Goal: Task Accomplishment & Management: Manage account settings

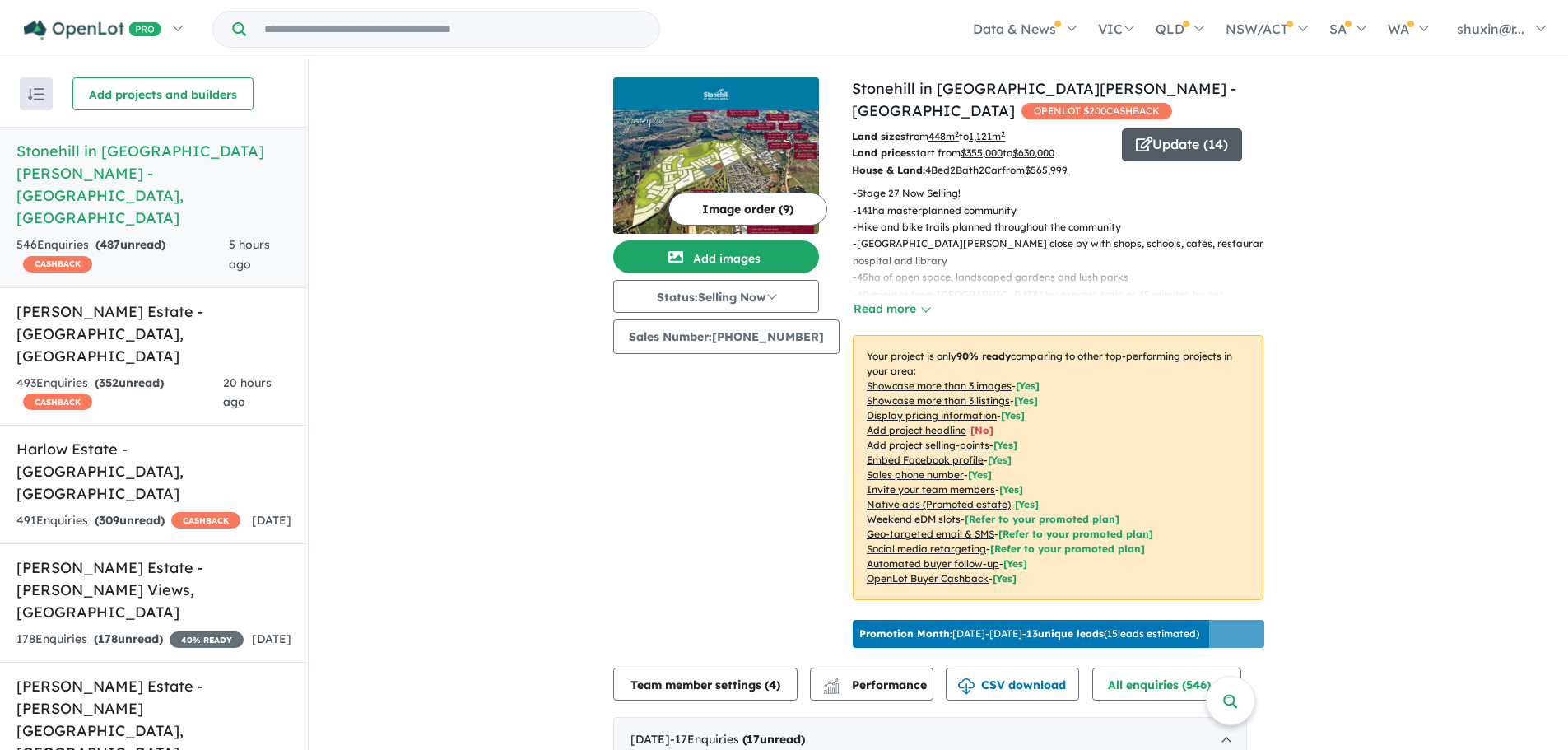
click at [1178, 150] on button "Update ( 14 )" at bounding box center [1182, 145] width 120 height 33
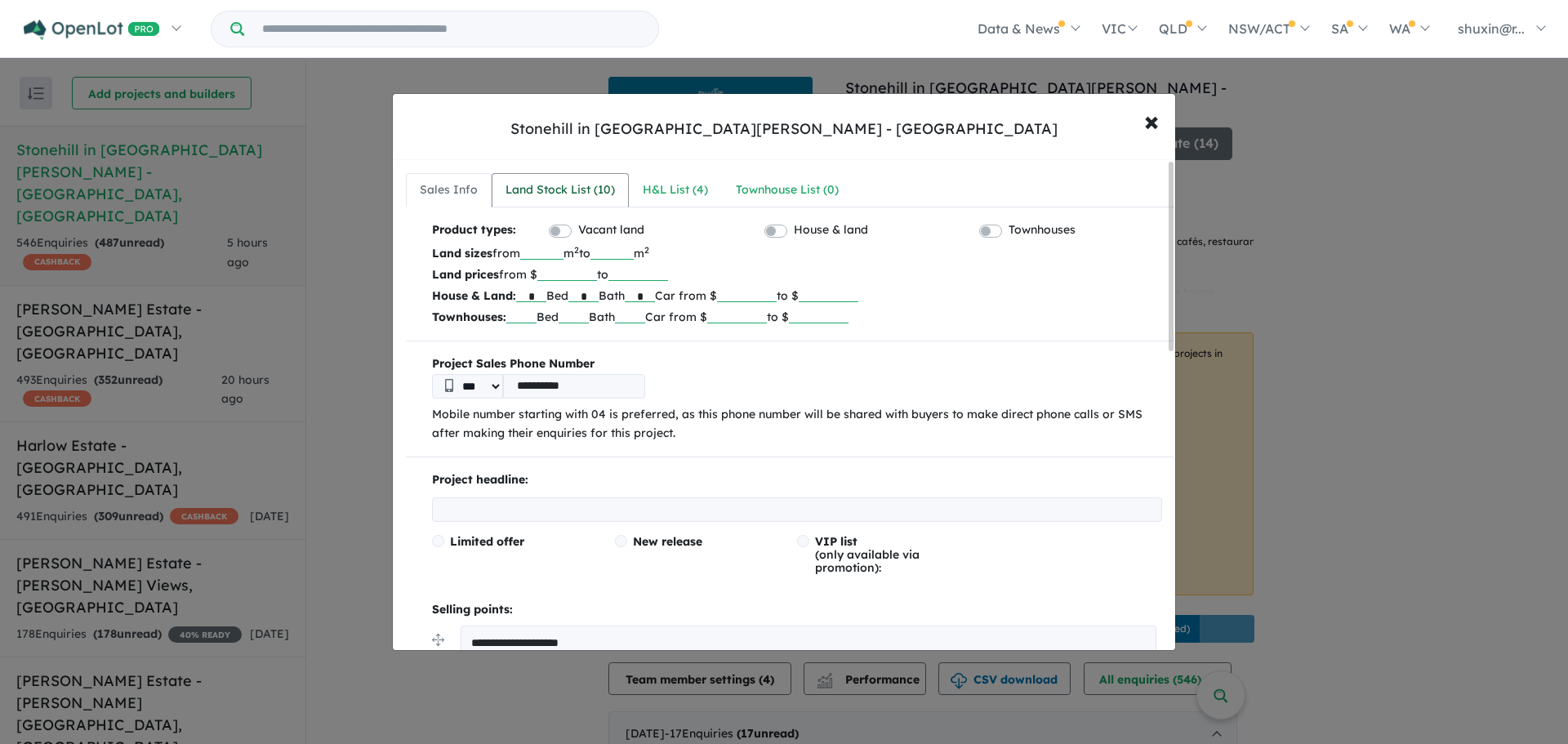
click at [523, 180] on div "Land Stock List ( 10 )" at bounding box center [560, 189] width 109 height 19
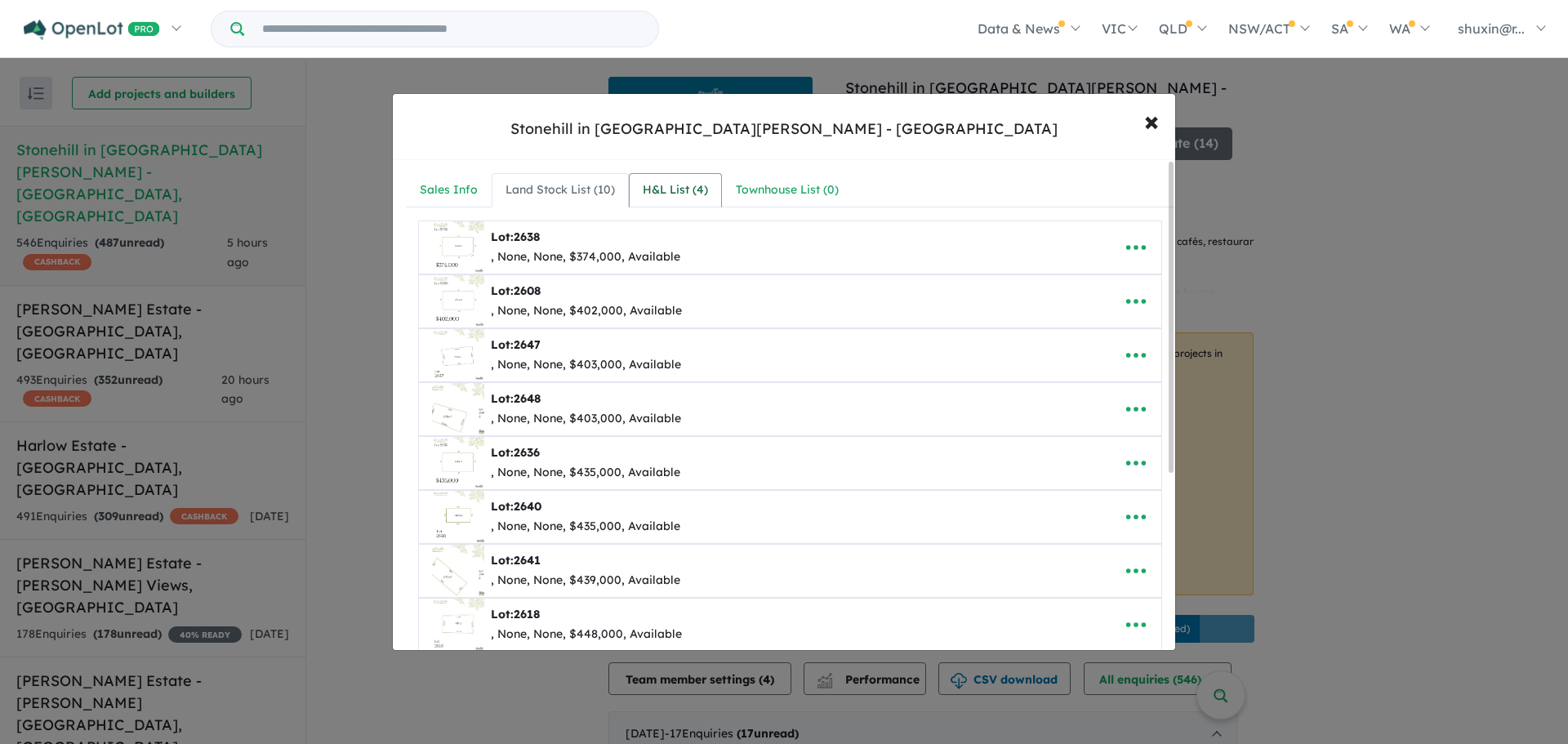
click at [686, 199] on div "H&L List ( 4 )" at bounding box center [675, 189] width 65 height 19
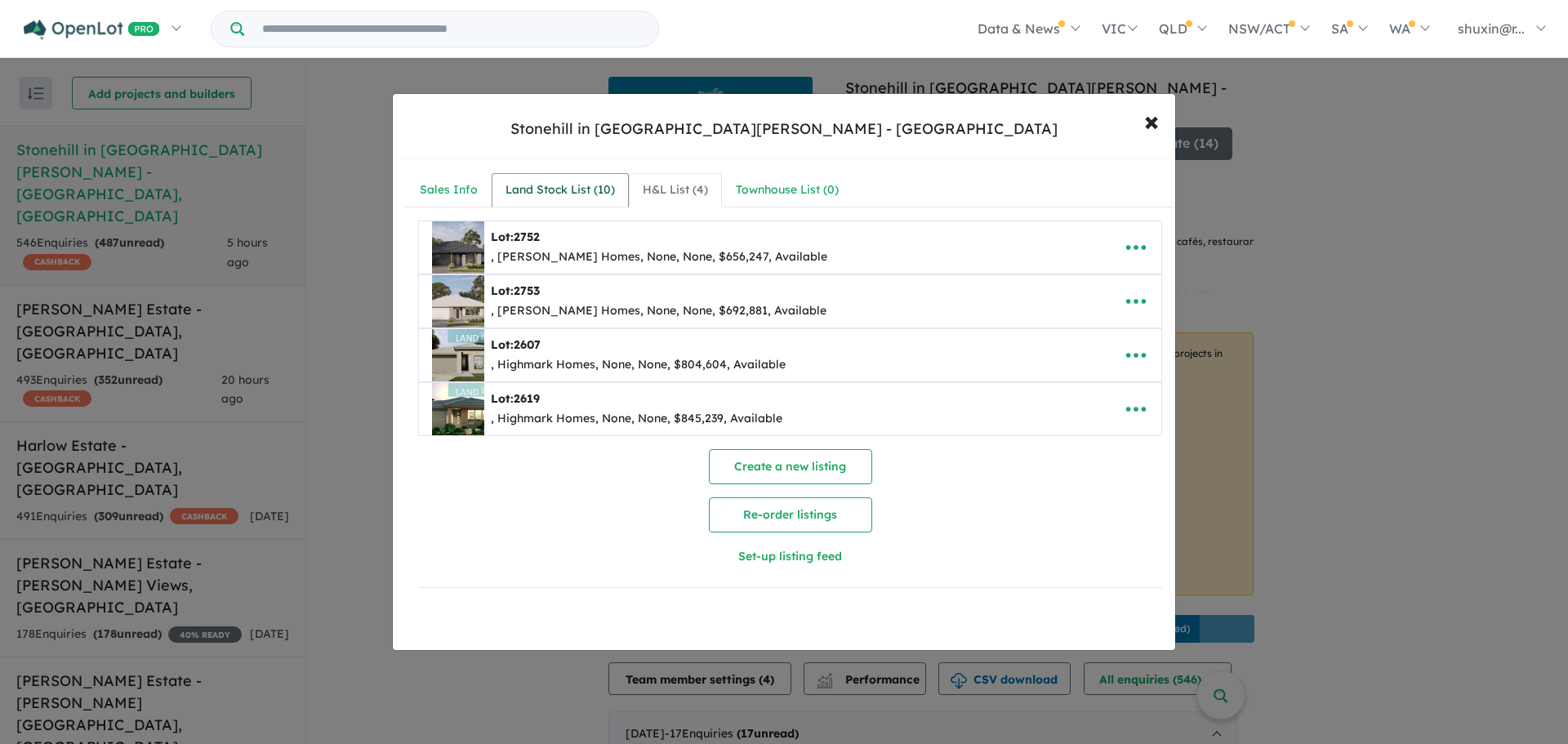
click at [579, 189] on div "Land Stock List ( 10 )" at bounding box center [560, 189] width 109 height 19
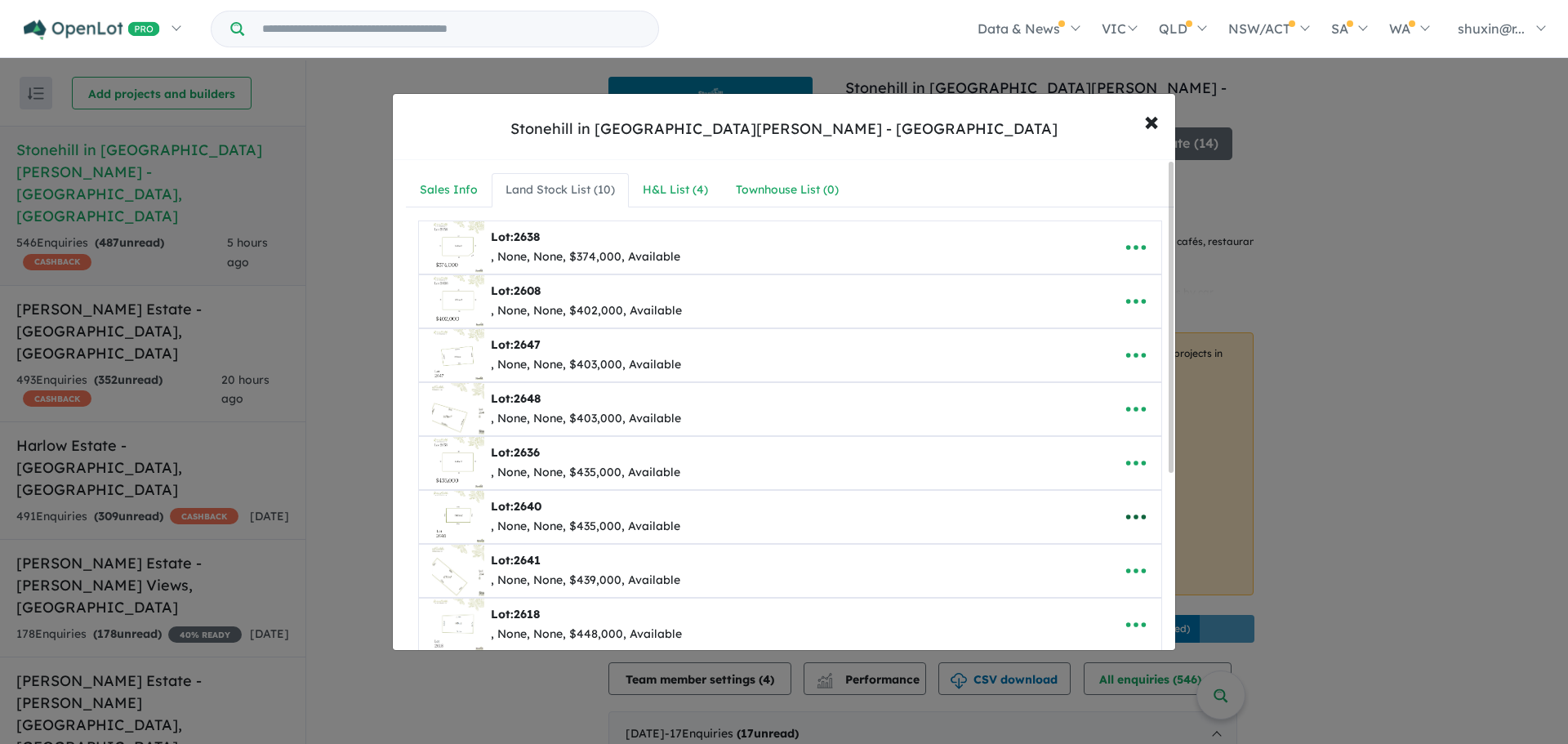
click at [1123, 509] on icon "button" at bounding box center [1135, 517] width 25 height 25
click at [1112, 442] on link "Remove" at bounding box center [1100, 441] width 121 height 37
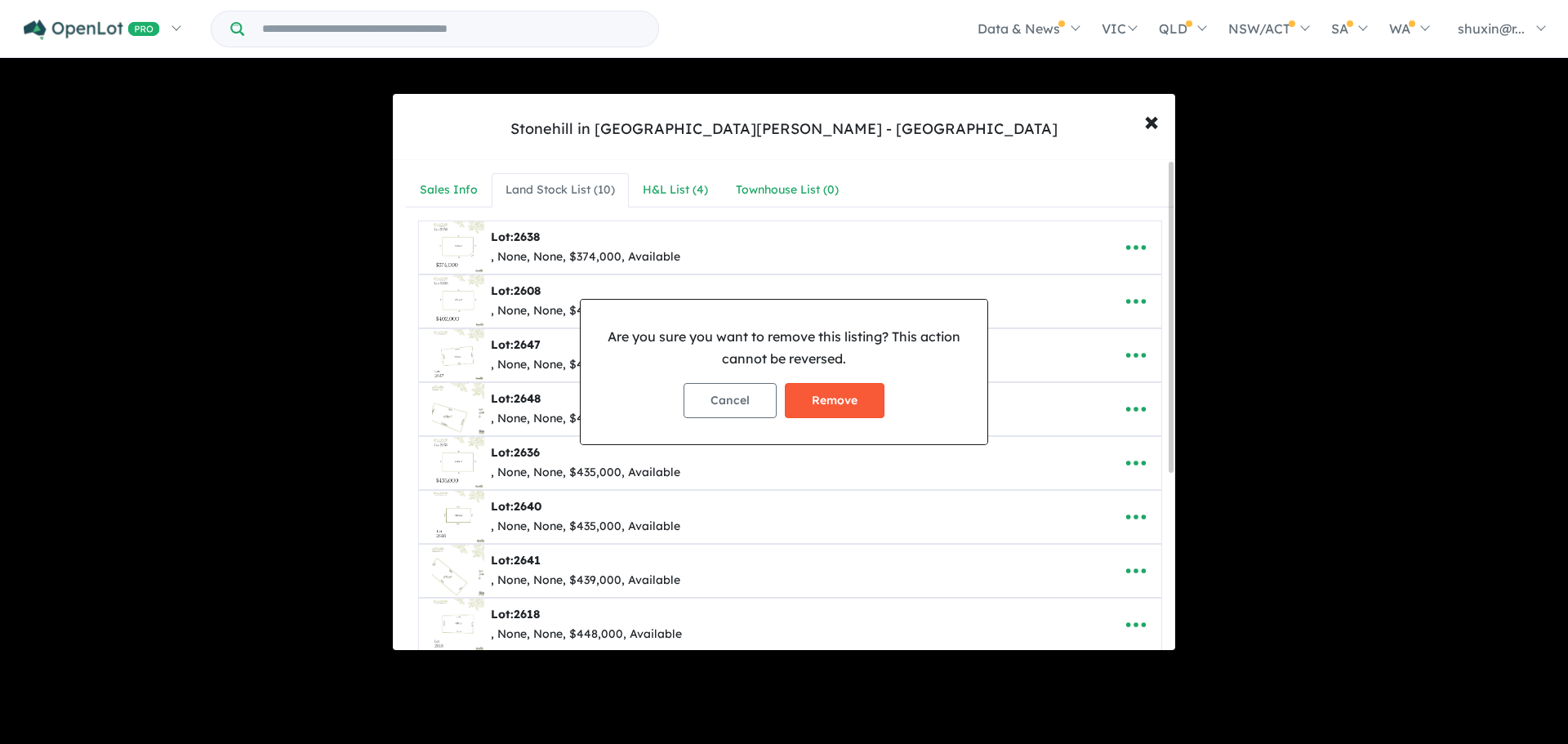
click at [865, 401] on button "Remove" at bounding box center [834, 401] width 100 height 36
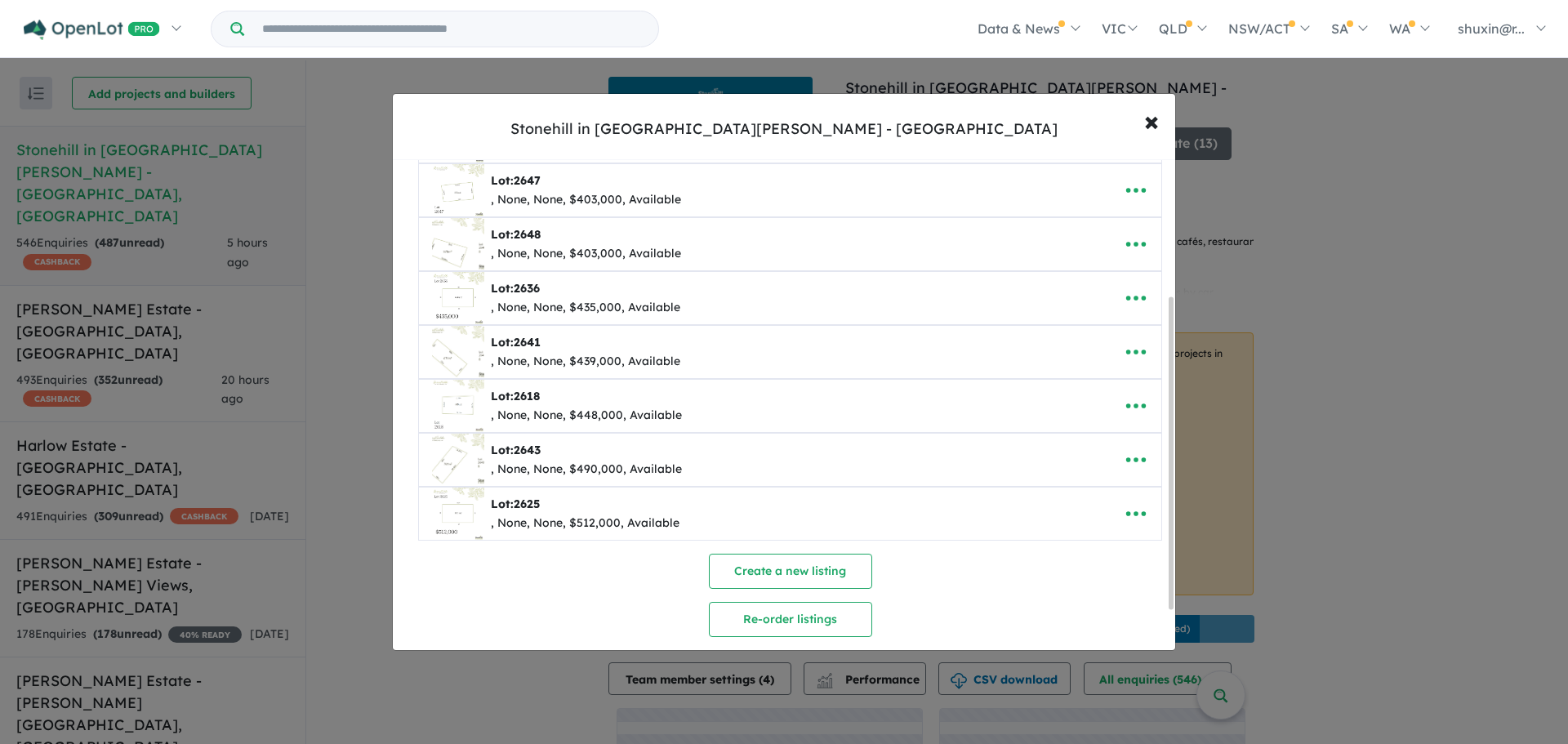
scroll to position [216, 0]
click at [1130, 446] on button "button" at bounding box center [1136, 459] width 51 height 37
click at [1078, 537] on link "Remove" at bounding box center [1100, 536] width 121 height 37
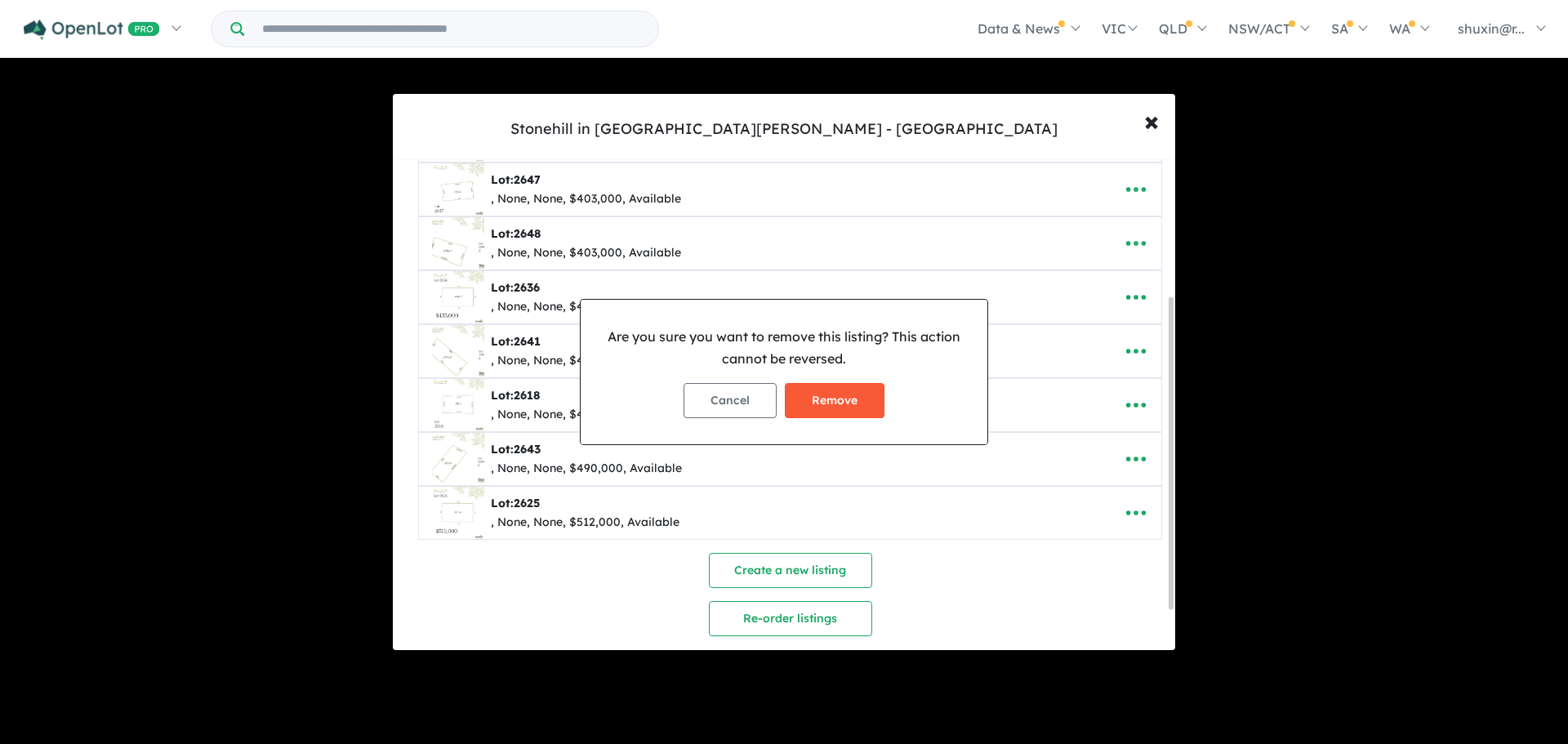
click at [859, 397] on button "Remove" at bounding box center [834, 401] width 100 height 36
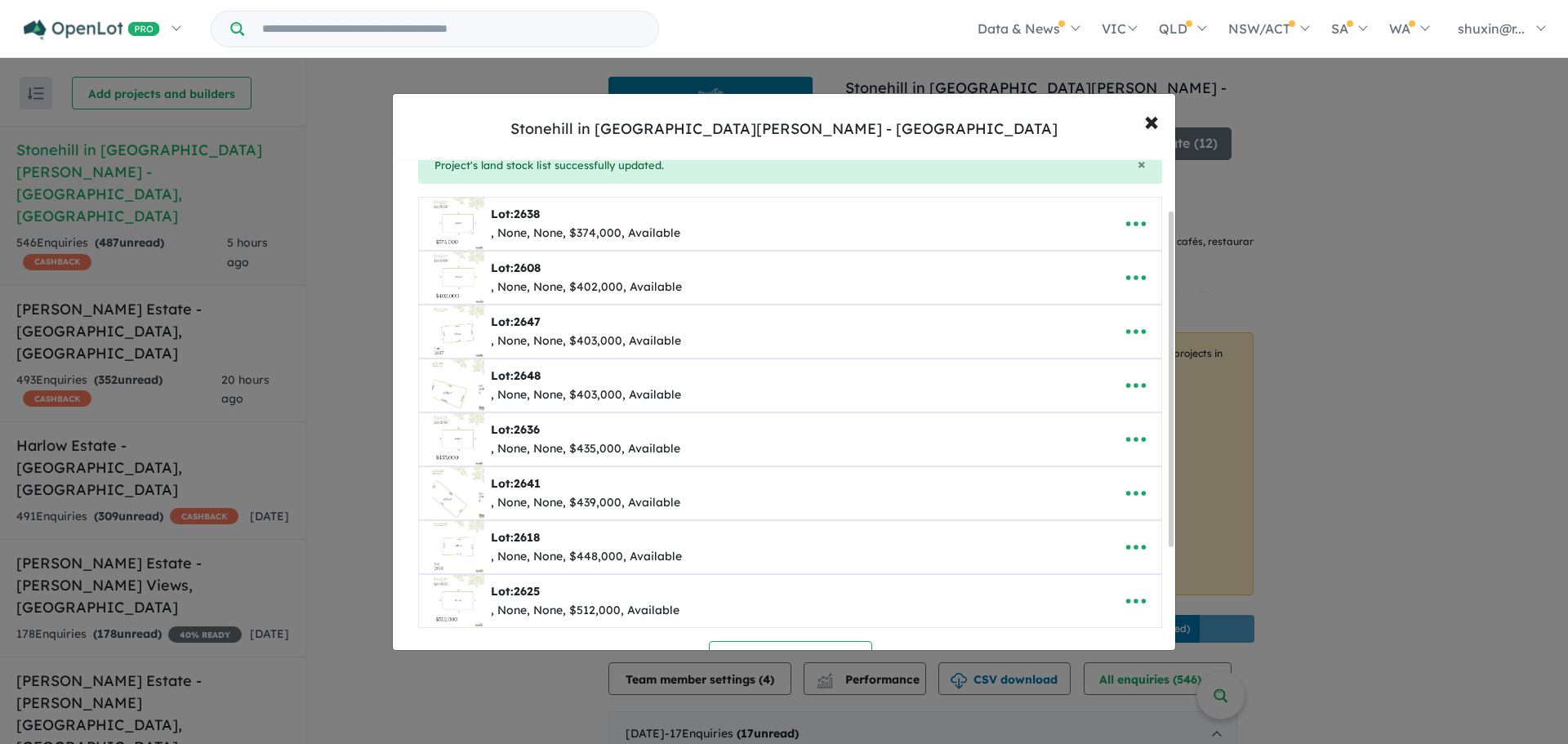
scroll to position [74, 0]
click at [1141, 222] on icon "button" at bounding box center [1135, 222] width 25 height 25
click at [1112, 252] on link "Edit" at bounding box center [1100, 263] width 121 height 37
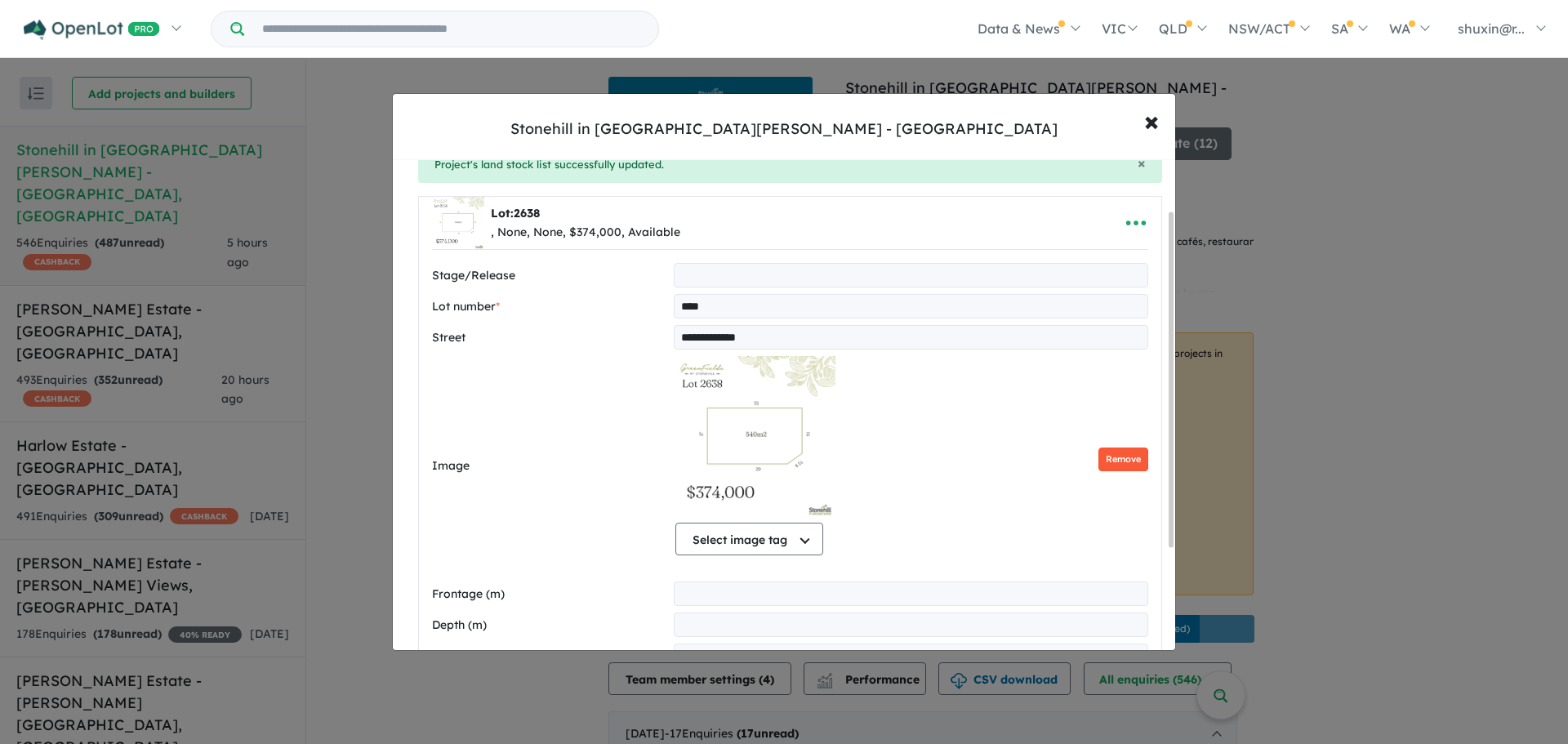
click at [1123, 457] on button "Remove" at bounding box center [1123, 459] width 50 height 24
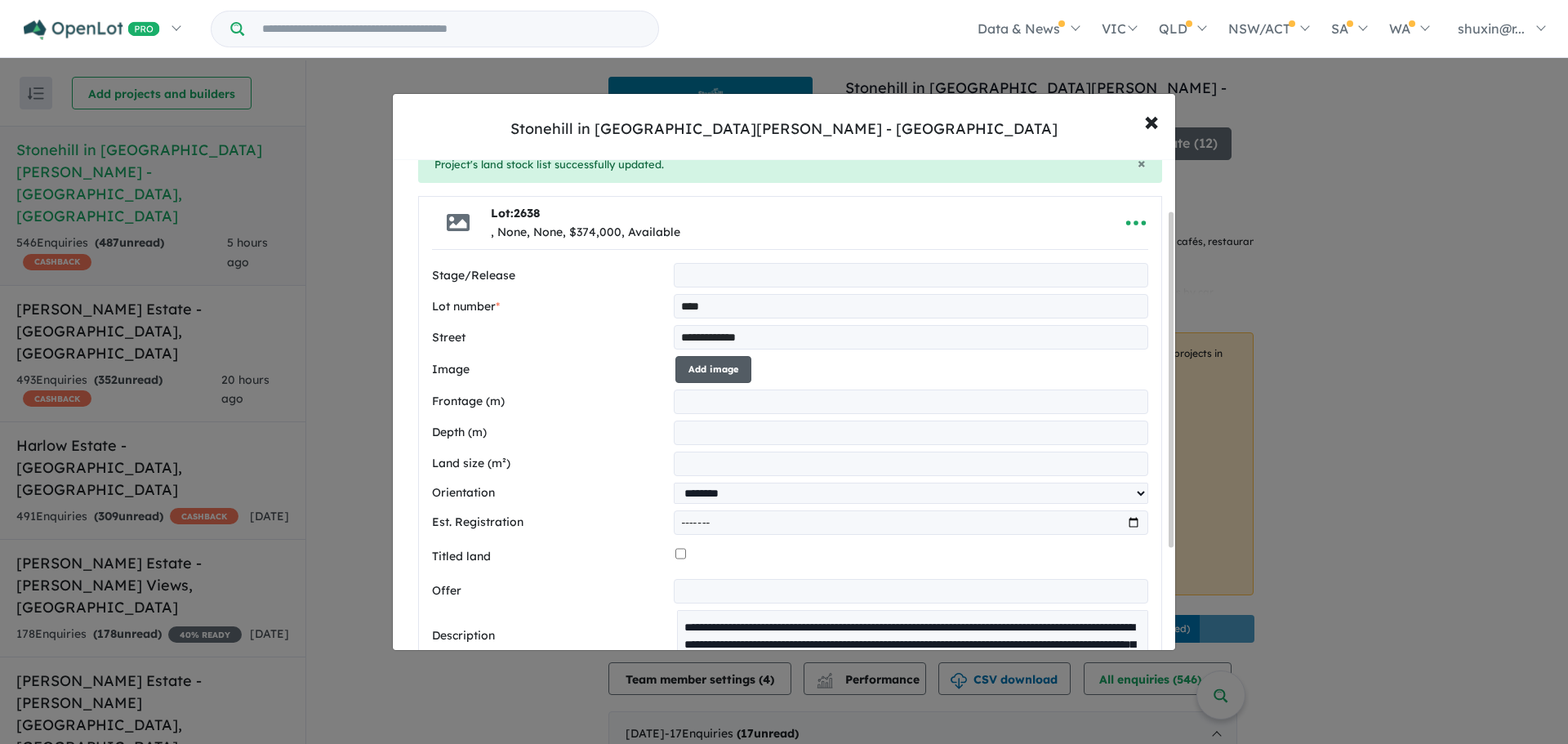
click at [711, 378] on button "Add image" at bounding box center [713, 369] width 76 height 27
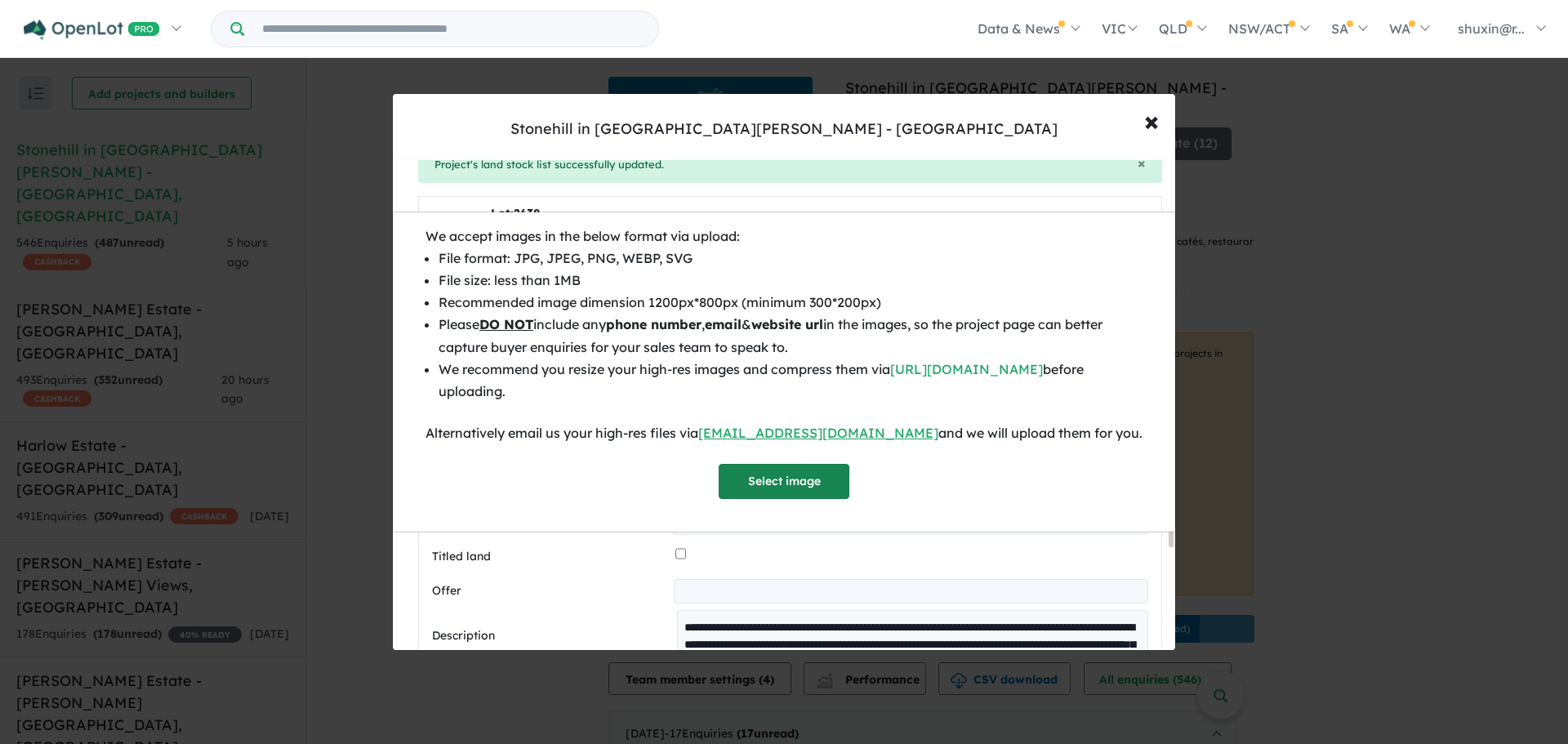
click at [755, 494] on button "Select image" at bounding box center [784, 482] width 131 height 36
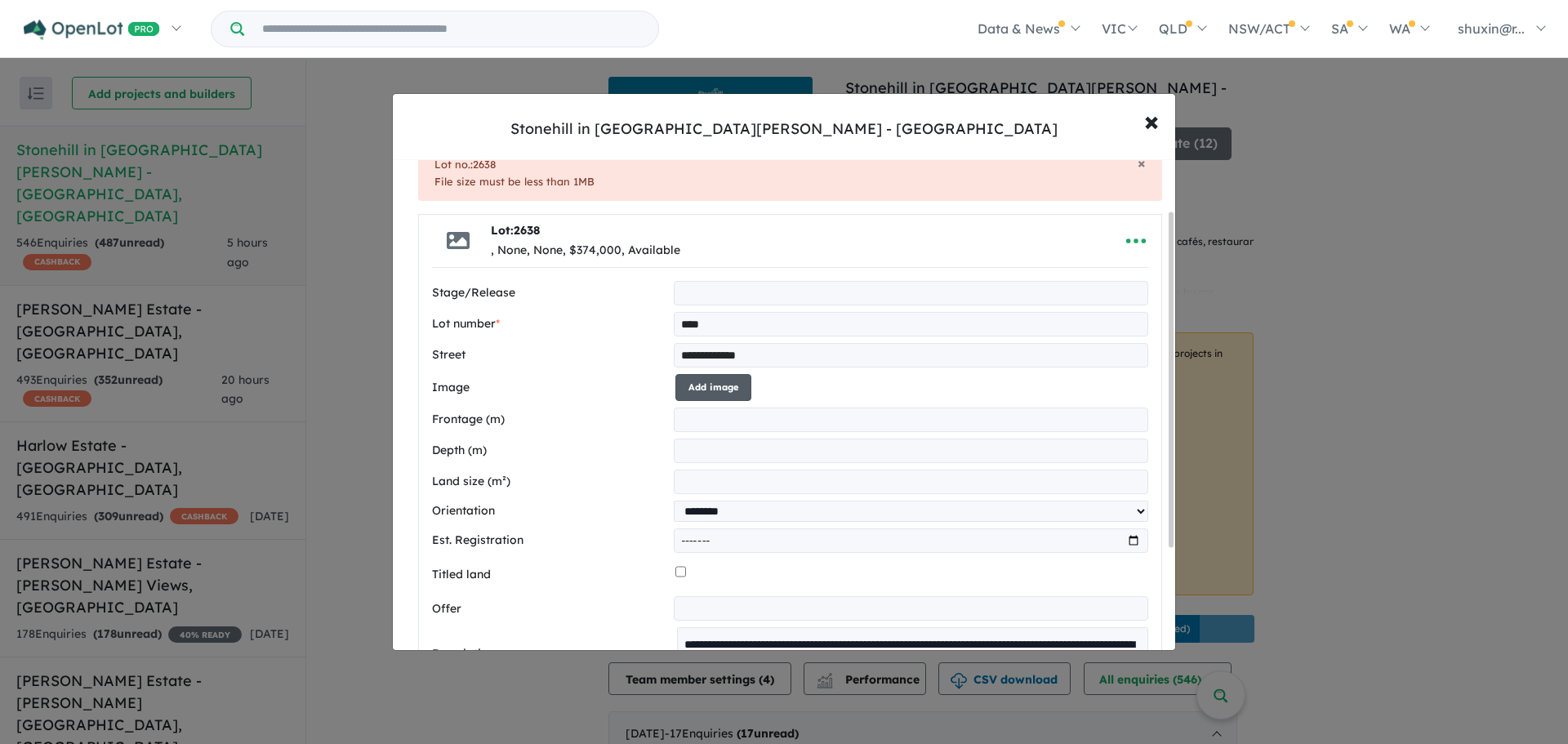
click at [724, 394] on button "Add image" at bounding box center [713, 387] width 76 height 27
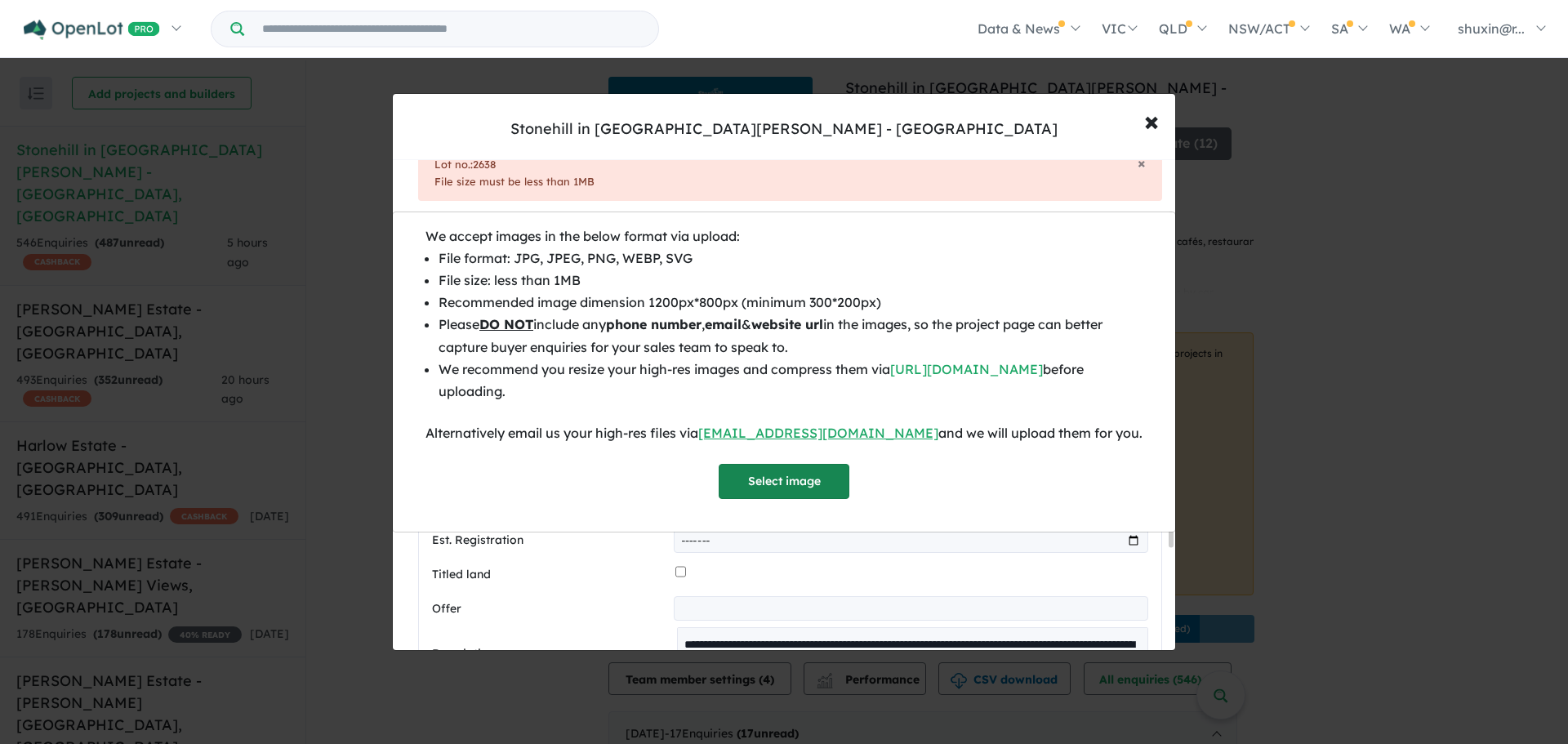
click at [729, 468] on button "Select image" at bounding box center [784, 482] width 131 height 36
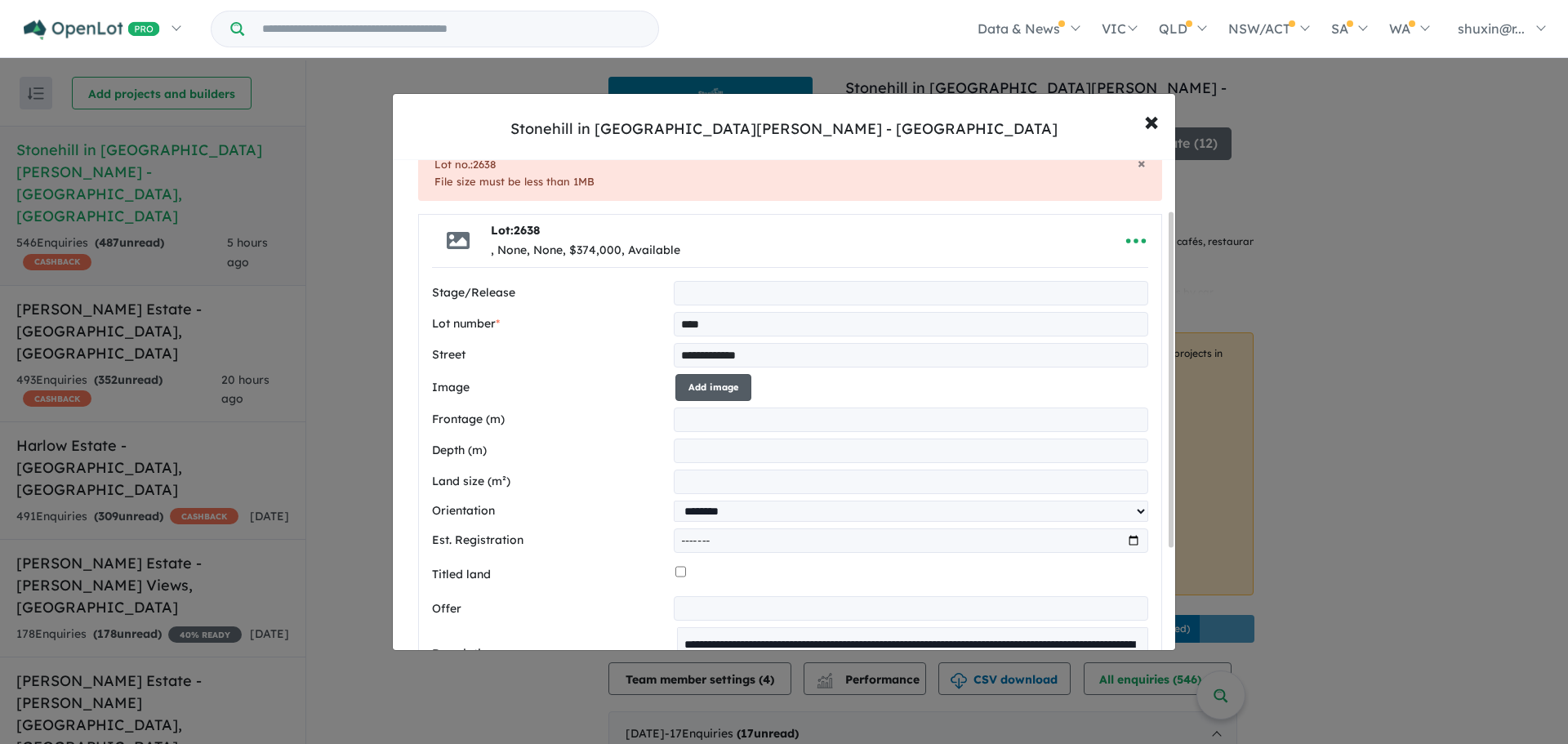
click at [730, 395] on button "Add image" at bounding box center [713, 387] width 76 height 27
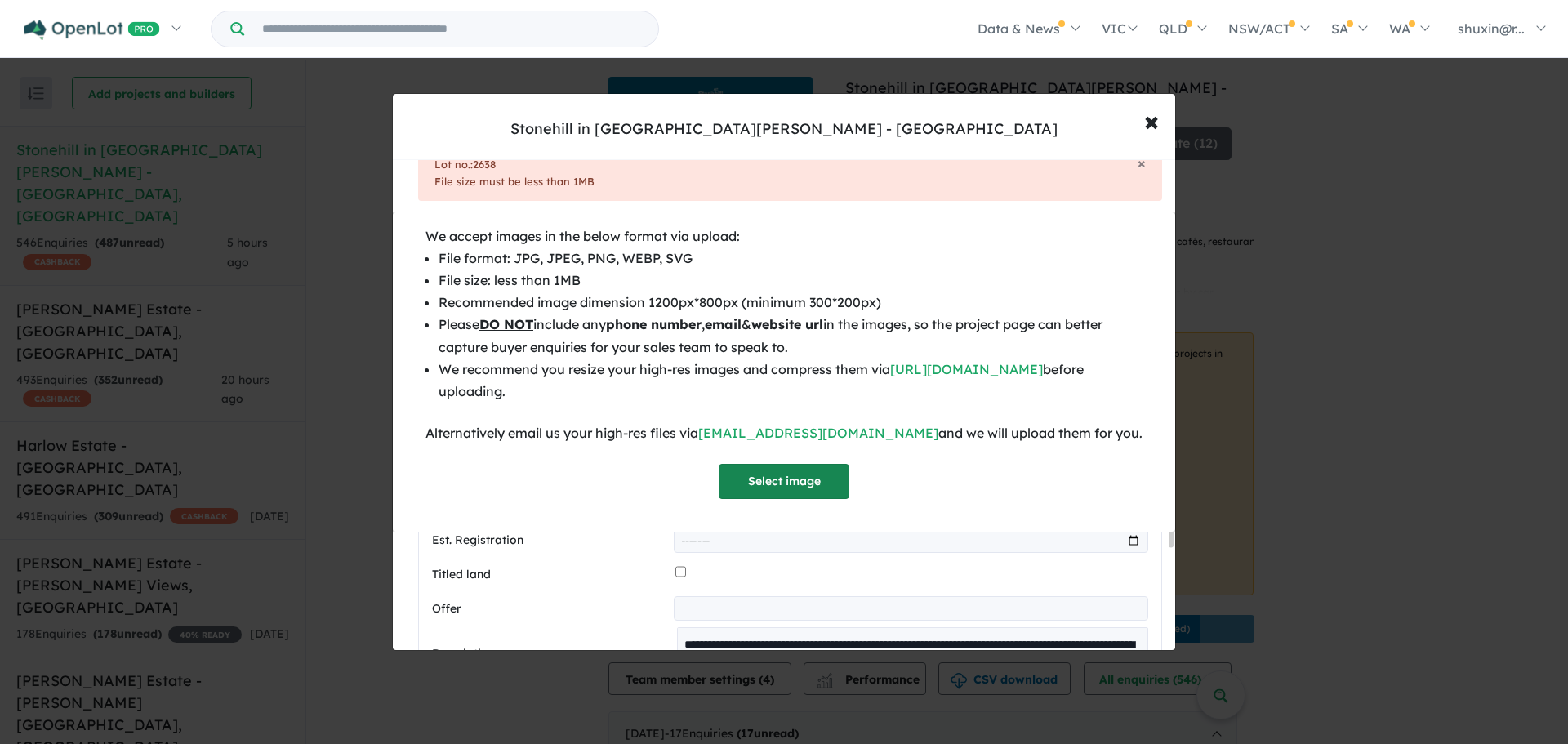
click at [802, 492] on button "Select image" at bounding box center [784, 482] width 131 height 36
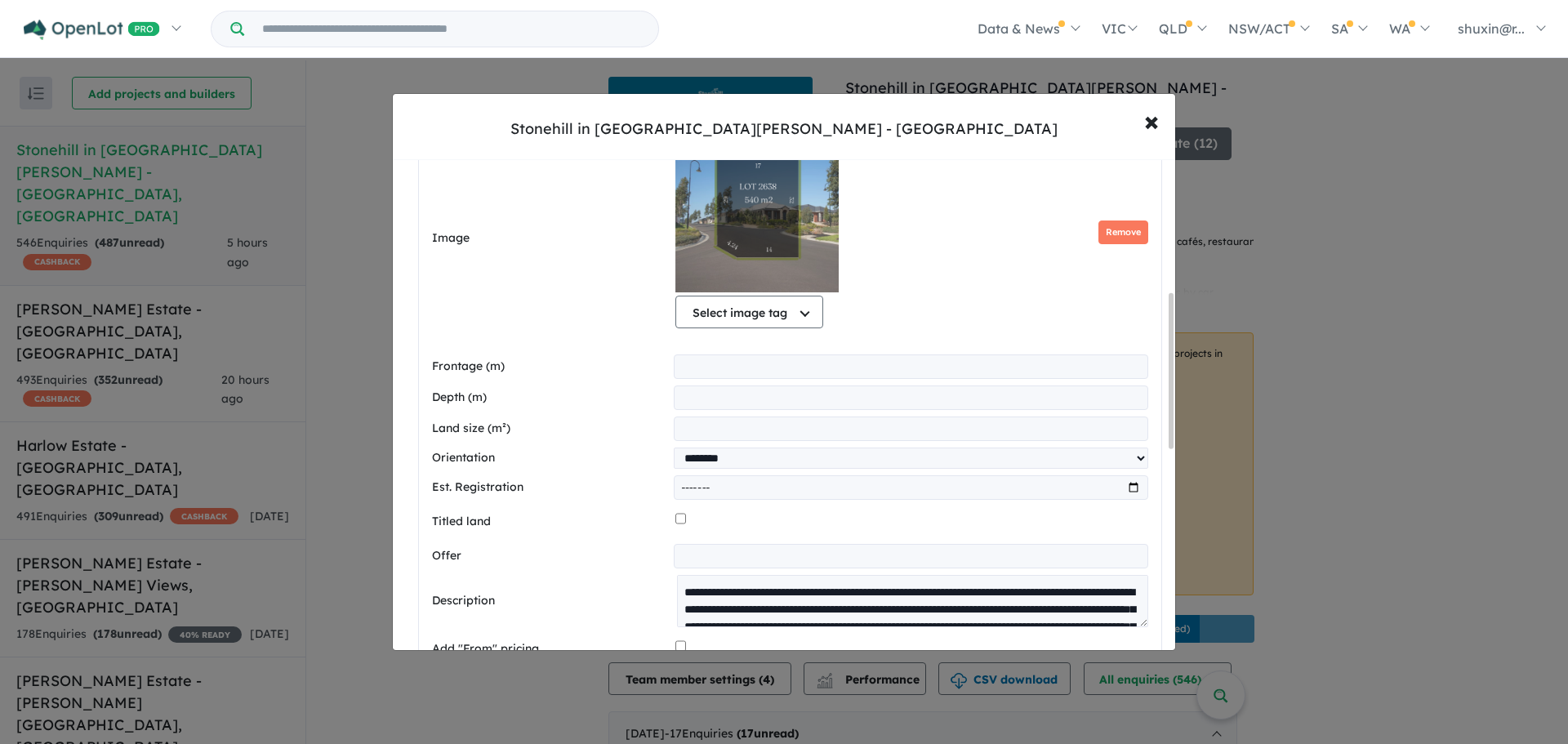
scroll to position [564, 0]
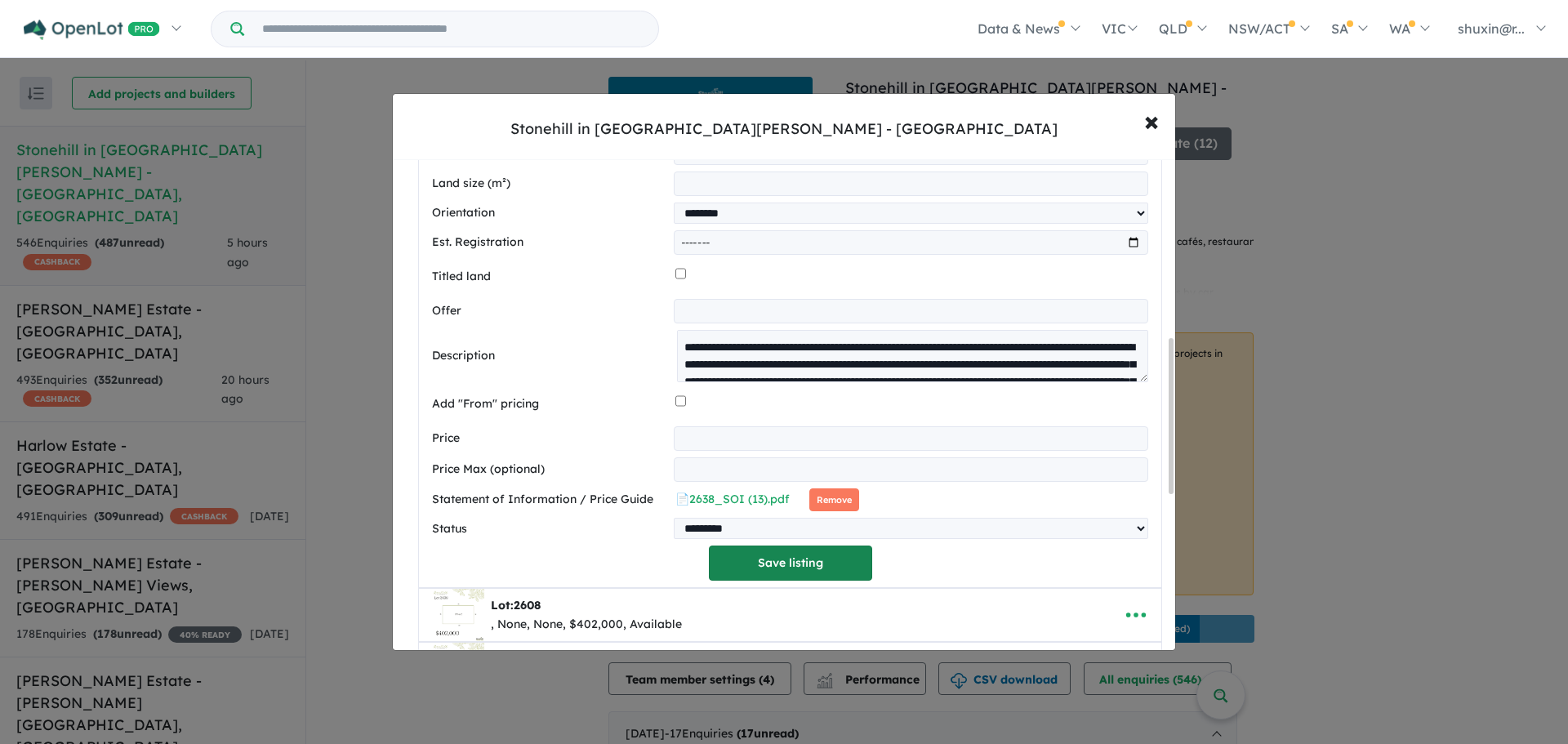
click at [803, 581] on button "Save listing" at bounding box center [789, 563] width 163 height 36
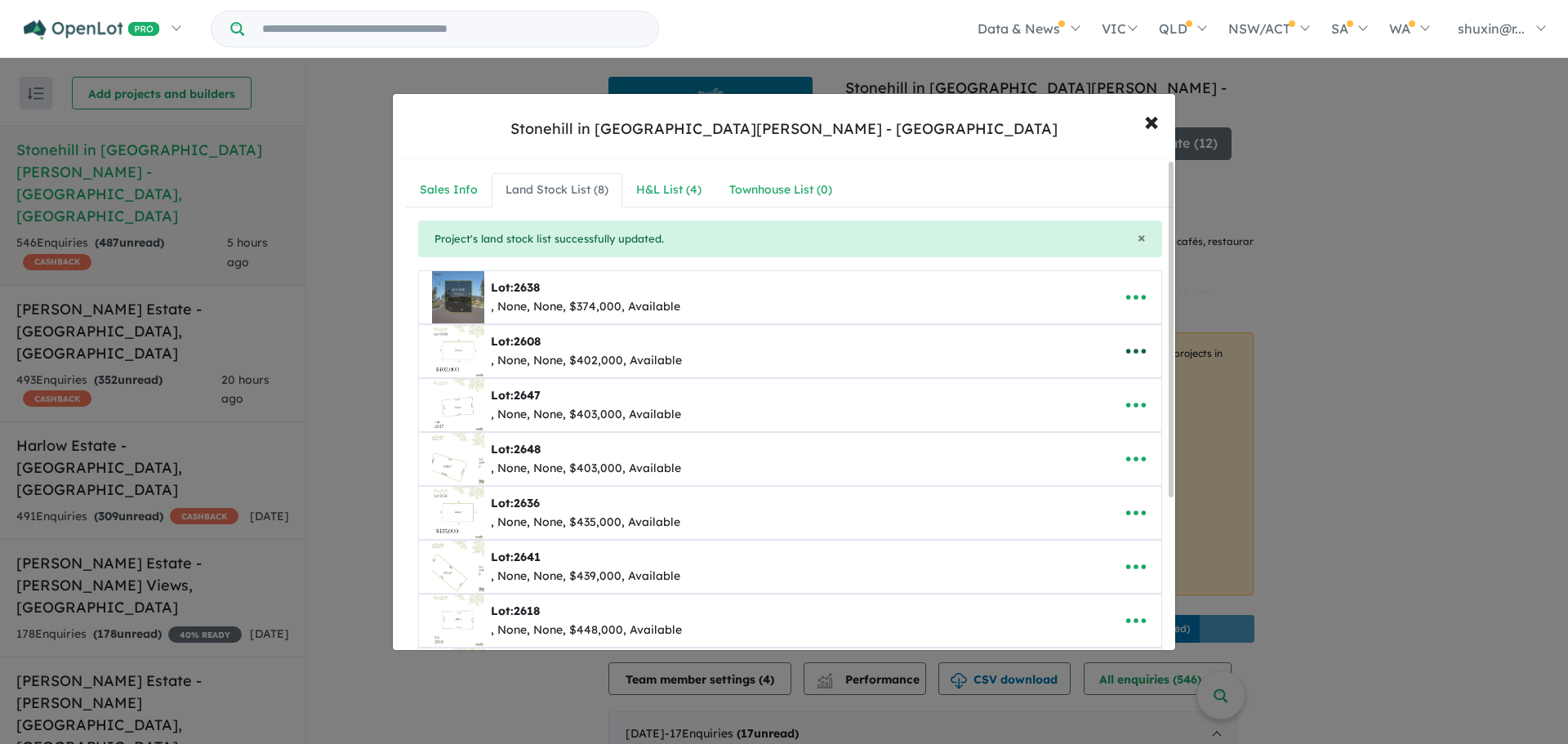
click at [1142, 358] on button "button" at bounding box center [1136, 351] width 51 height 37
click at [1096, 398] on link "Edit" at bounding box center [1100, 391] width 121 height 37
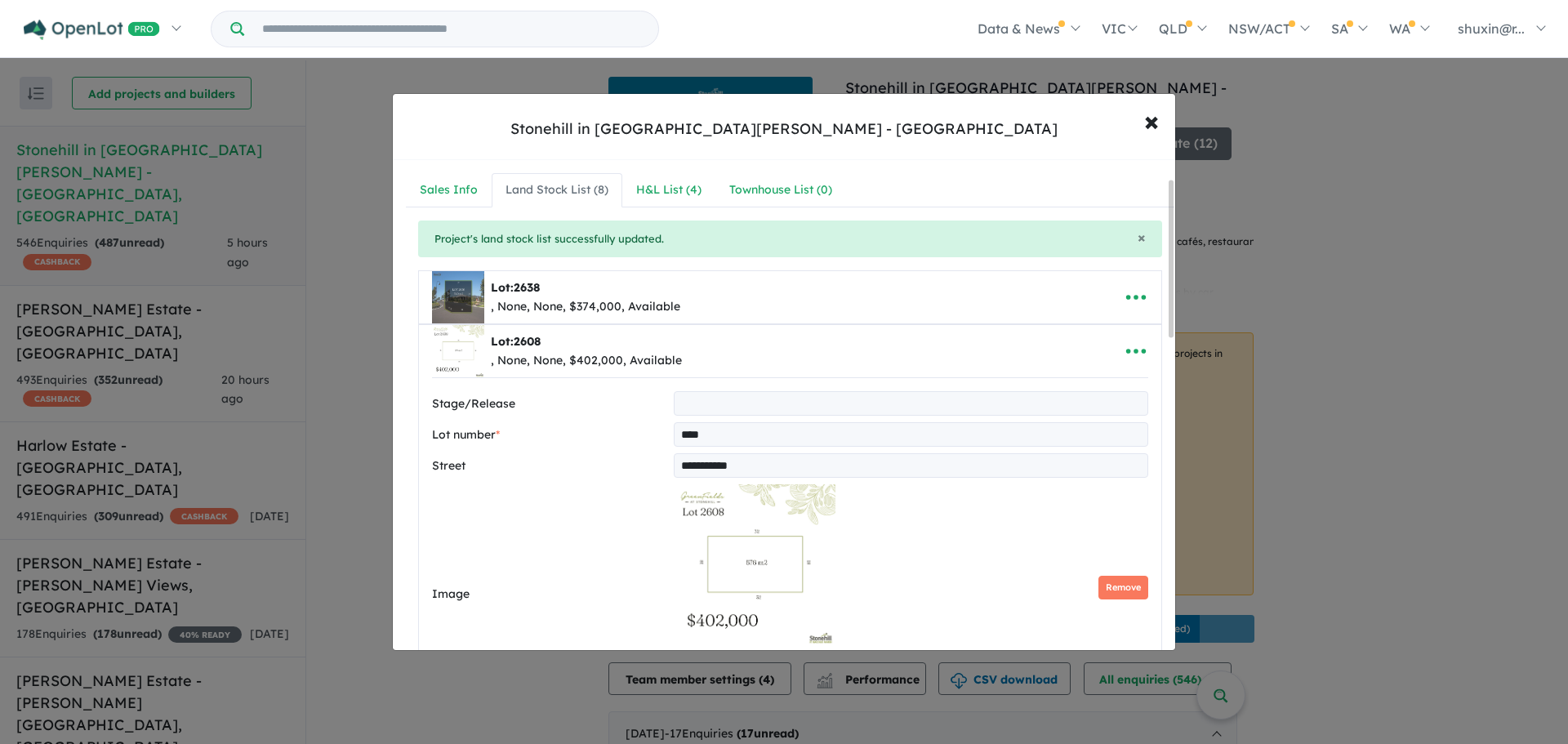
scroll to position [245, 0]
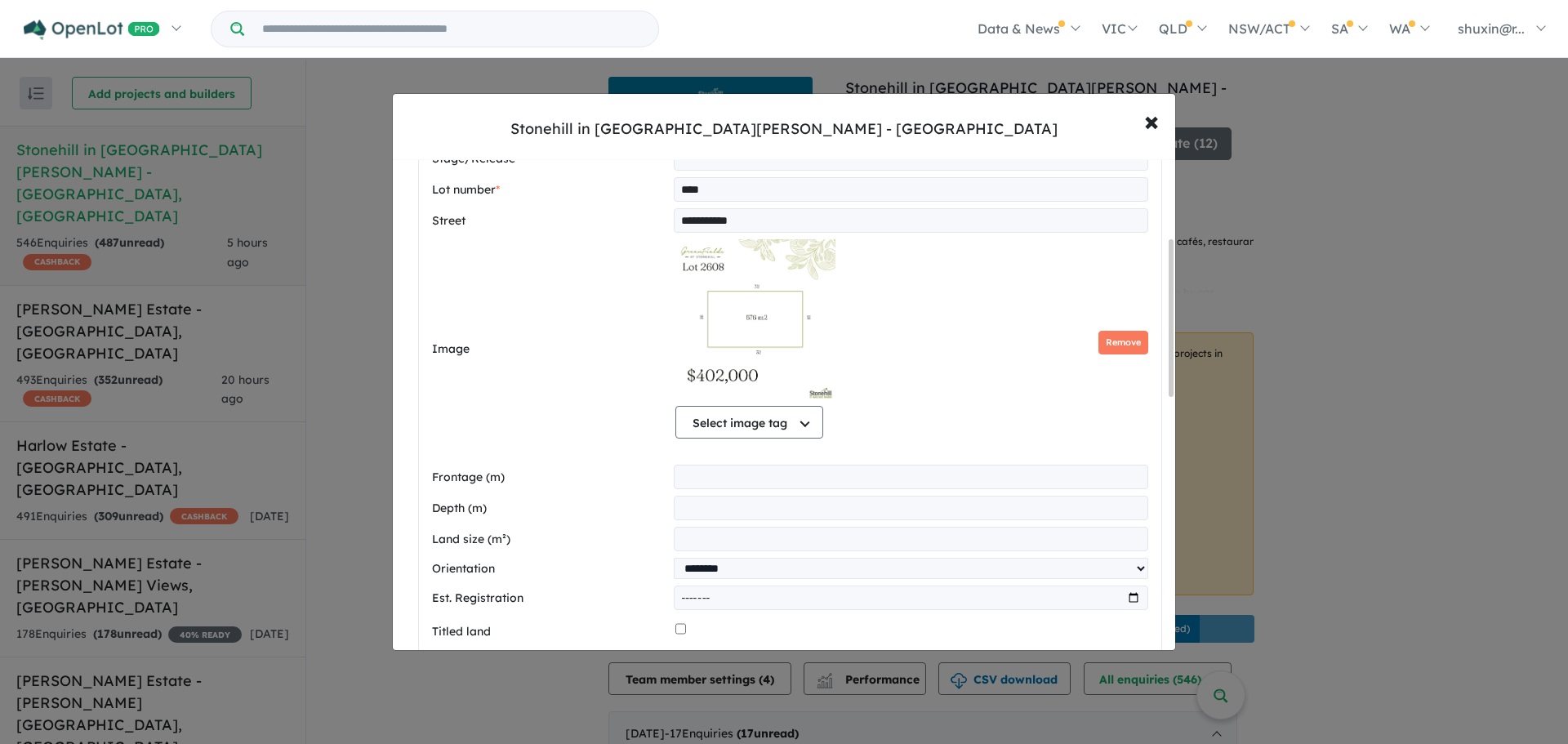
drag, startPoint x: 760, startPoint y: 317, endPoint x: 803, endPoint y: 312, distance: 43.3
click at [760, 317] on img at bounding box center [755, 320] width 160 height 163
click at [1121, 334] on button "Remove" at bounding box center [1123, 342] width 50 height 24
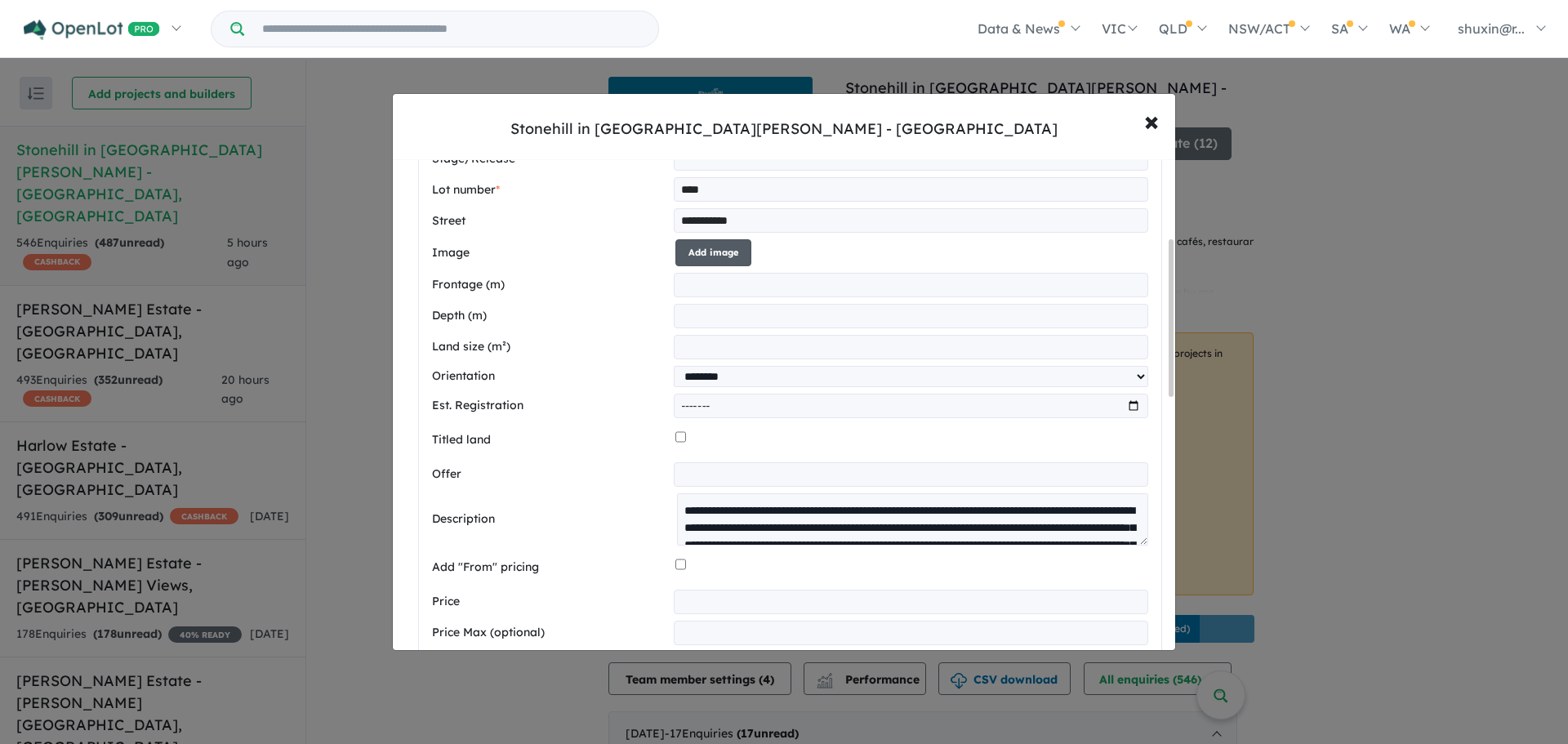
click at [731, 241] on button "Add image" at bounding box center [713, 253] width 76 height 27
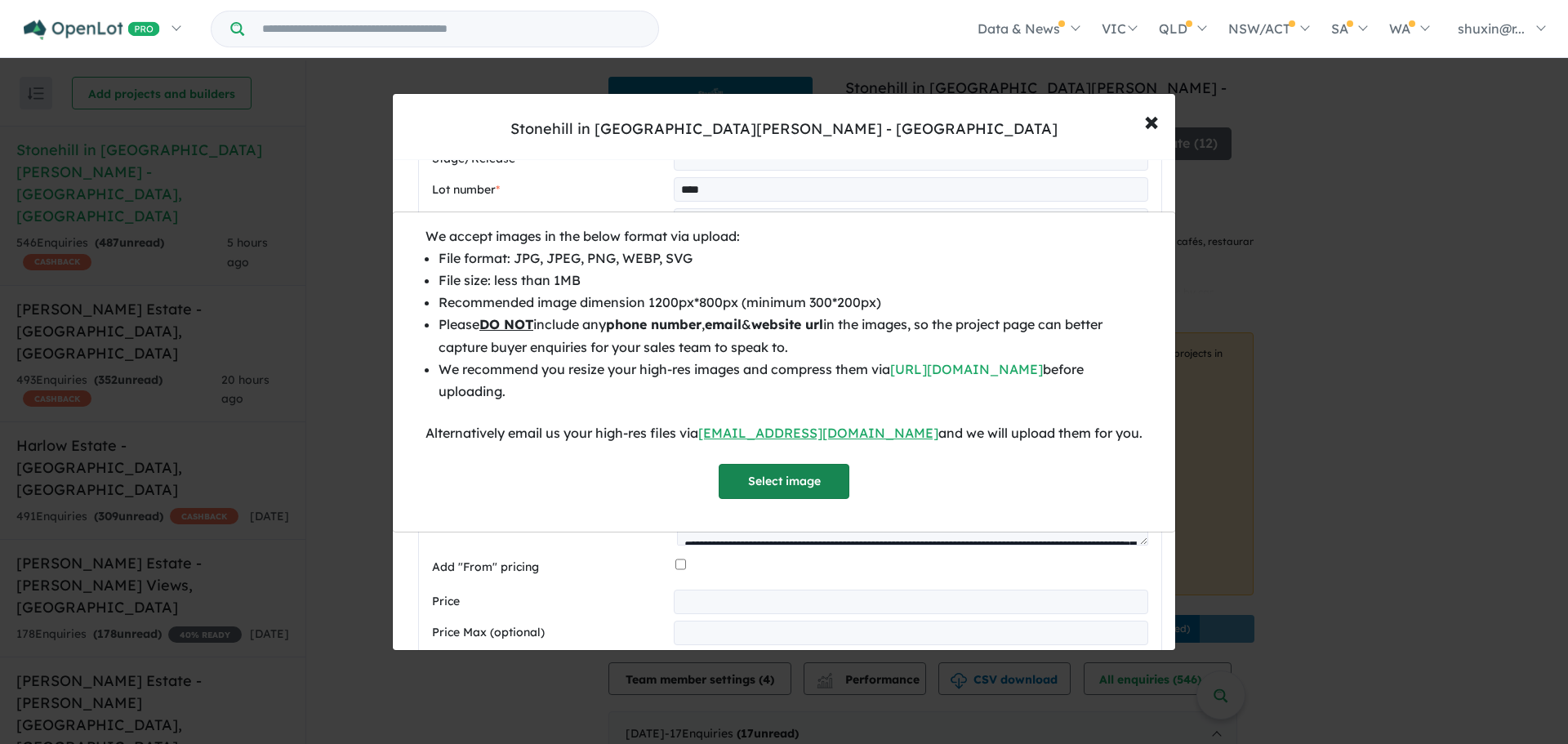
click at [765, 488] on button "Select image" at bounding box center [784, 482] width 131 height 36
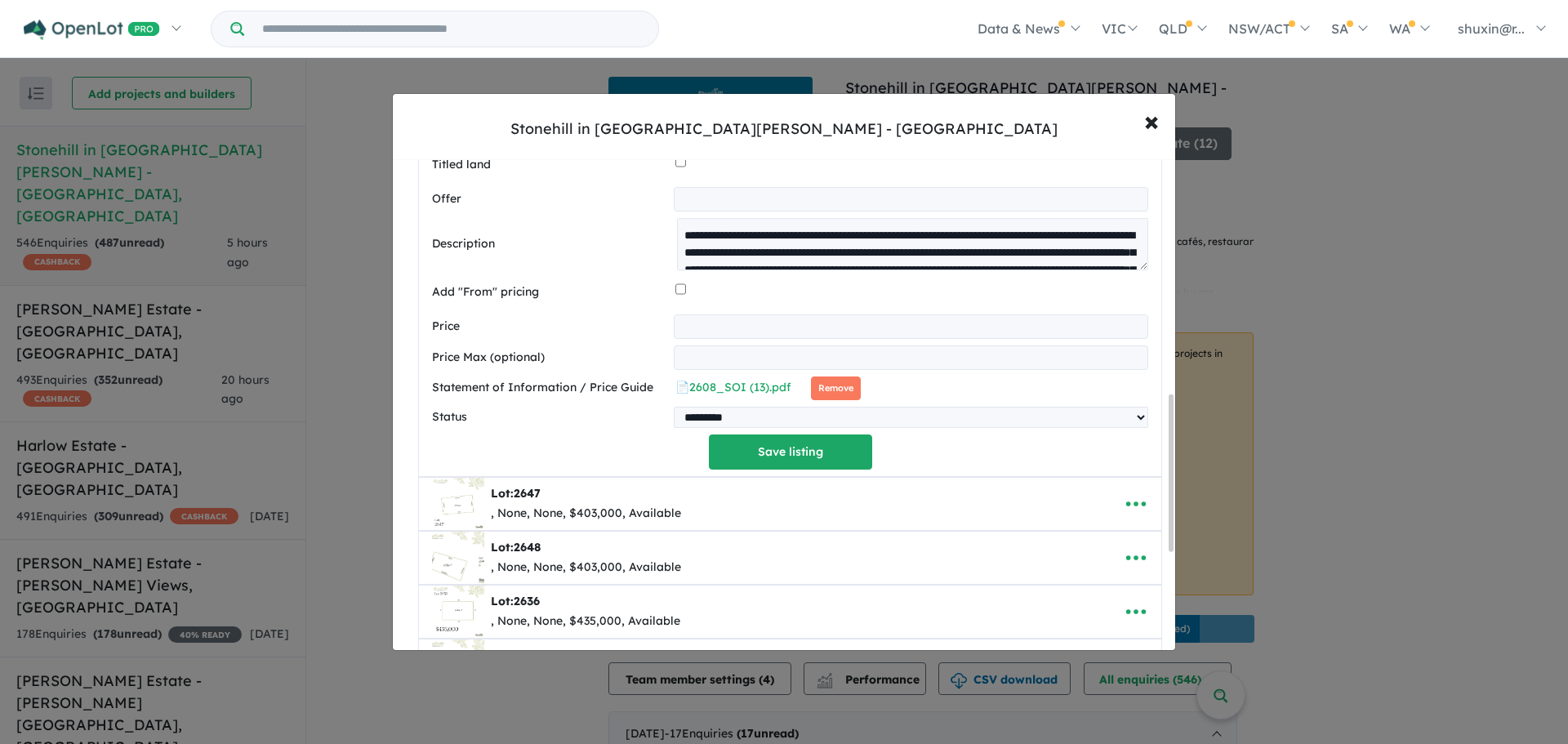
scroll to position [735, 0]
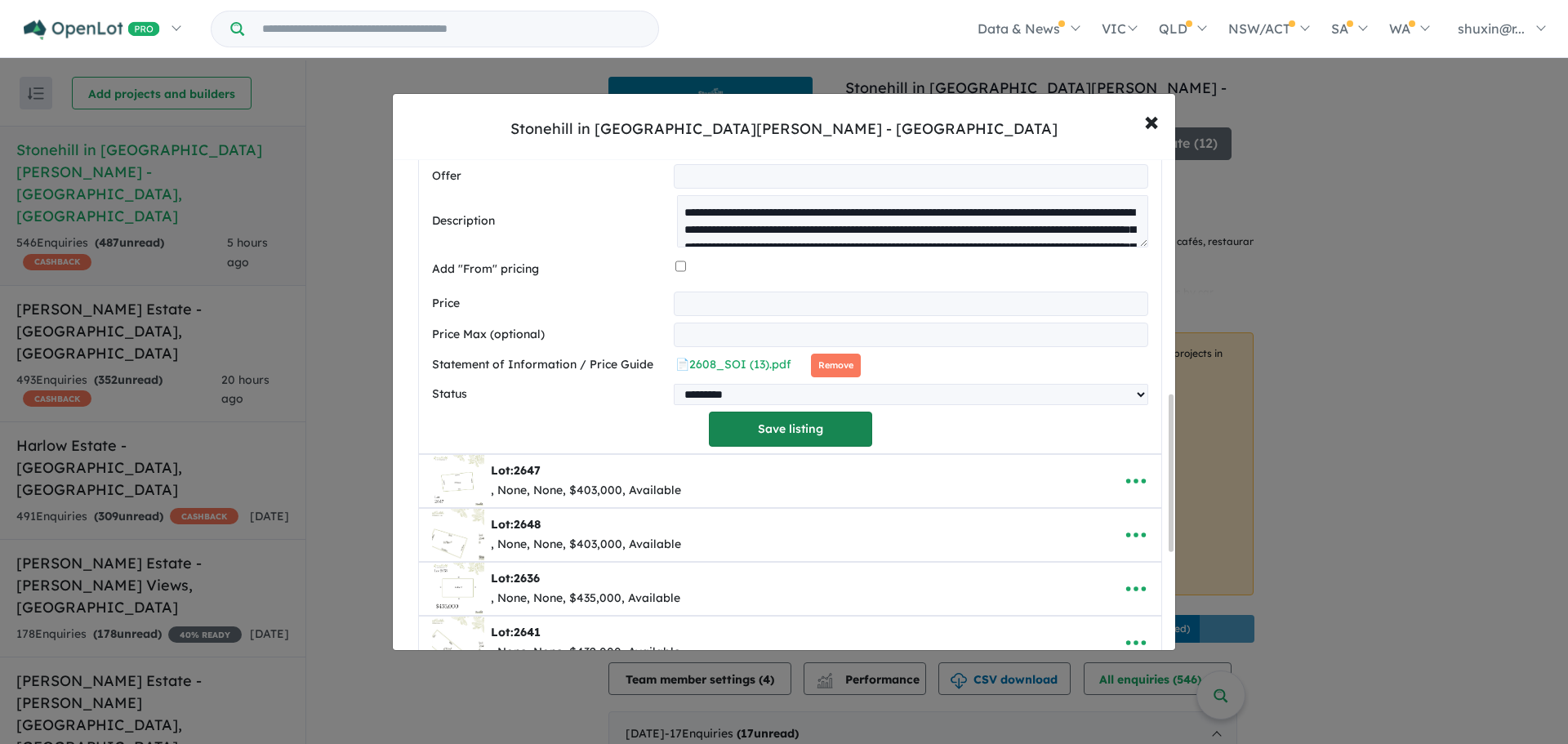
click at [850, 435] on button "Save listing" at bounding box center [789, 429] width 163 height 36
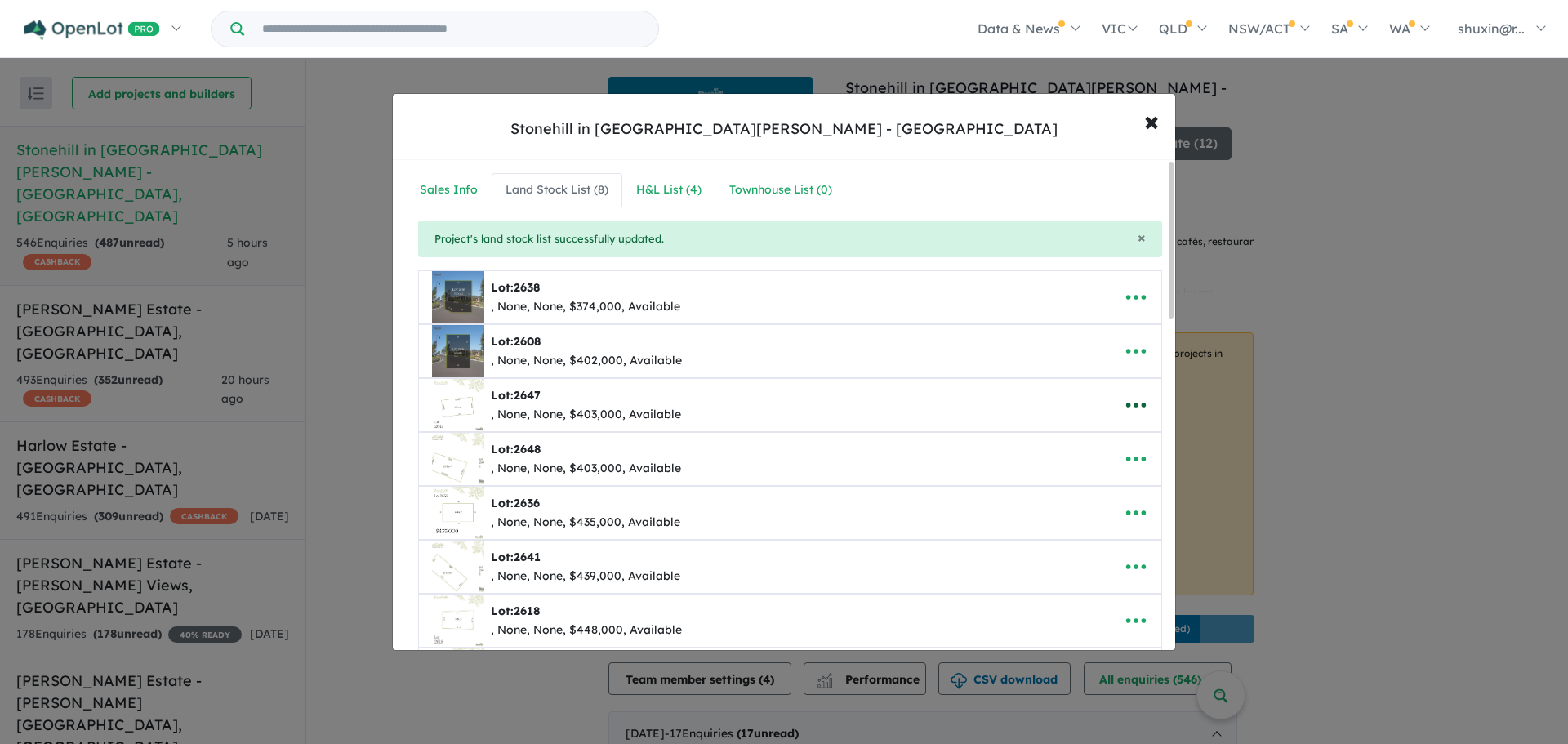
click at [1111, 398] on button "button" at bounding box center [1136, 405] width 51 height 37
click at [1087, 440] on link "Edit" at bounding box center [1100, 445] width 121 height 37
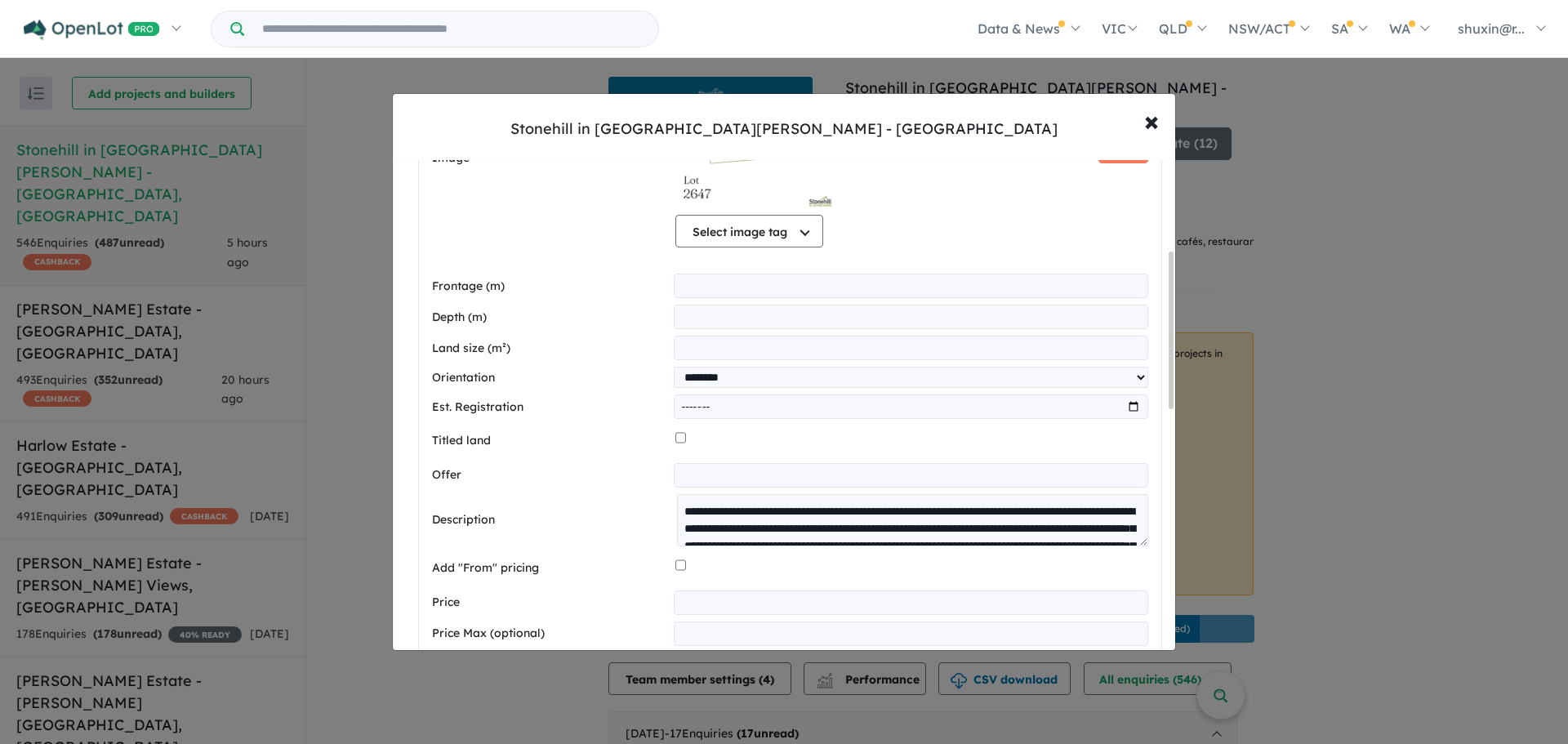
scroll to position [245, 0]
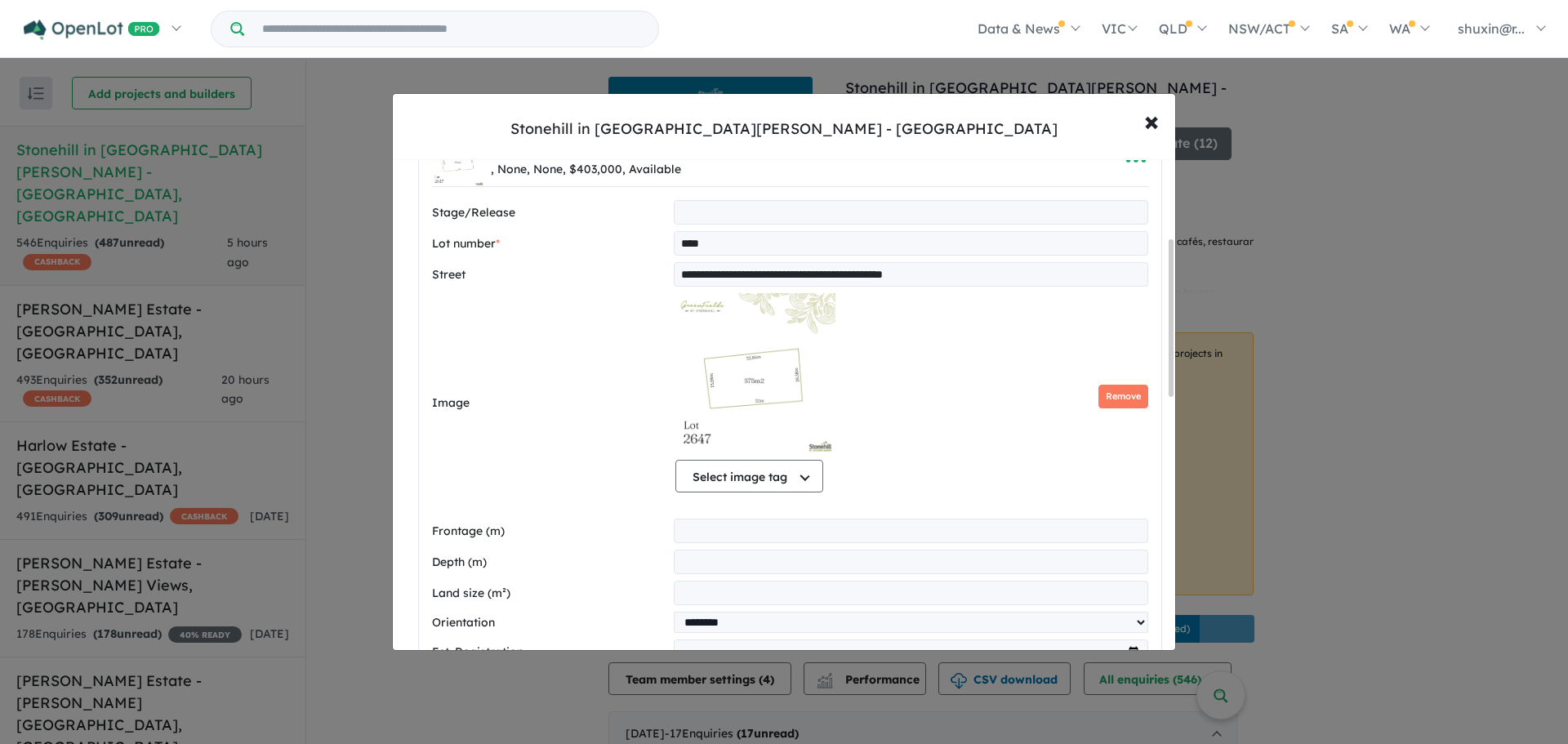
click at [774, 384] on img at bounding box center [756, 375] width 161 height 163
click at [1145, 127] on span "×" at bounding box center [1150, 121] width 14 height 36
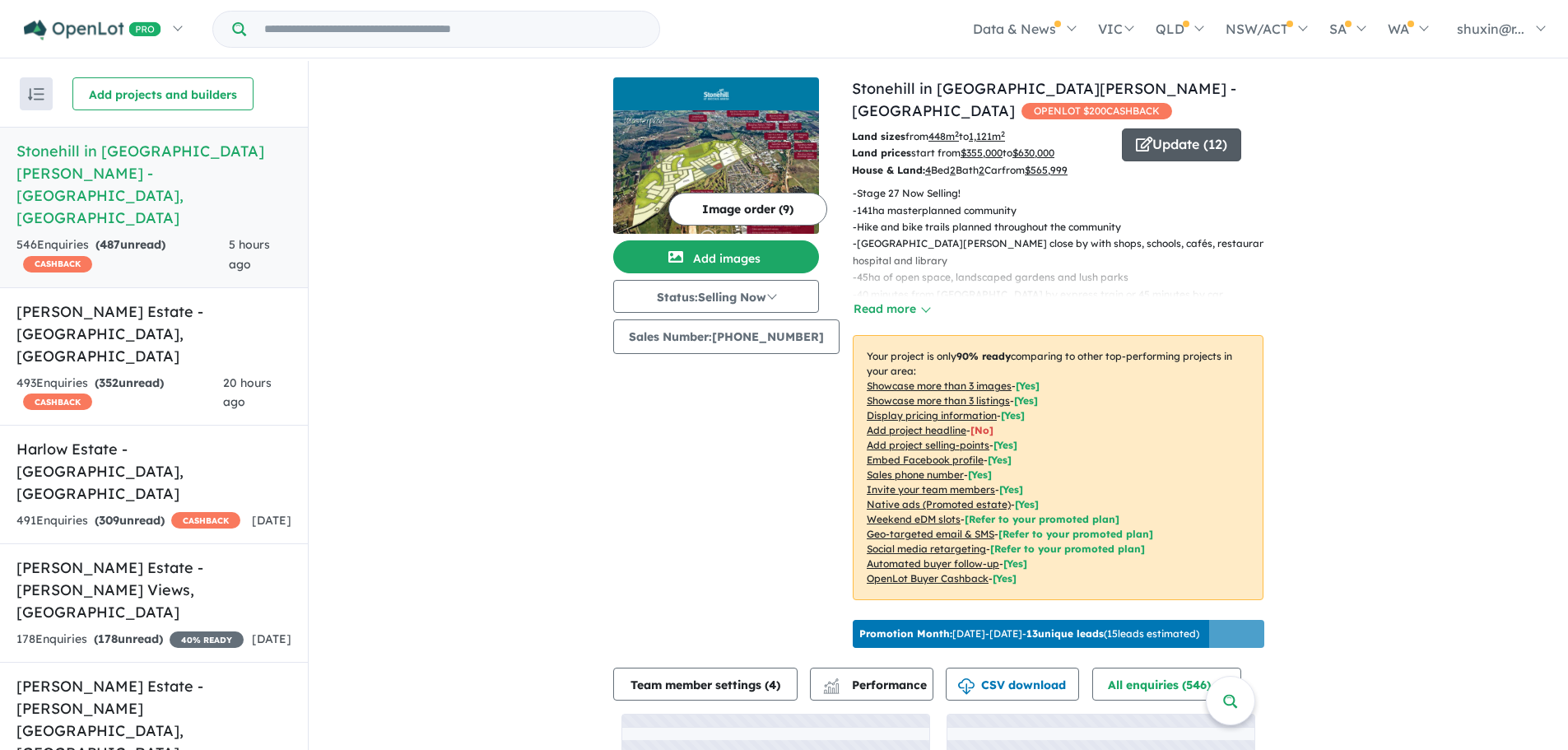
click at [1169, 147] on button "Update ( 12 )" at bounding box center [1182, 145] width 119 height 33
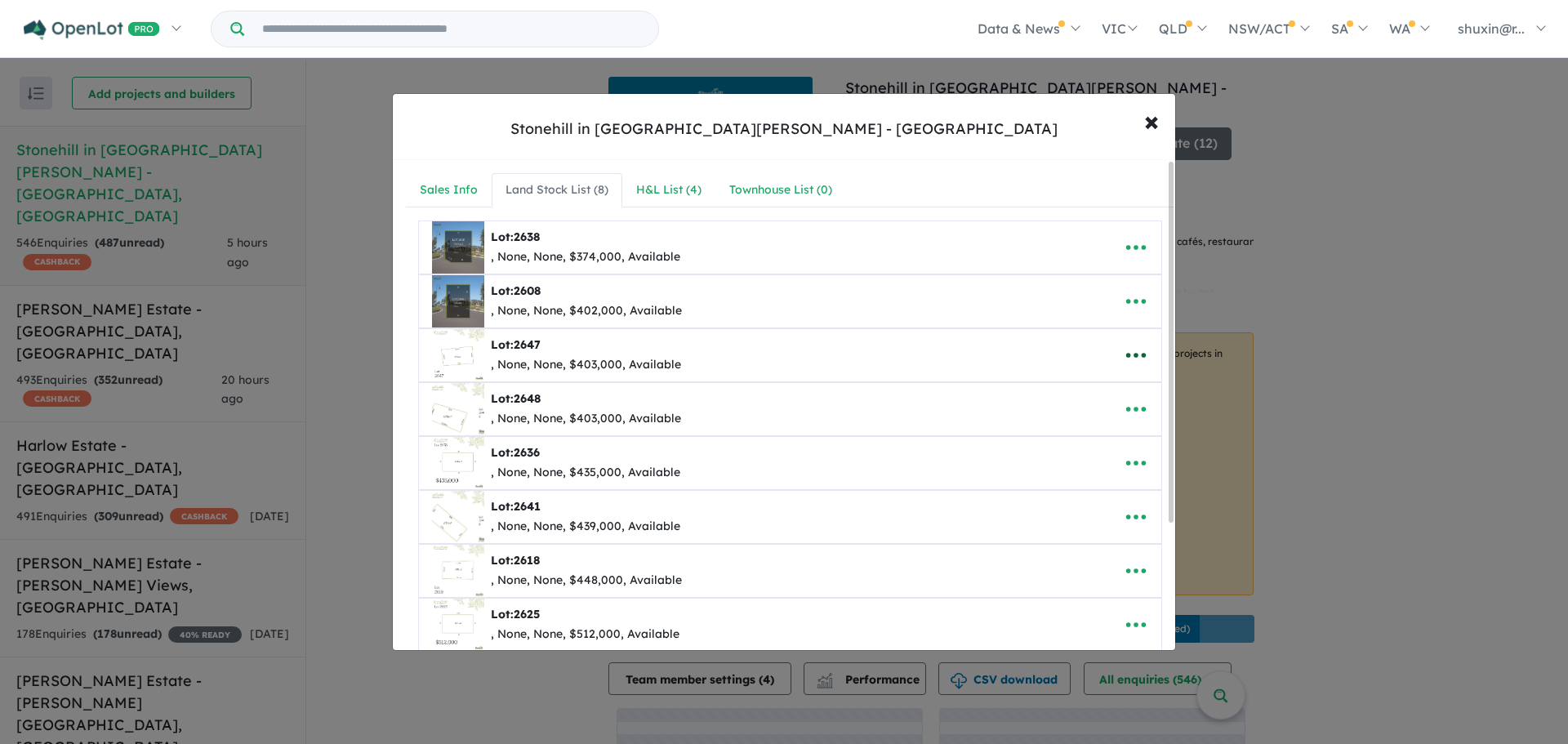
click at [1141, 355] on icon "button" at bounding box center [1135, 355] width 25 height 25
click at [1093, 392] on link "Edit" at bounding box center [1100, 395] width 121 height 37
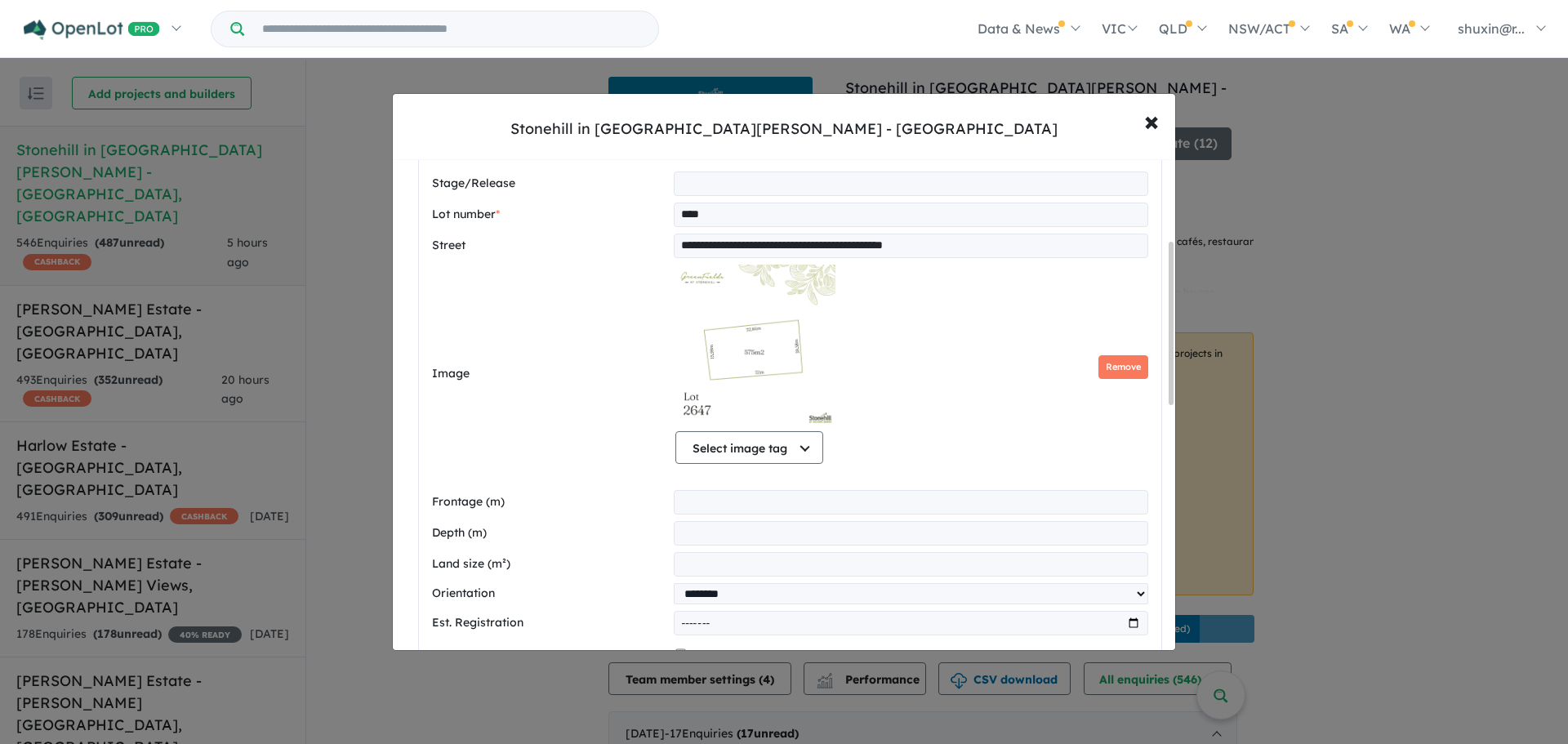
scroll to position [245, 0]
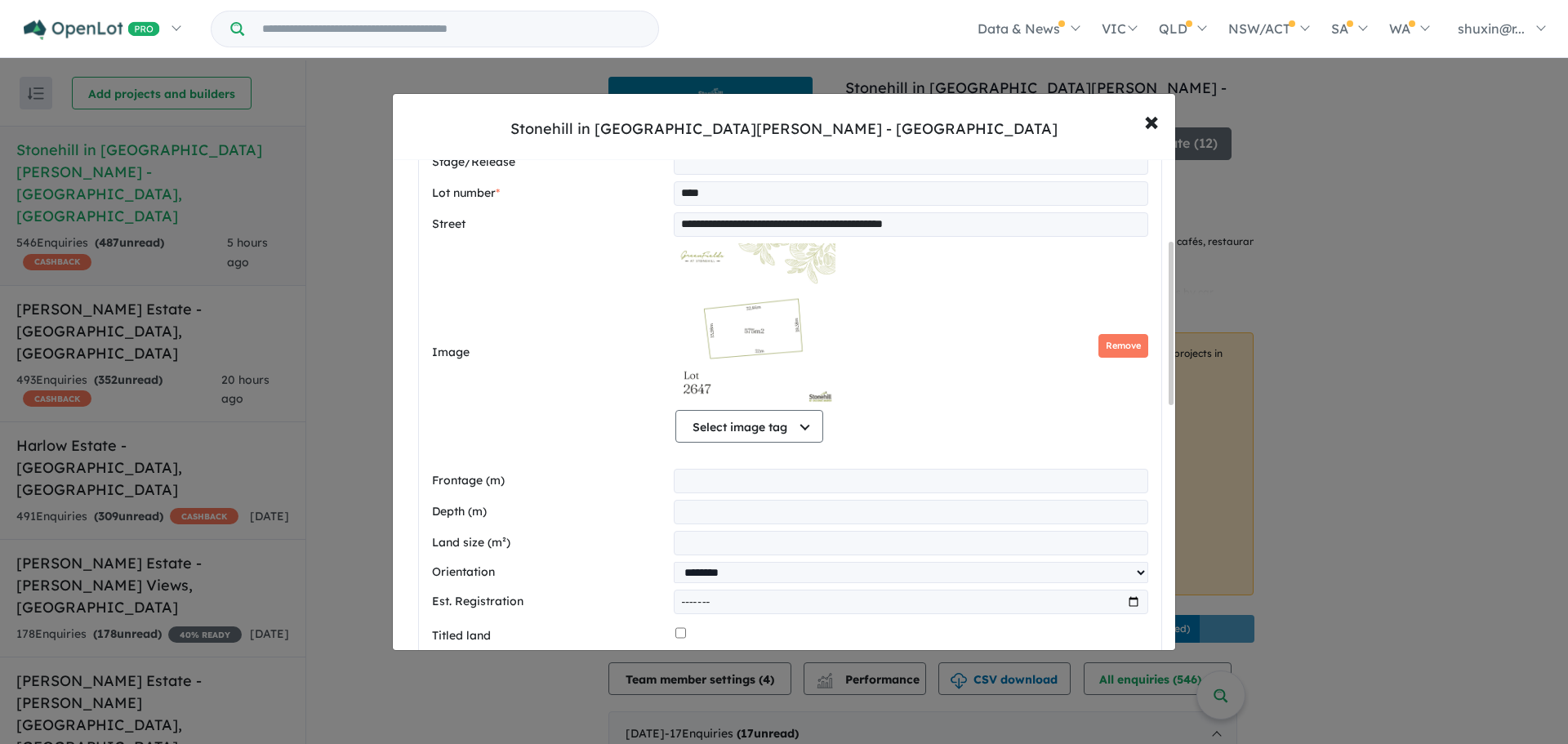
click at [731, 324] on img at bounding box center [756, 325] width 161 height 163
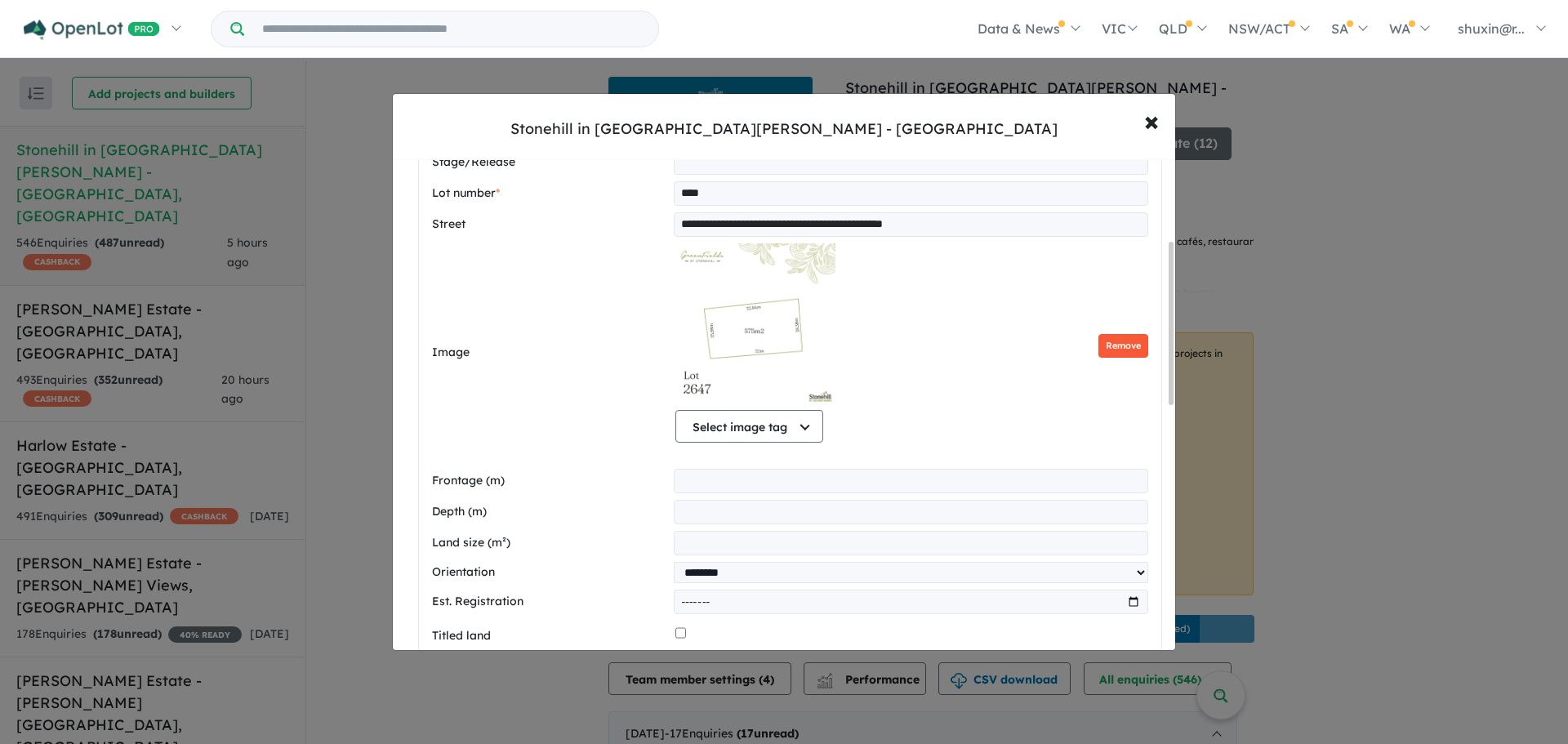
click at [1117, 348] on button "Remove" at bounding box center [1123, 346] width 50 height 24
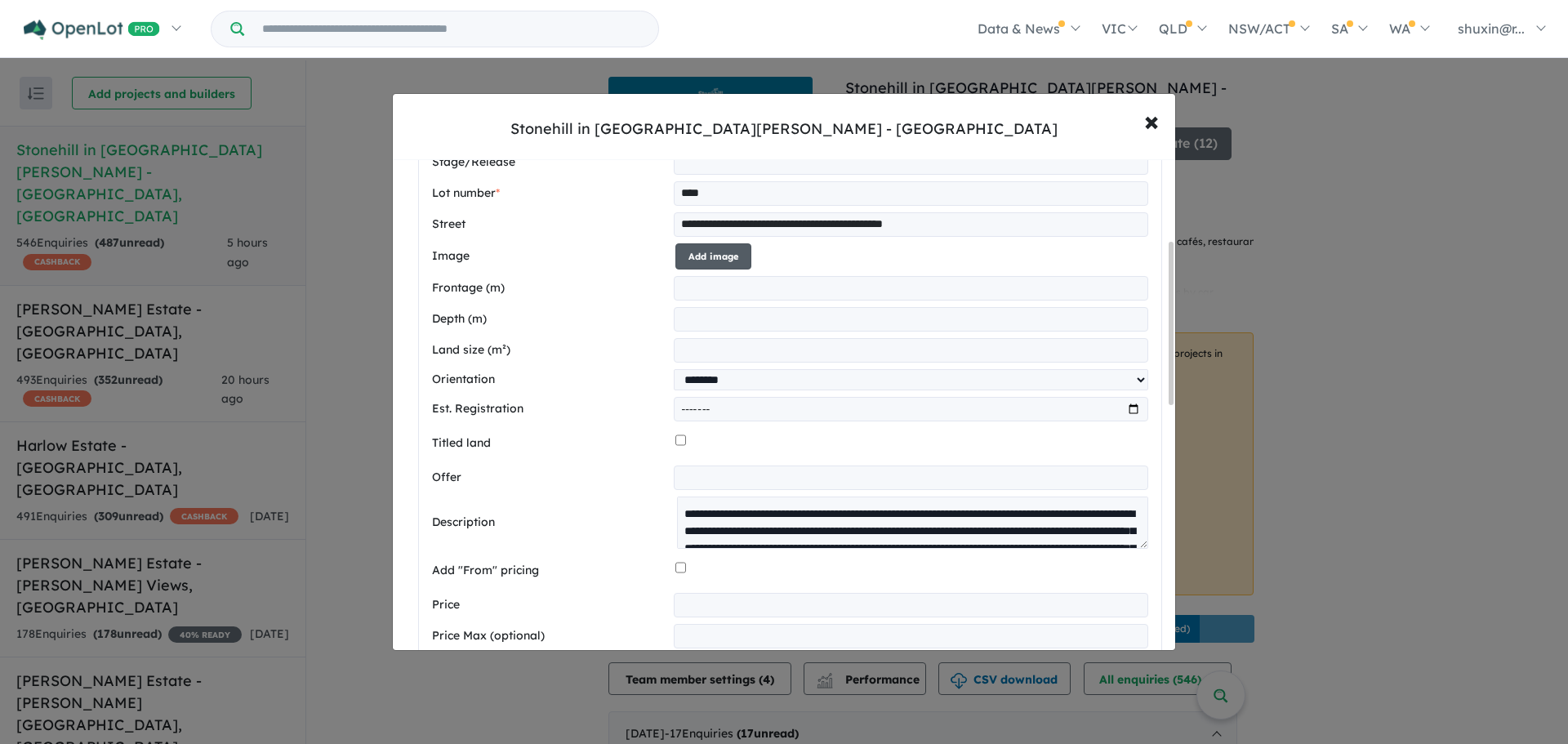
click at [731, 253] on button "Add image" at bounding box center [713, 257] width 76 height 27
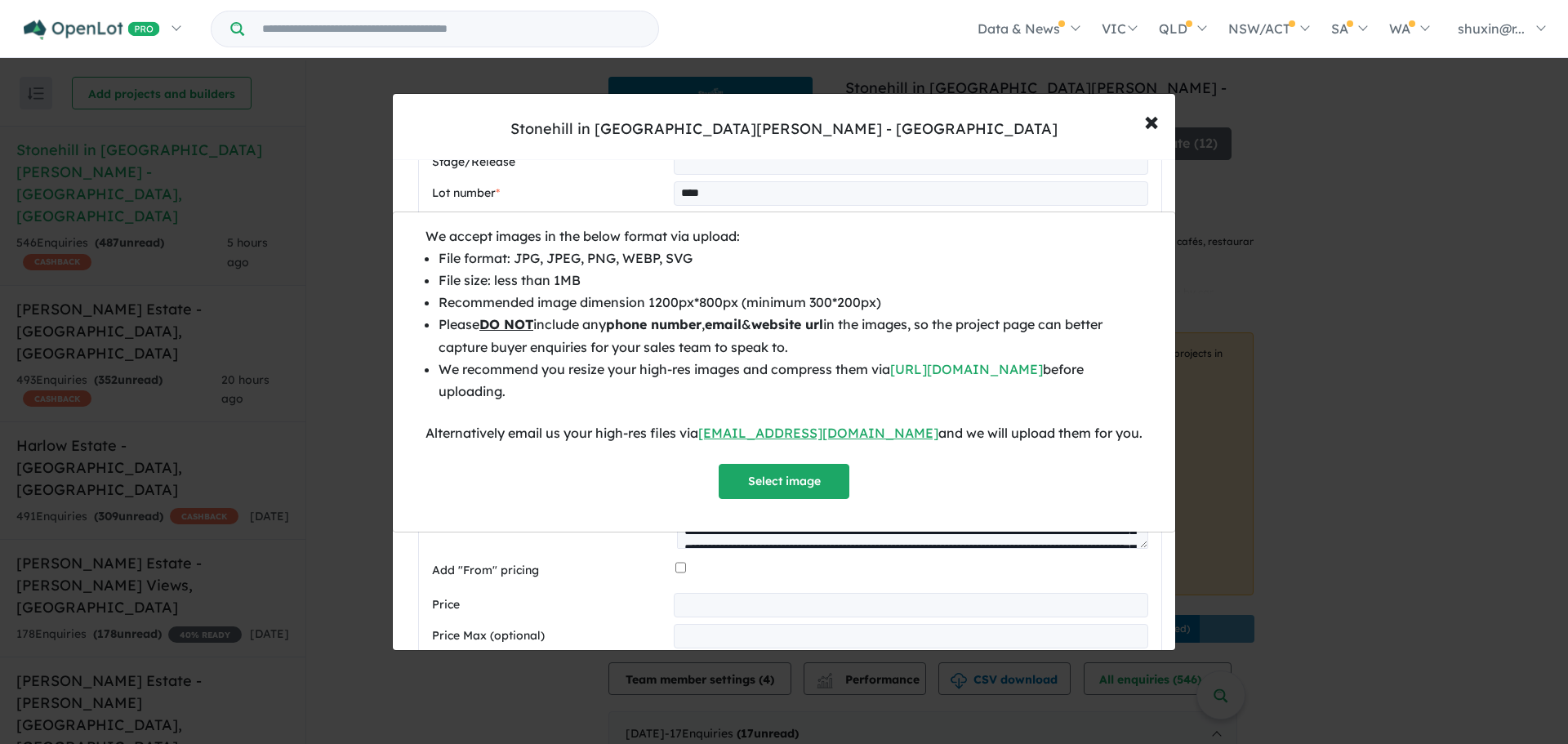
click at [764, 462] on div "We accept images in the below format via upload: File format: JPG, JPEG, PNG, W…" at bounding box center [784, 363] width 717 height 275
click at [763, 472] on button "Select image" at bounding box center [784, 482] width 131 height 36
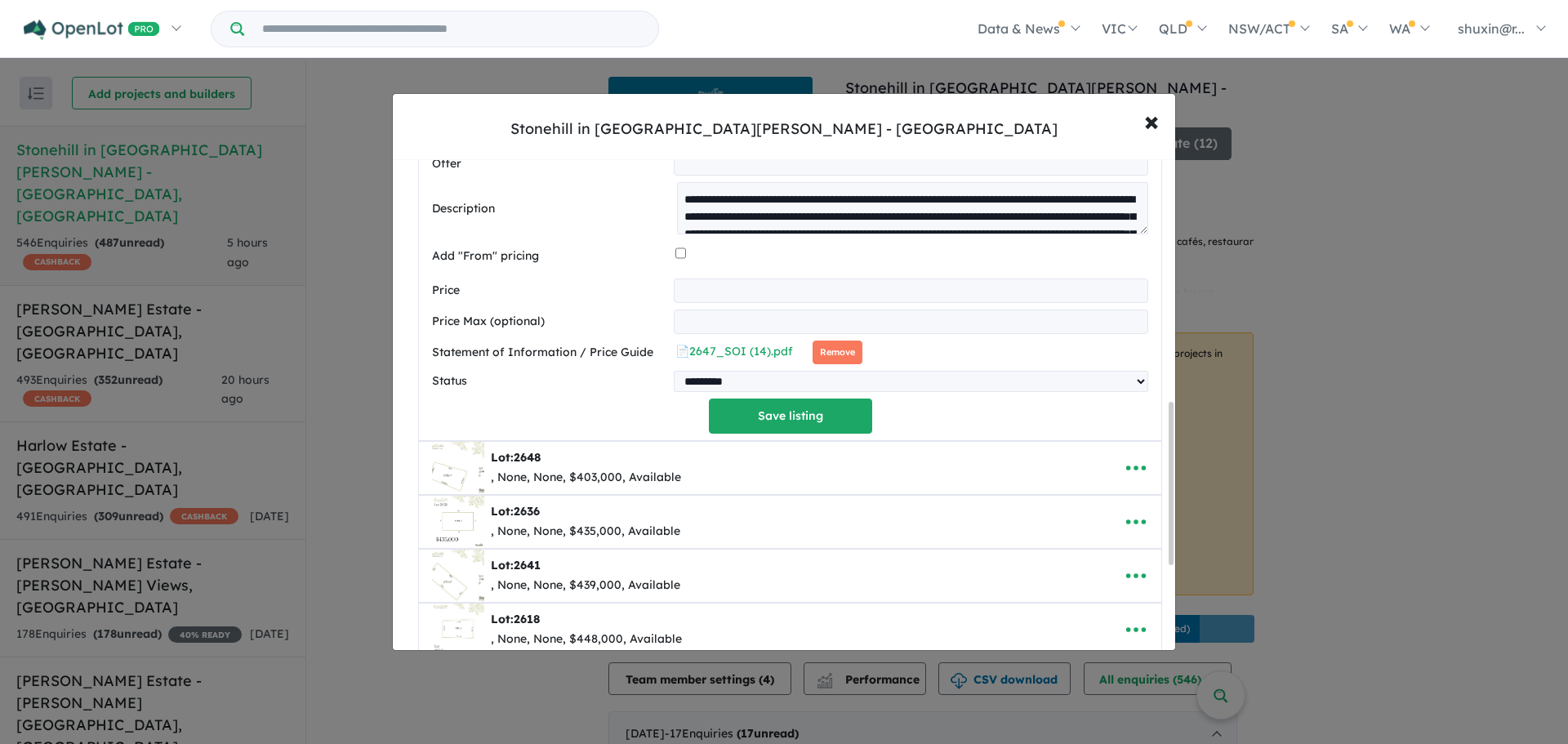
scroll to position [735, 0]
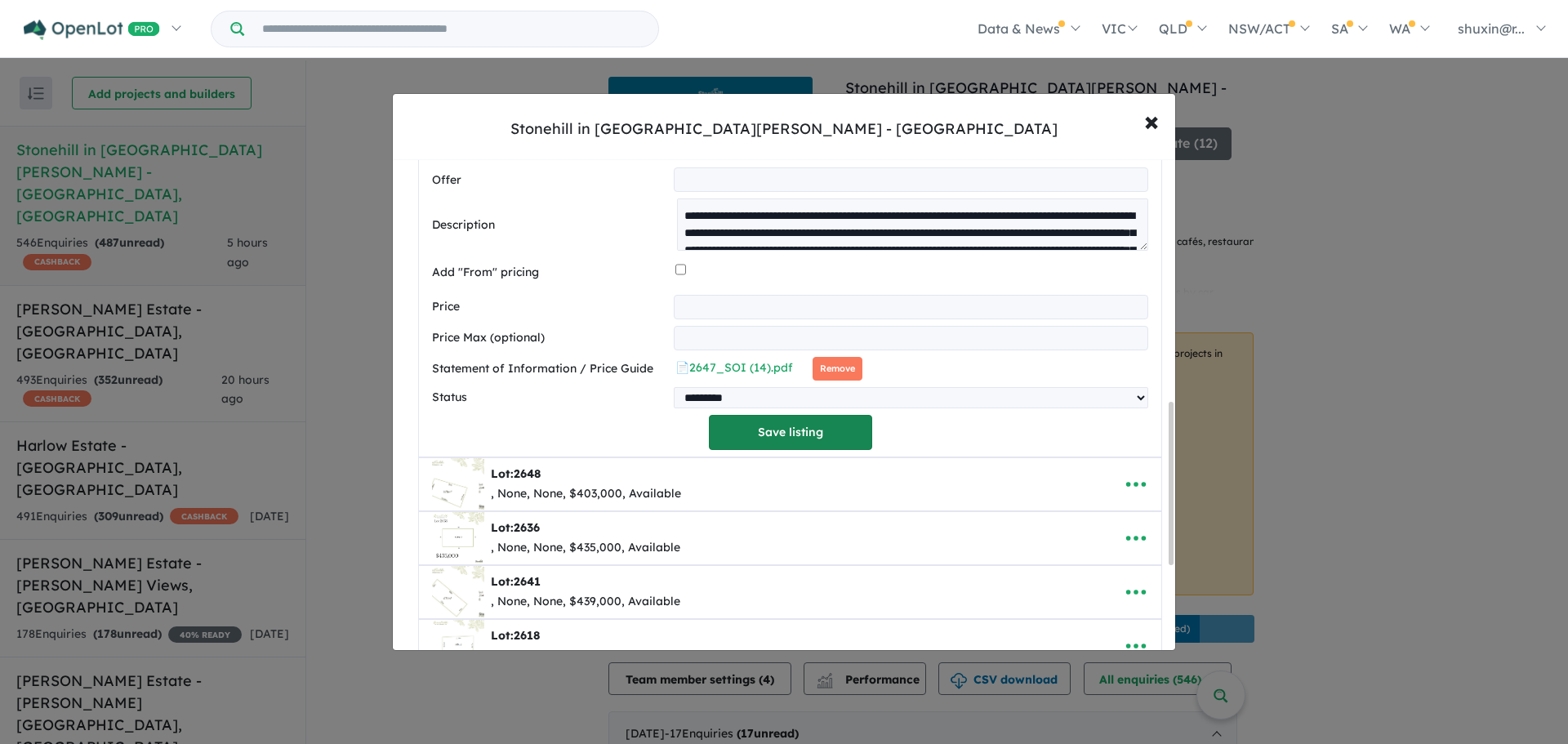
click at [795, 447] on button "Save listing" at bounding box center [789, 433] width 163 height 36
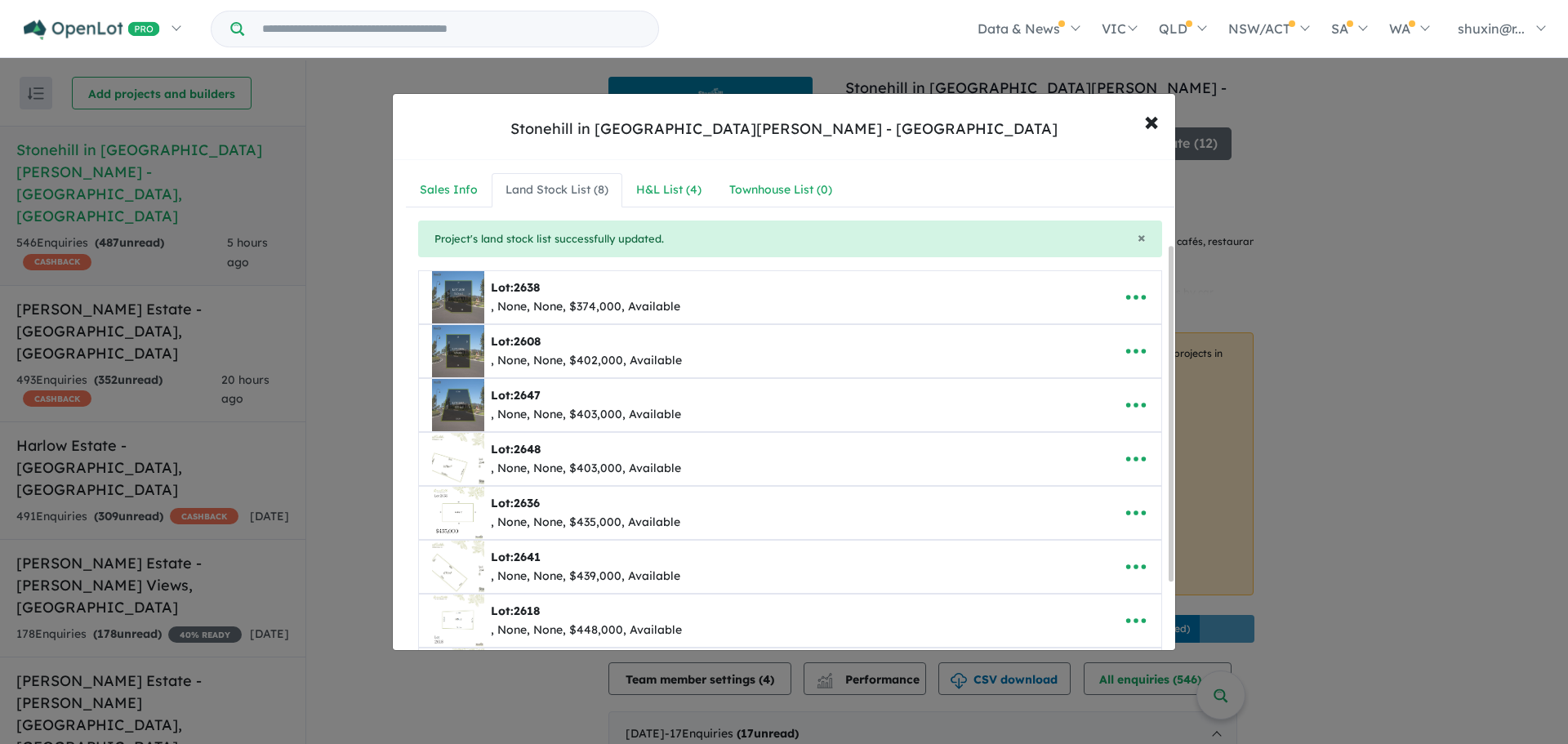
scroll to position [223, 0]
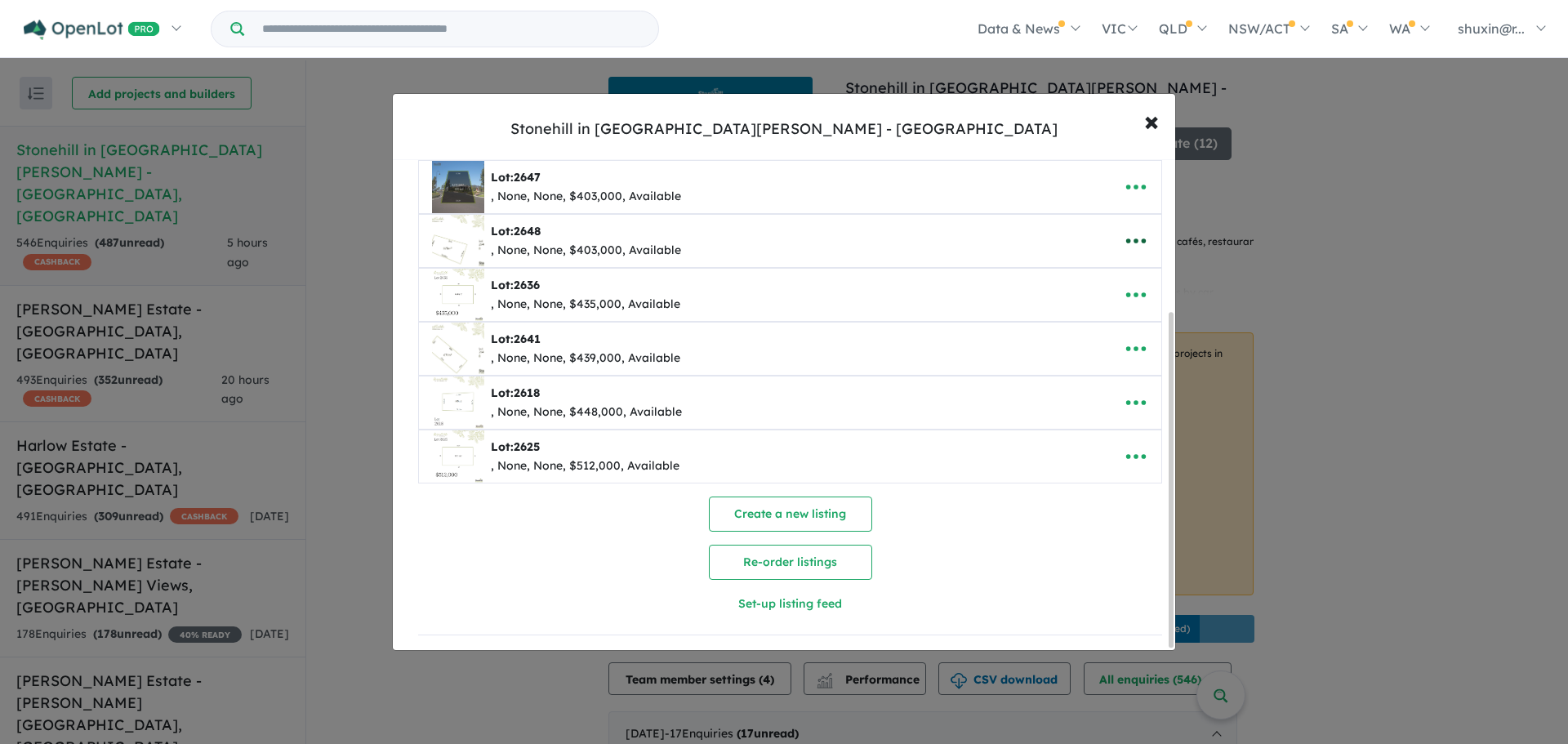
click at [1113, 233] on button "button" at bounding box center [1136, 241] width 51 height 37
click at [1120, 273] on link "Edit" at bounding box center [1100, 281] width 121 height 37
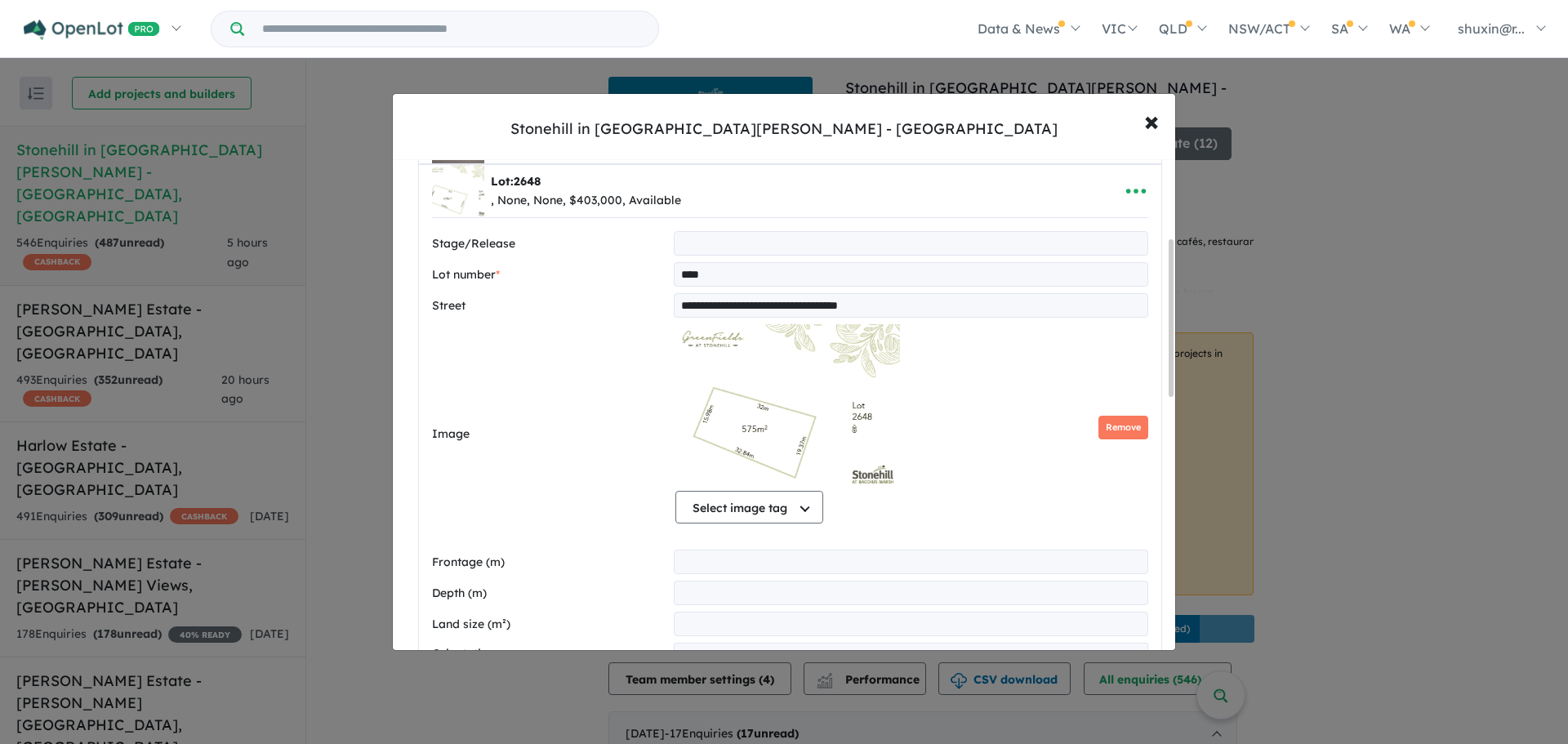
scroll to position [245, 0]
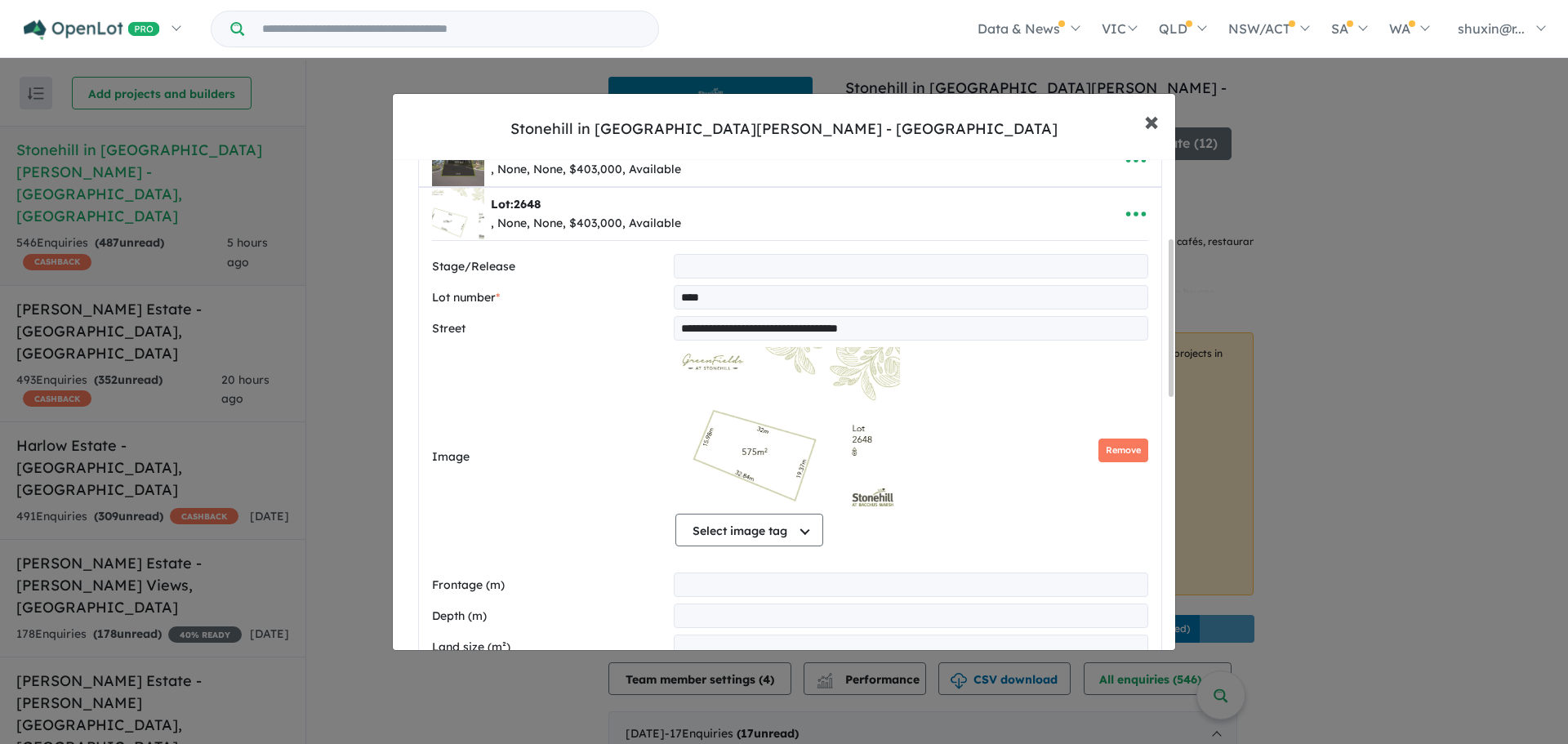
click at [1152, 126] on span "×" at bounding box center [1150, 121] width 14 height 36
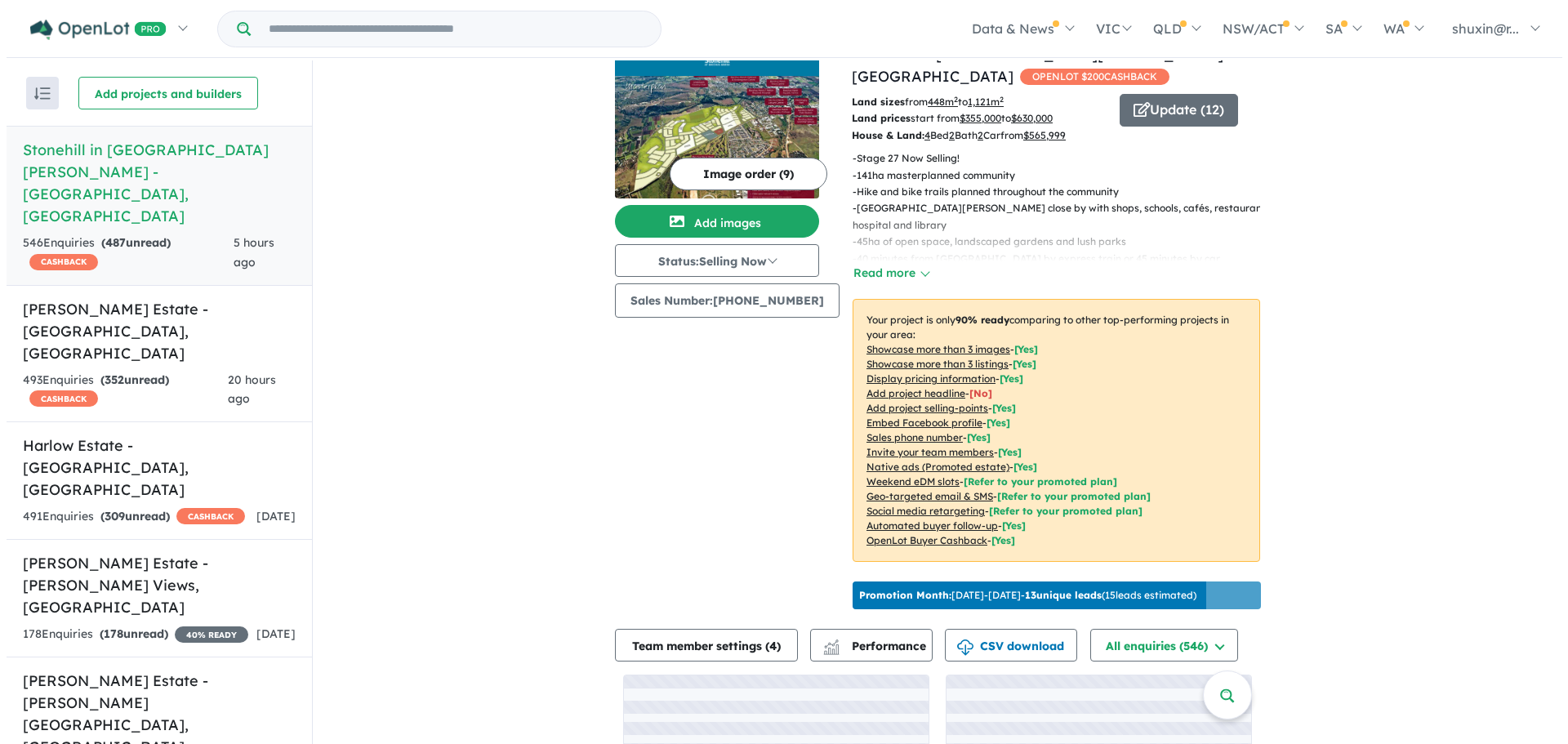
scroll to position [0, 0]
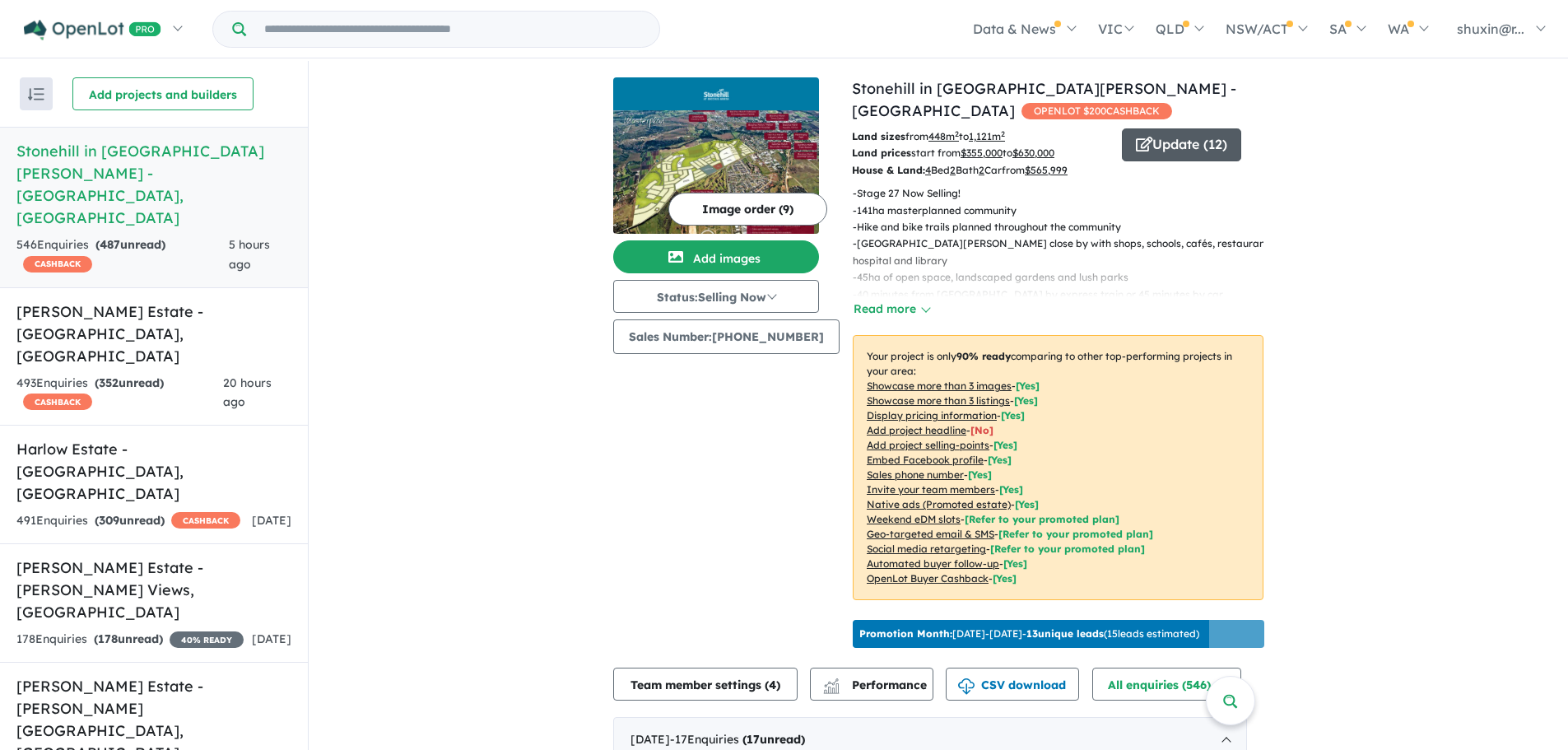
click at [1187, 150] on button "Update ( 12 )" at bounding box center [1182, 145] width 119 height 33
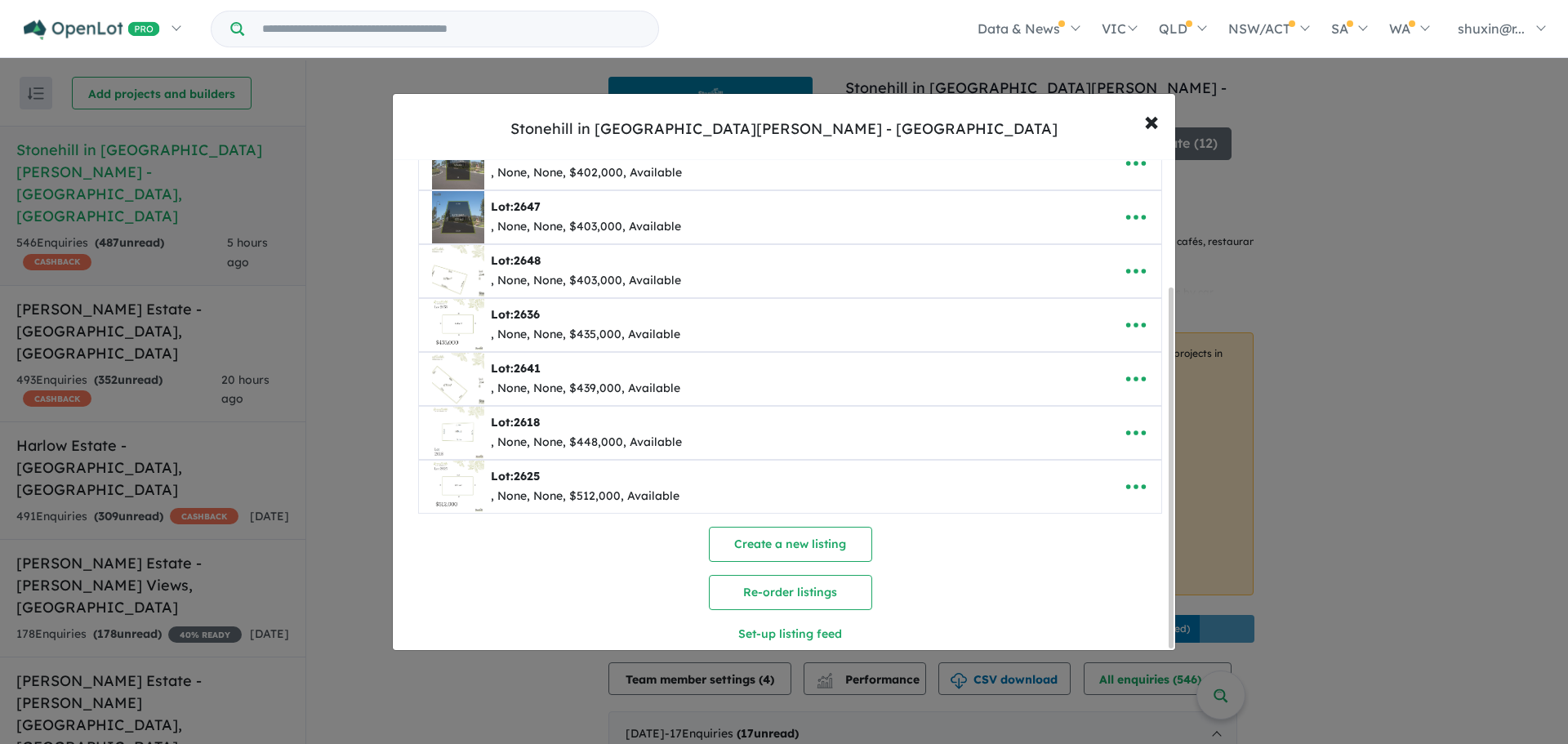
scroll to position [173, 0]
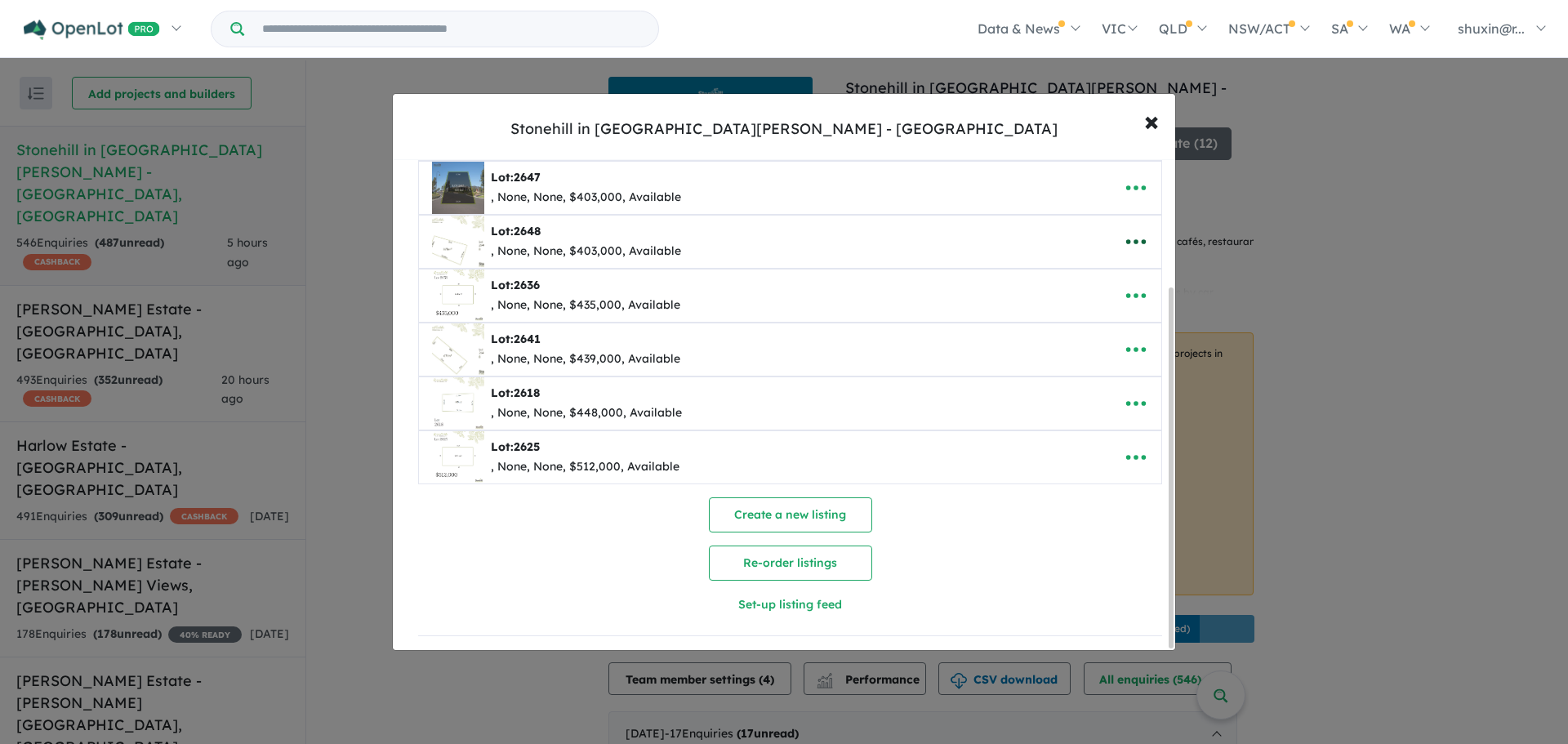
click at [1132, 229] on icon "button" at bounding box center [1135, 241] width 25 height 25
click at [1105, 263] on link "Edit" at bounding box center [1100, 282] width 121 height 37
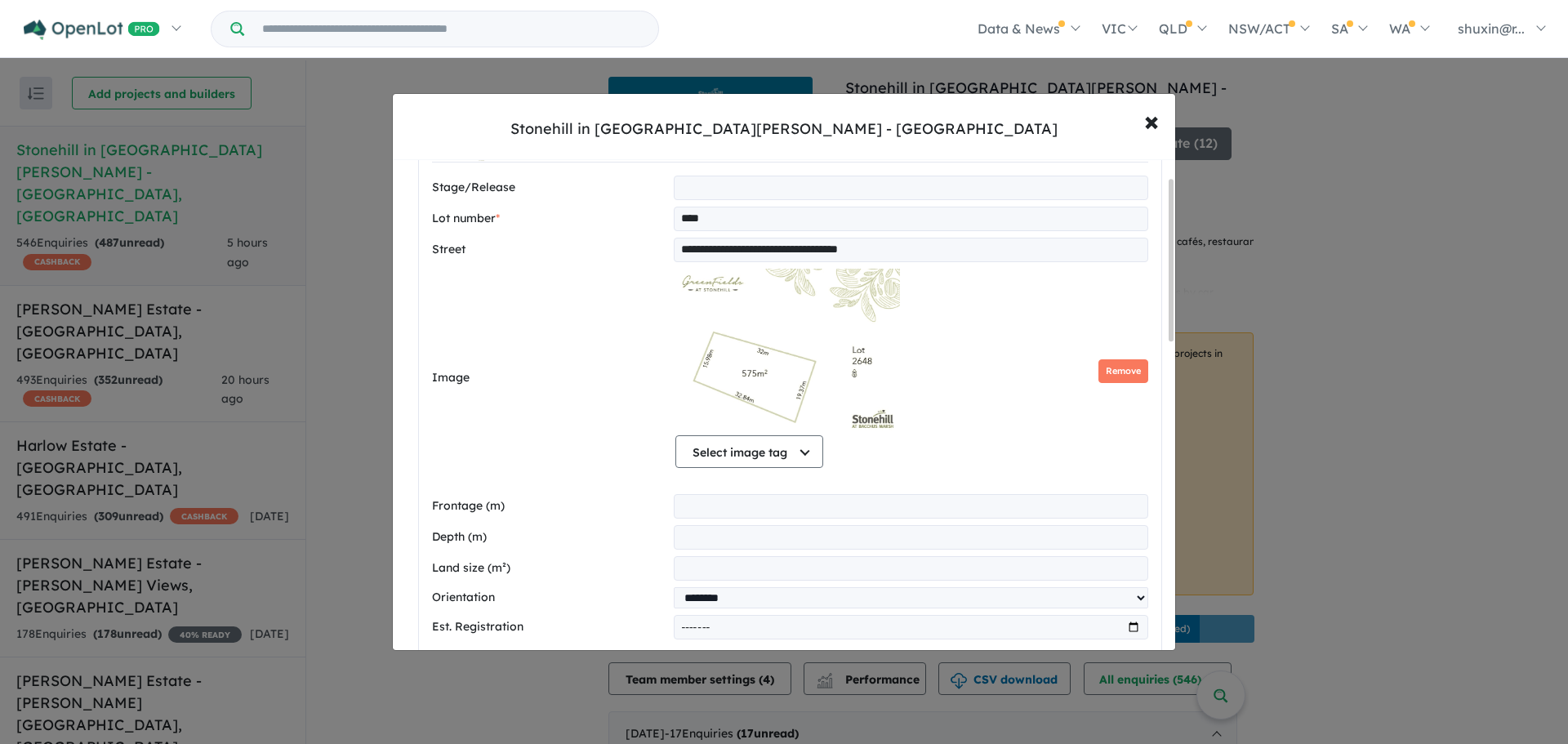
scroll to position [298, 0]
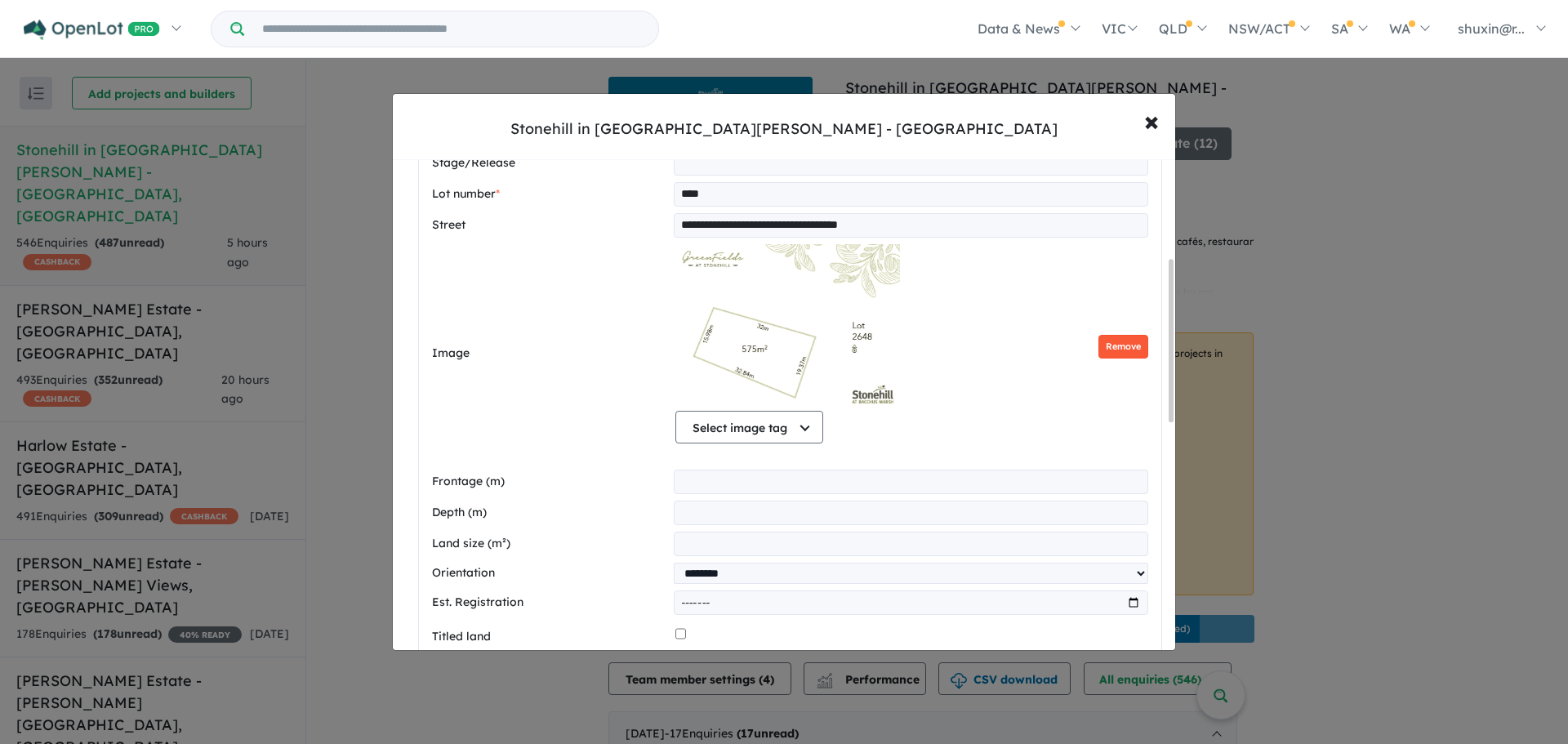
click at [1118, 343] on button "Remove" at bounding box center [1123, 347] width 50 height 24
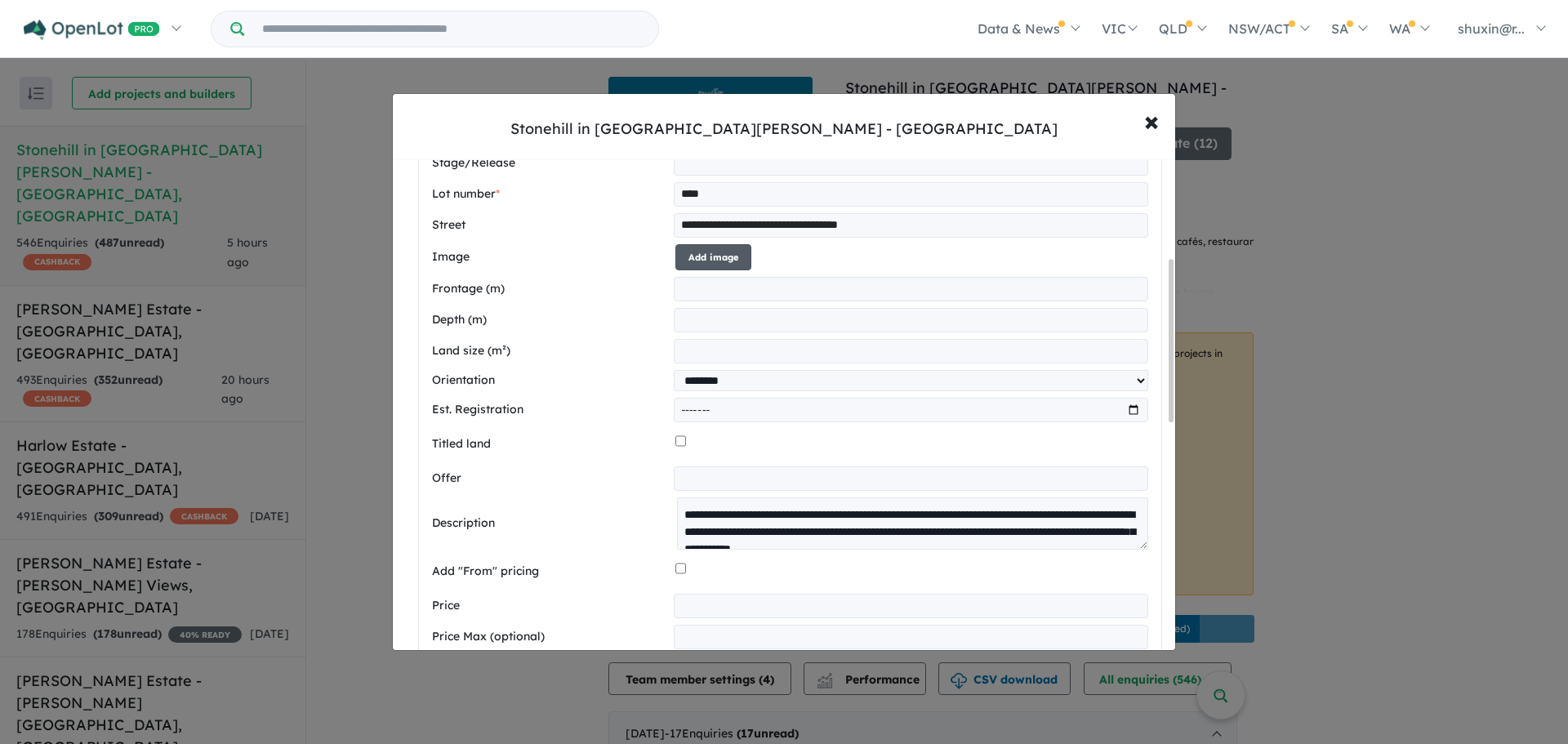
click at [704, 258] on button "Add image" at bounding box center [713, 258] width 76 height 27
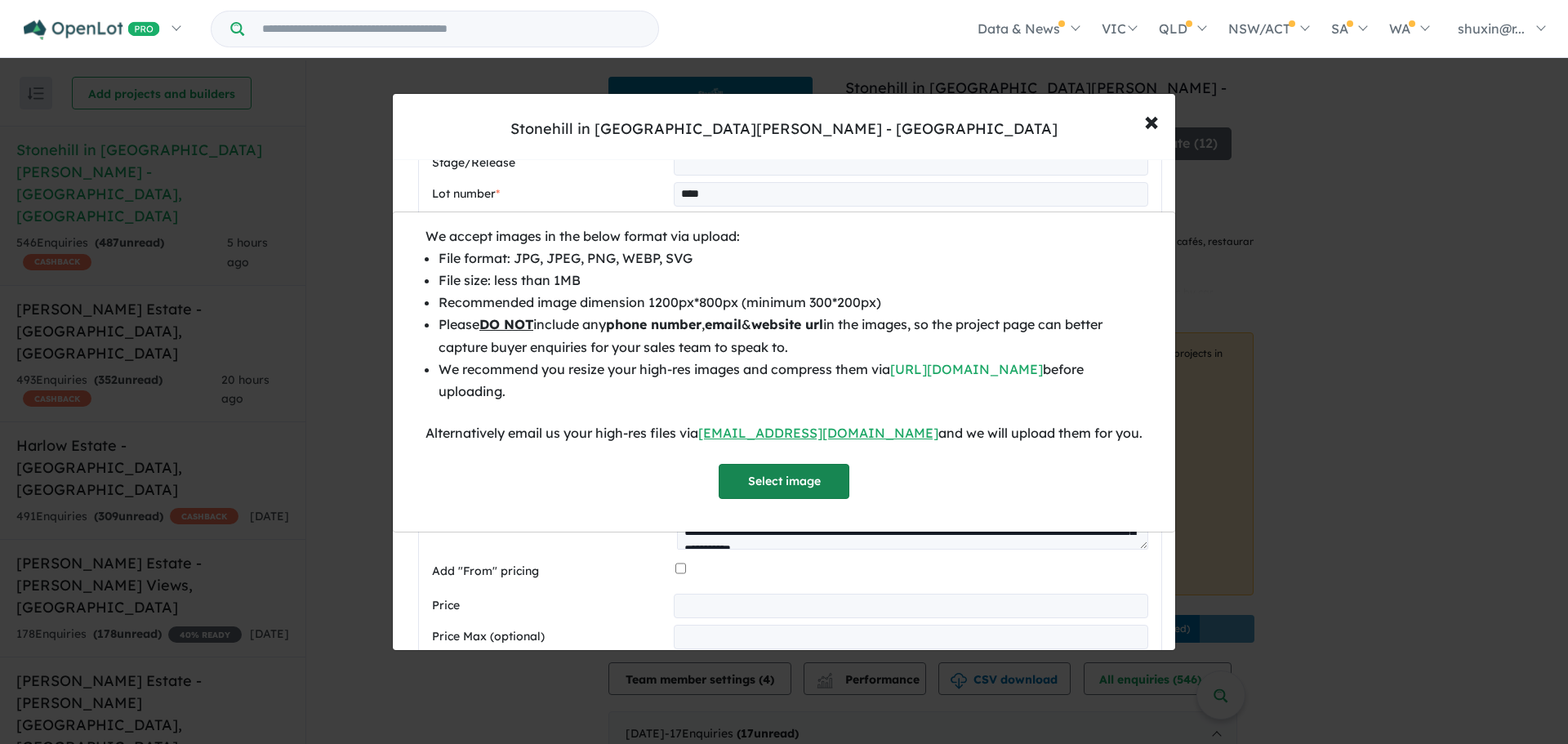
click at [789, 489] on button "Select image" at bounding box center [784, 482] width 131 height 36
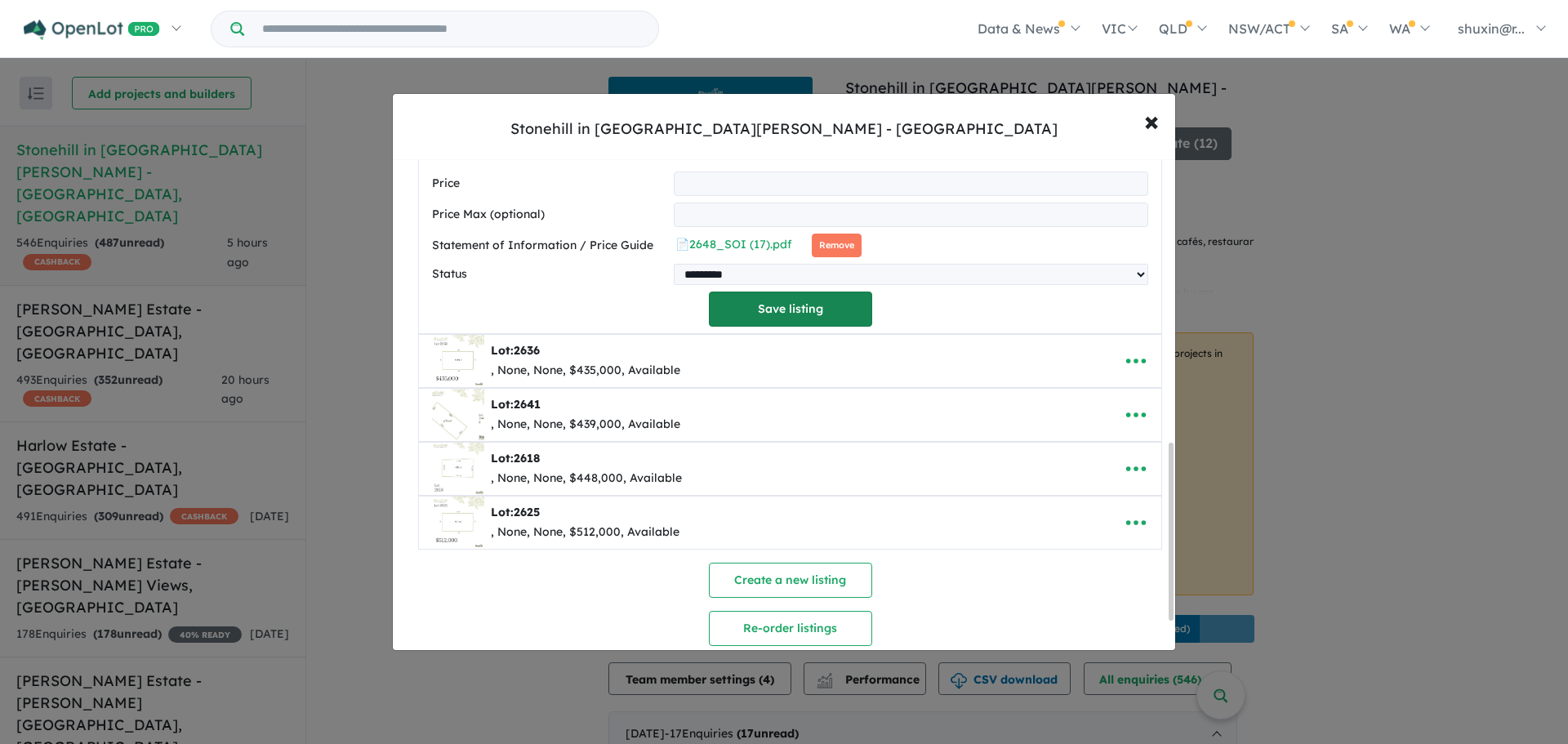
click at [850, 306] on button "Save listing" at bounding box center [789, 309] width 163 height 36
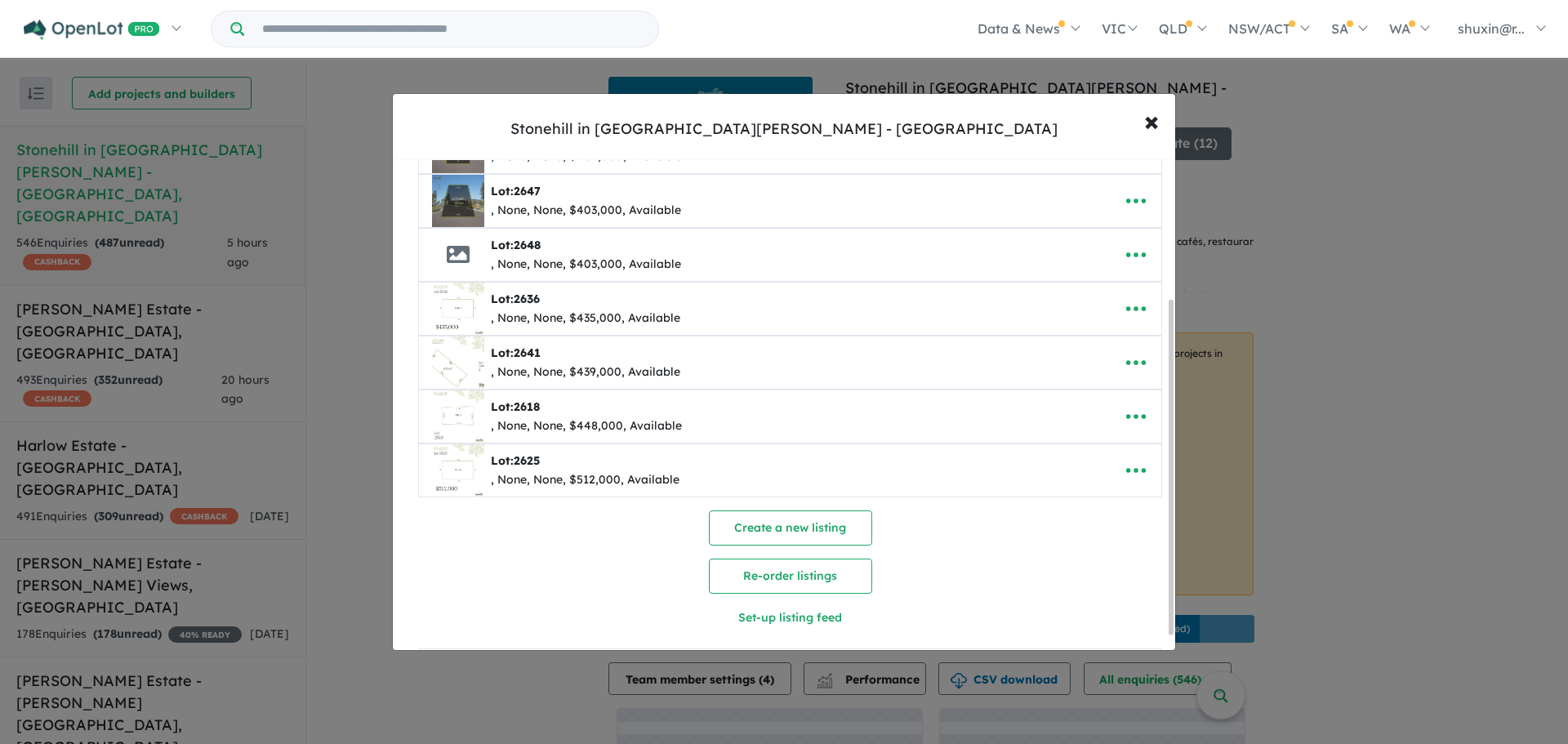
scroll to position [223, 0]
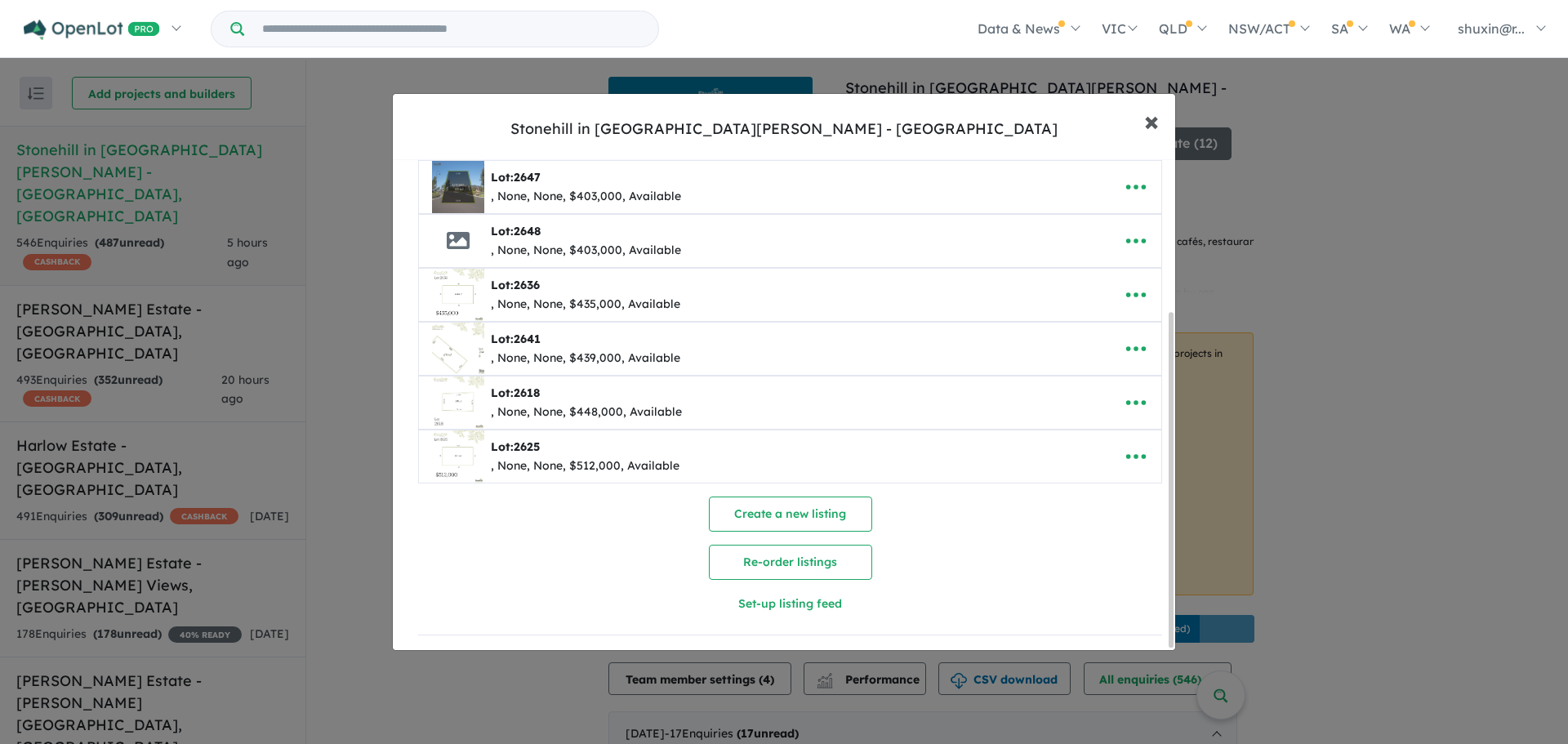
click at [1165, 123] on button "× Close" at bounding box center [1151, 121] width 47 height 44
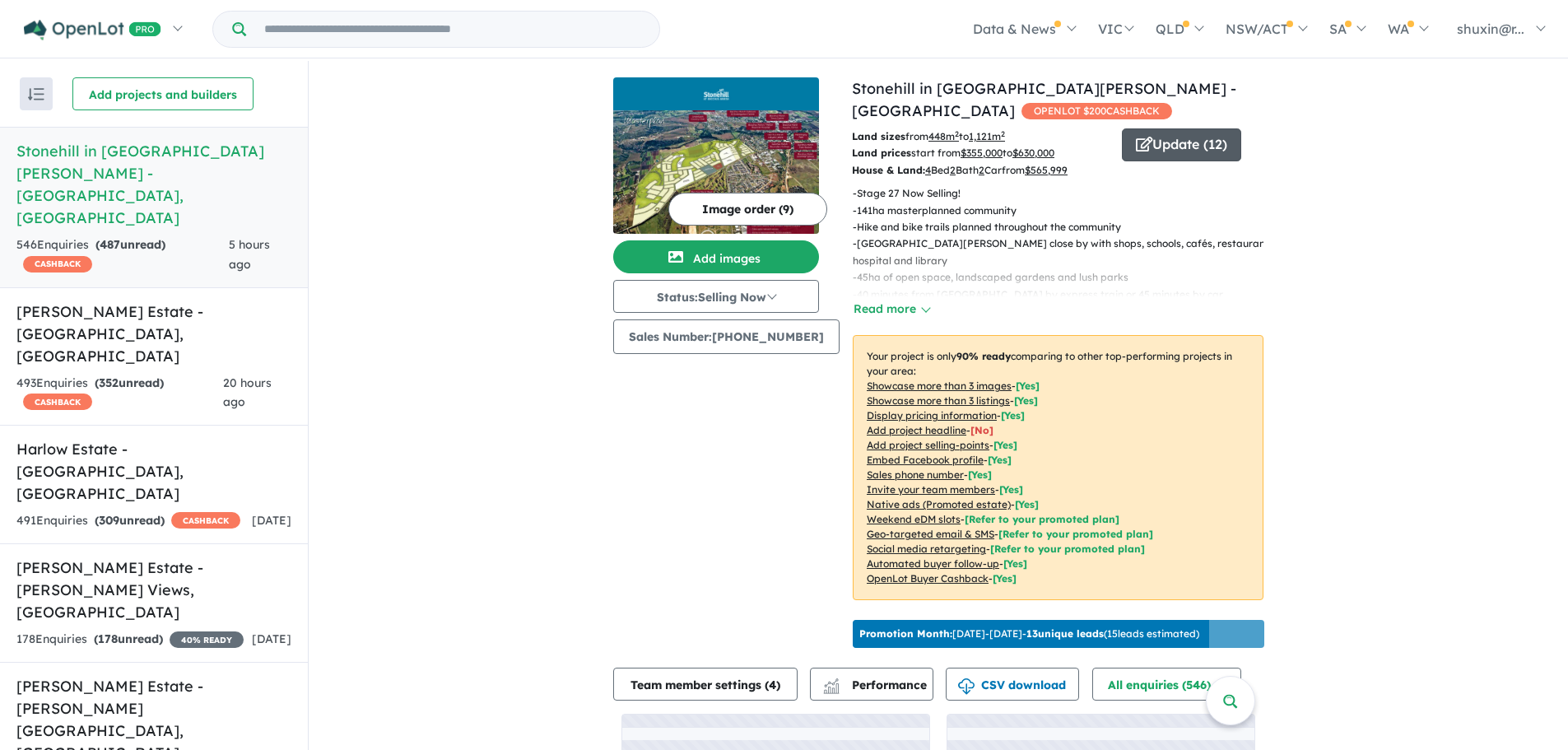
click at [1159, 148] on button "Update ( 12 )" at bounding box center [1182, 145] width 119 height 33
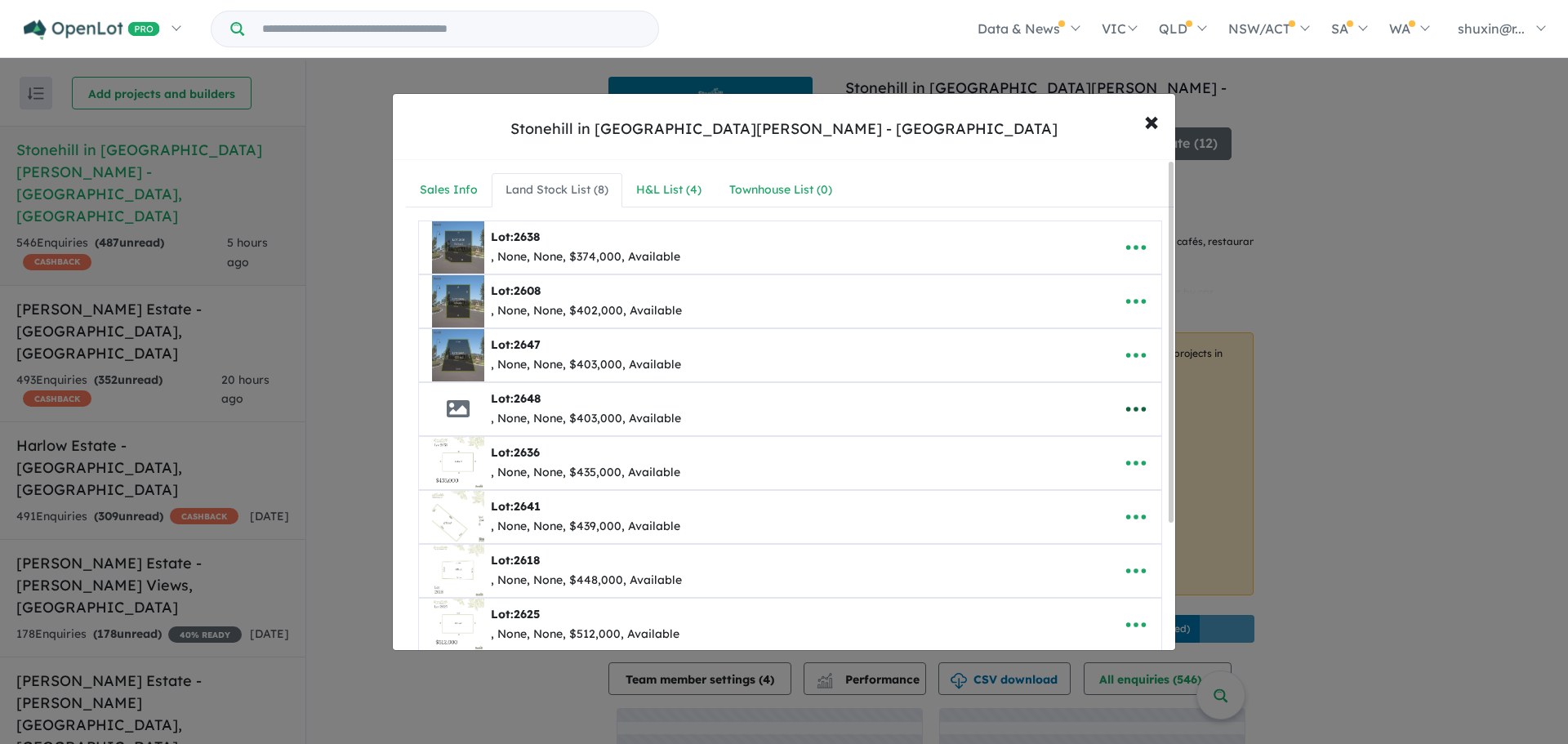
click at [1140, 410] on icon "button" at bounding box center [1135, 408] width 25 height 25
click at [1103, 441] on link "Edit" at bounding box center [1100, 449] width 121 height 37
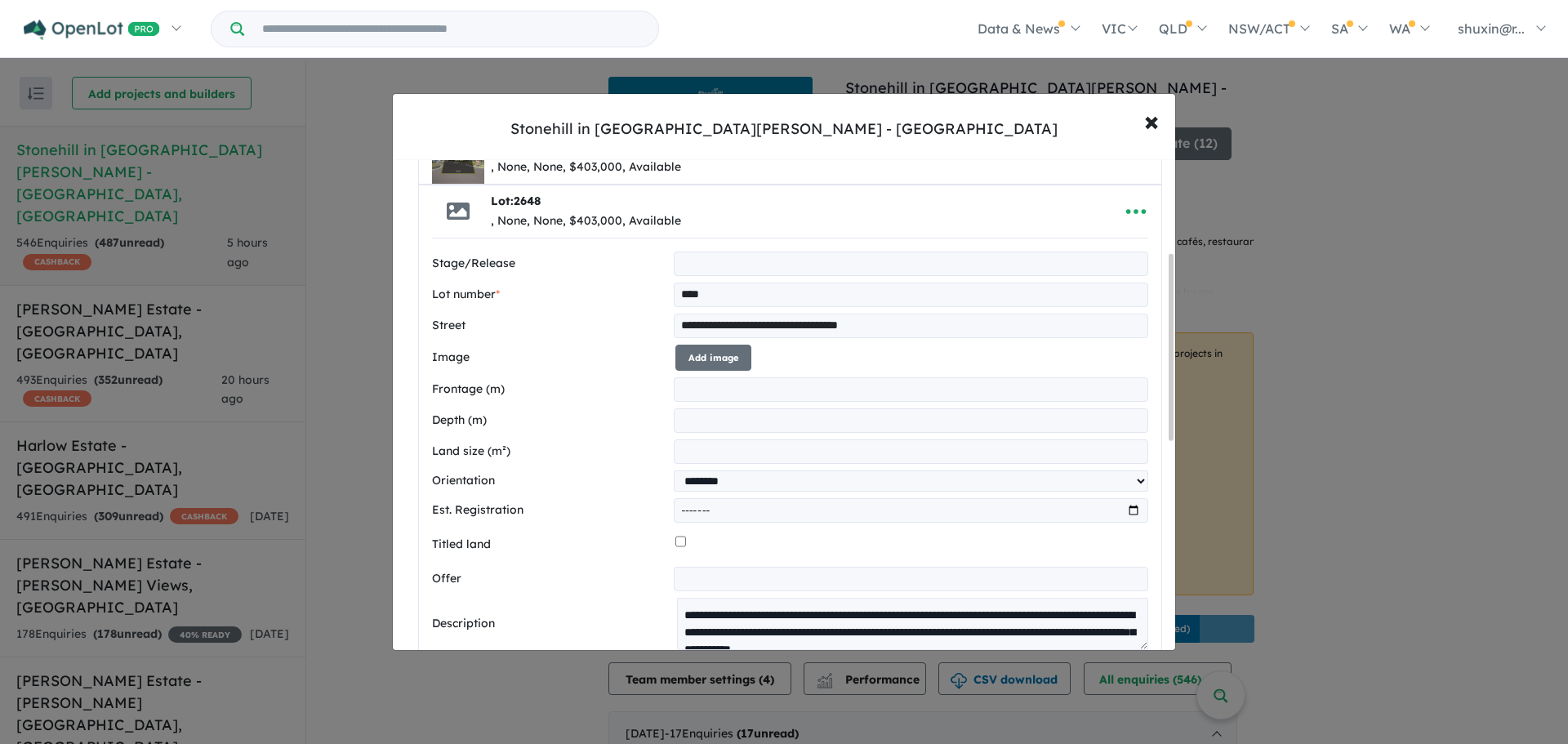
scroll to position [245, 0]
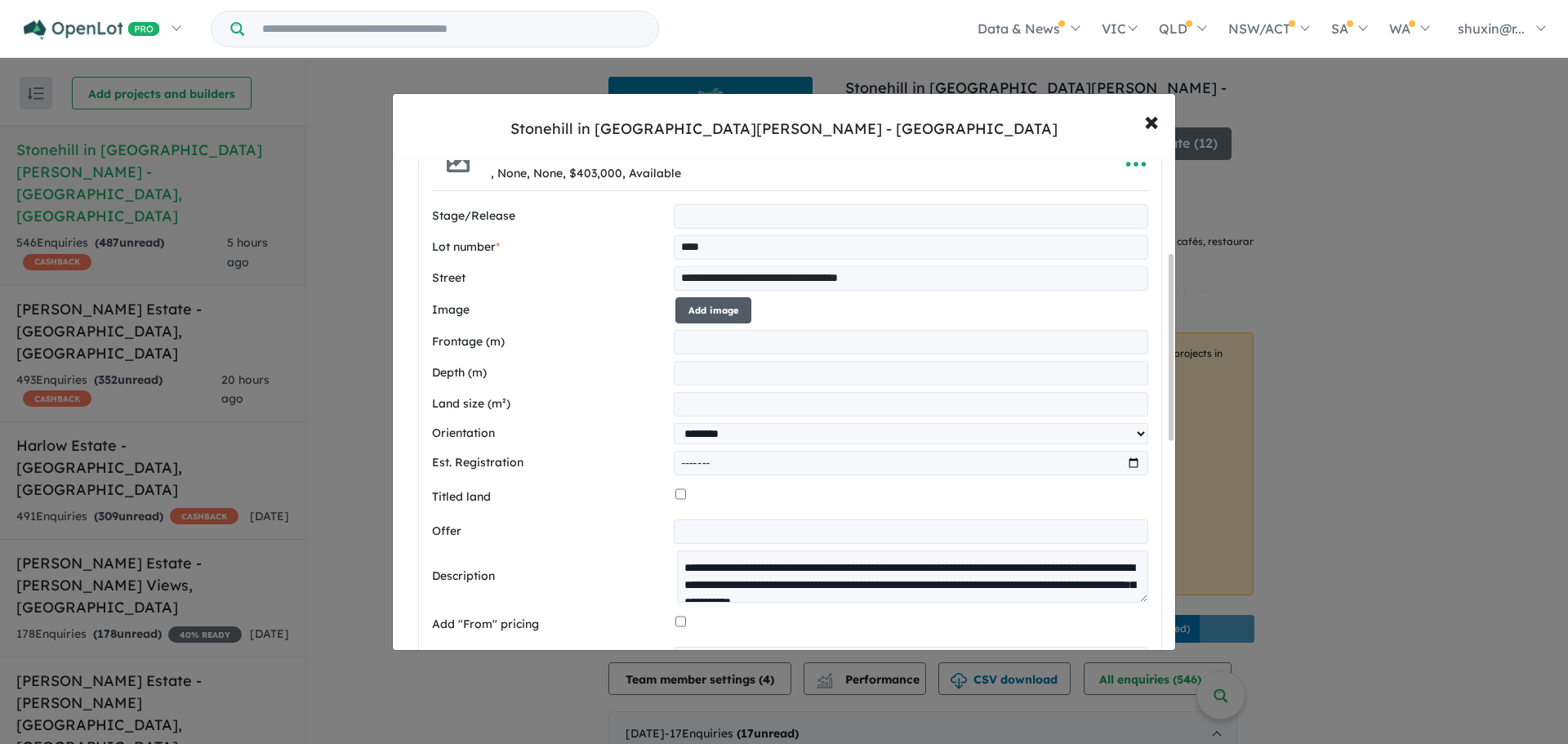
click at [743, 312] on button "Add image" at bounding box center [713, 311] width 76 height 27
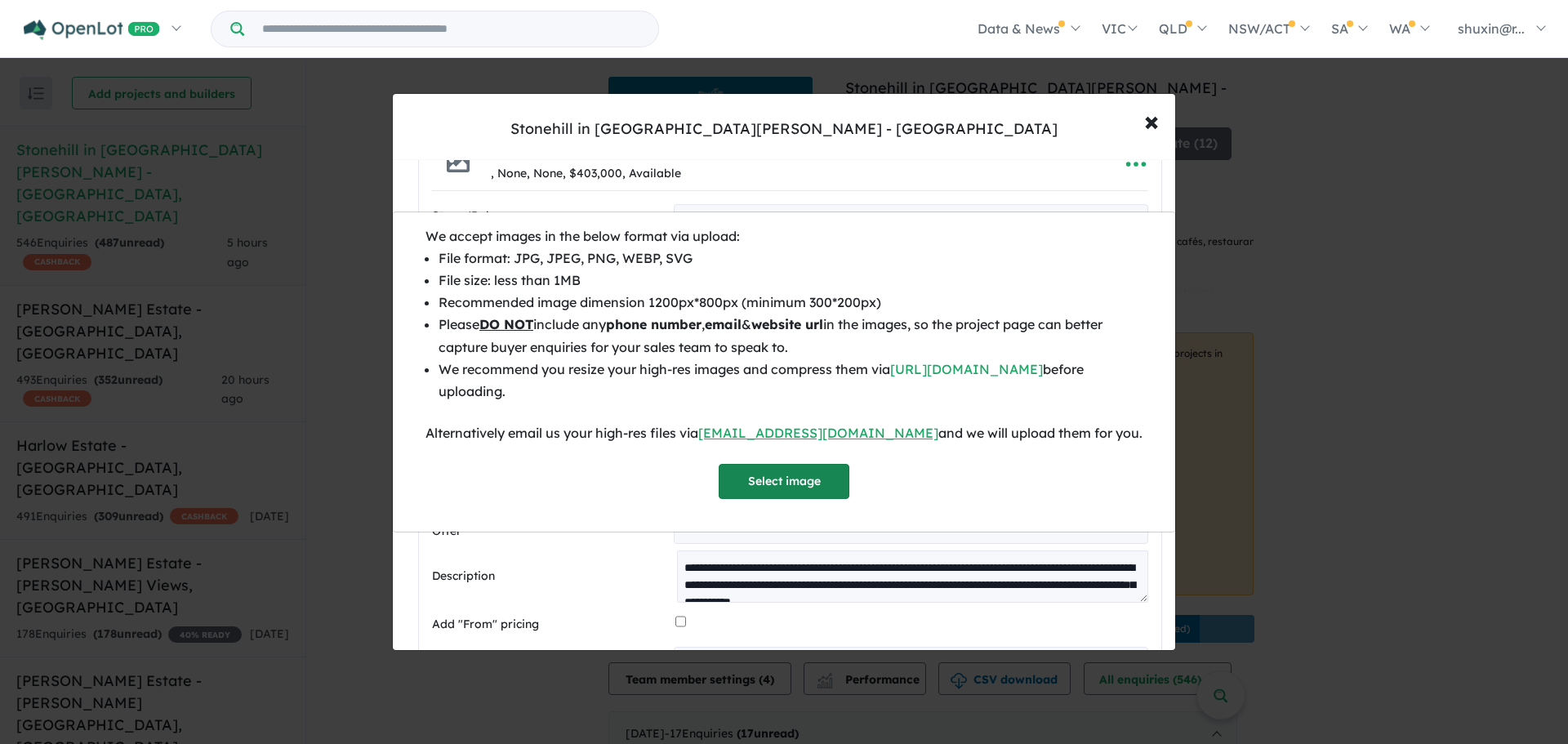
click at [746, 481] on button "Select image" at bounding box center [784, 482] width 131 height 36
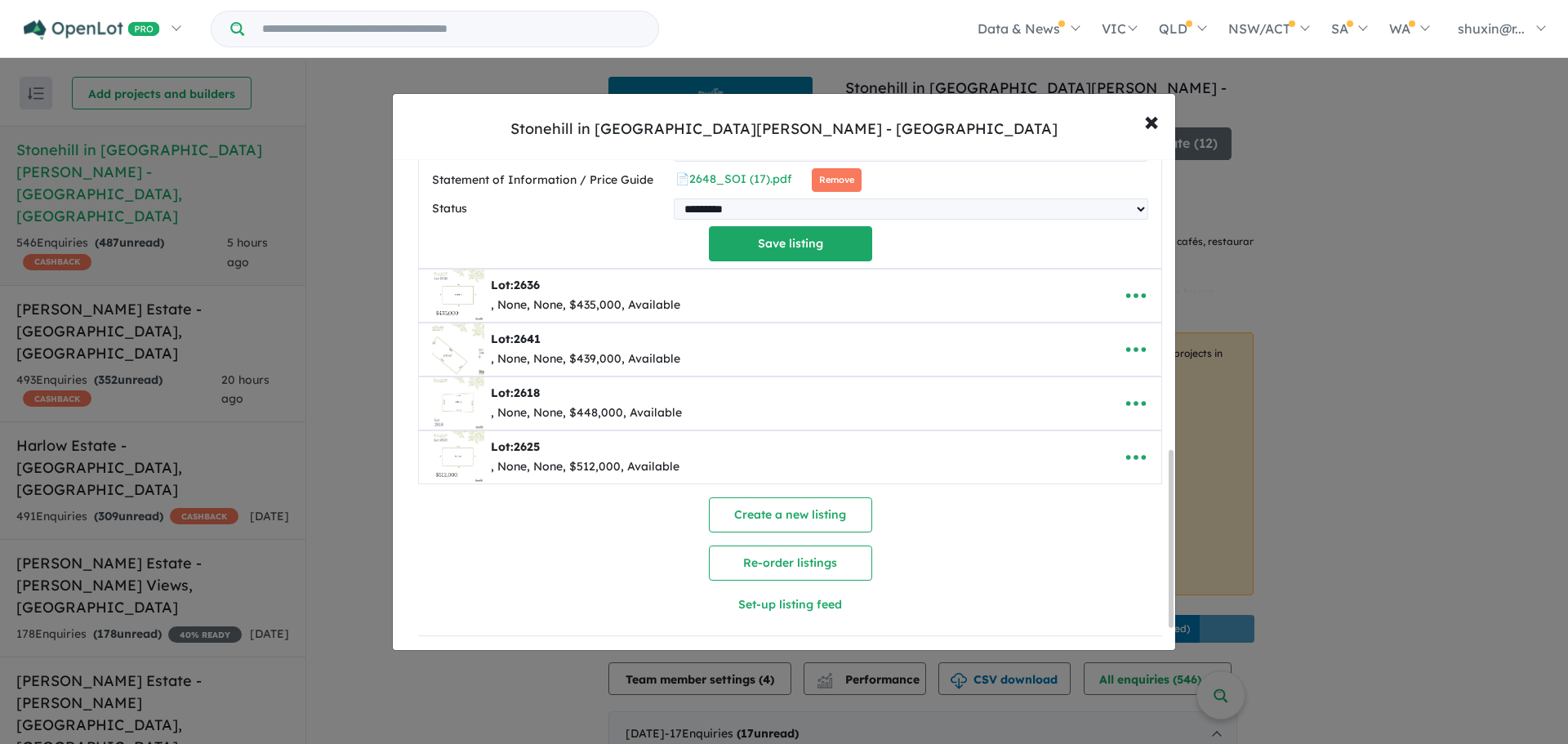
scroll to position [375, 0]
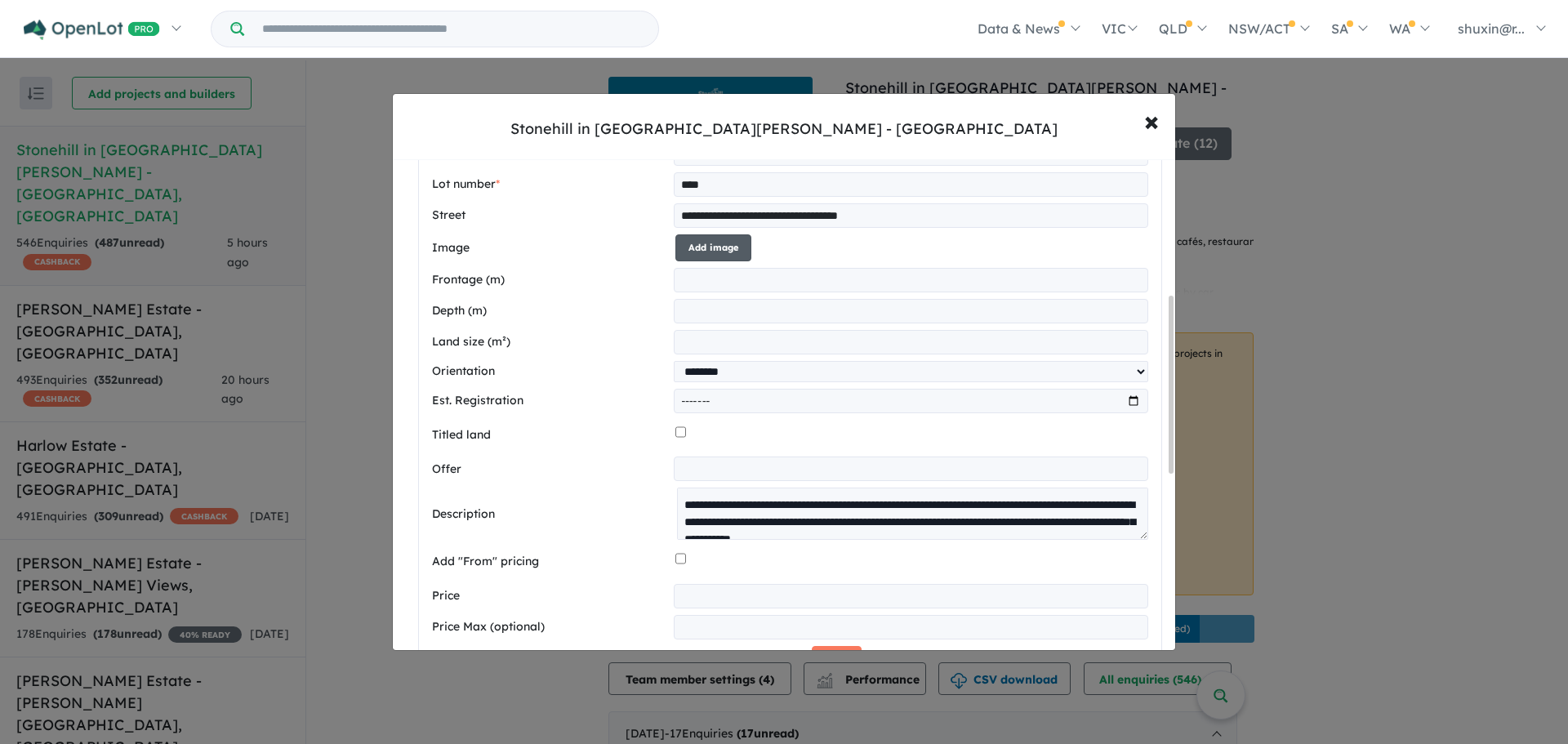
click at [711, 243] on button "Add image" at bounding box center [713, 248] width 76 height 27
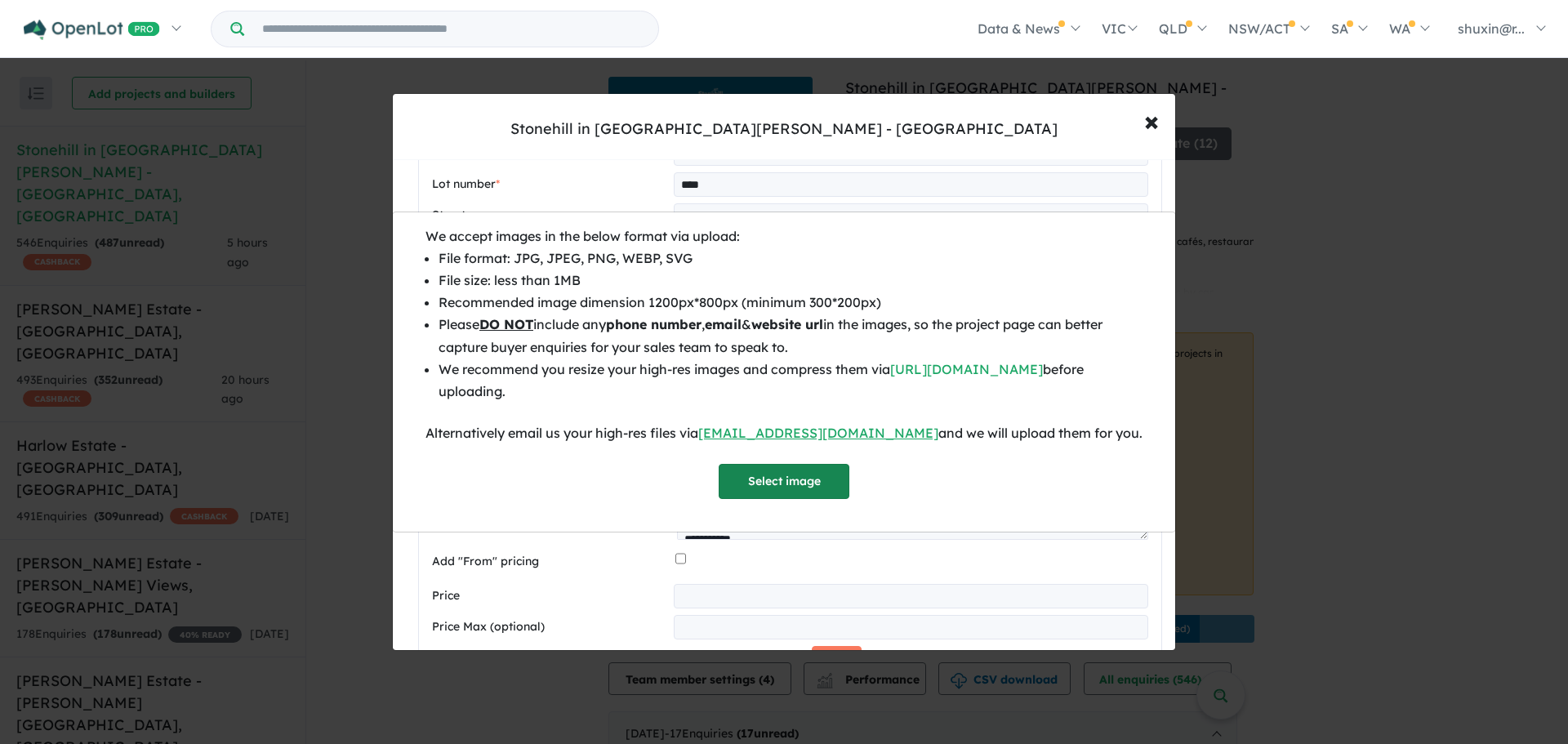
click at [795, 480] on button "Select image" at bounding box center [784, 482] width 131 height 36
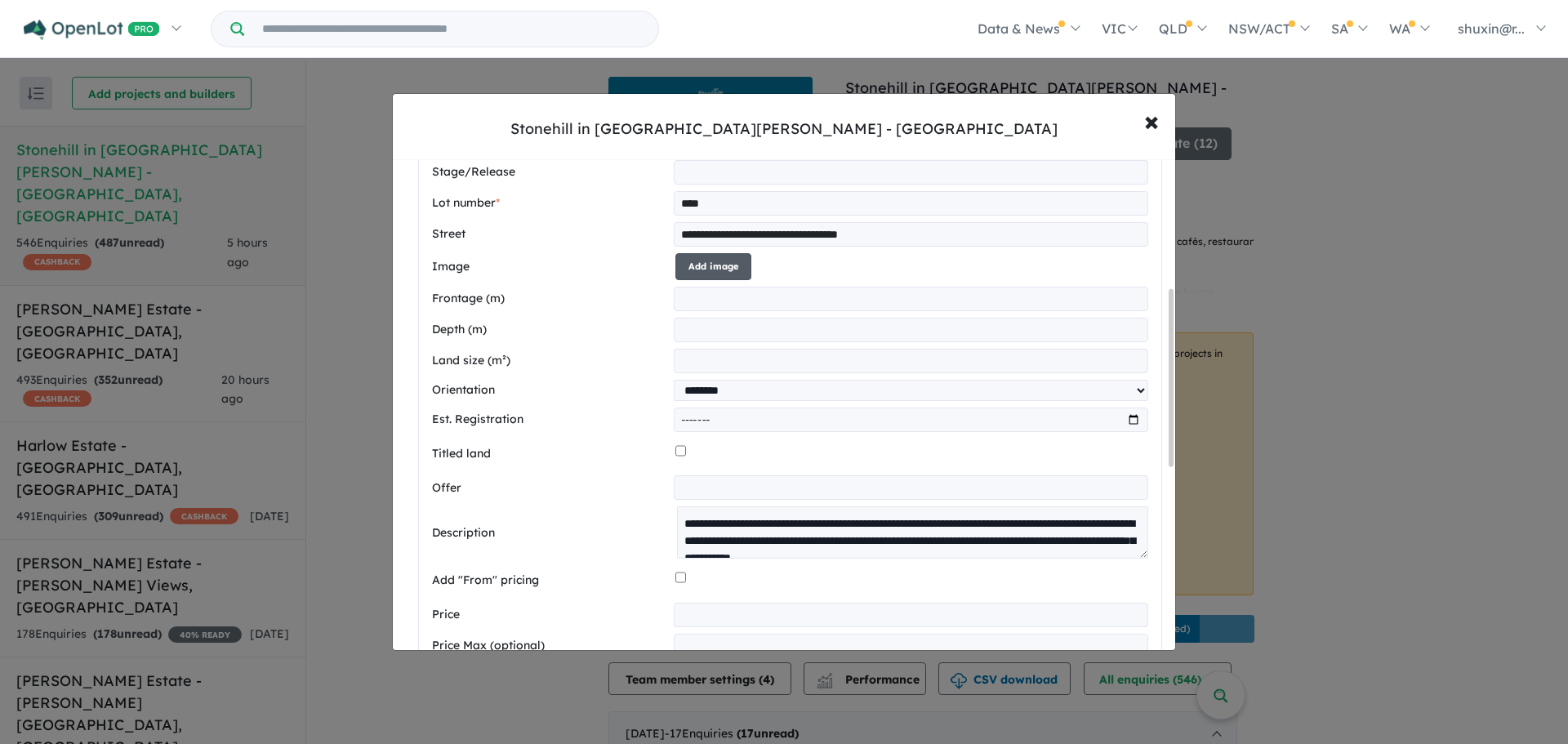
click at [713, 270] on button "Add image" at bounding box center [713, 266] width 76 height 27
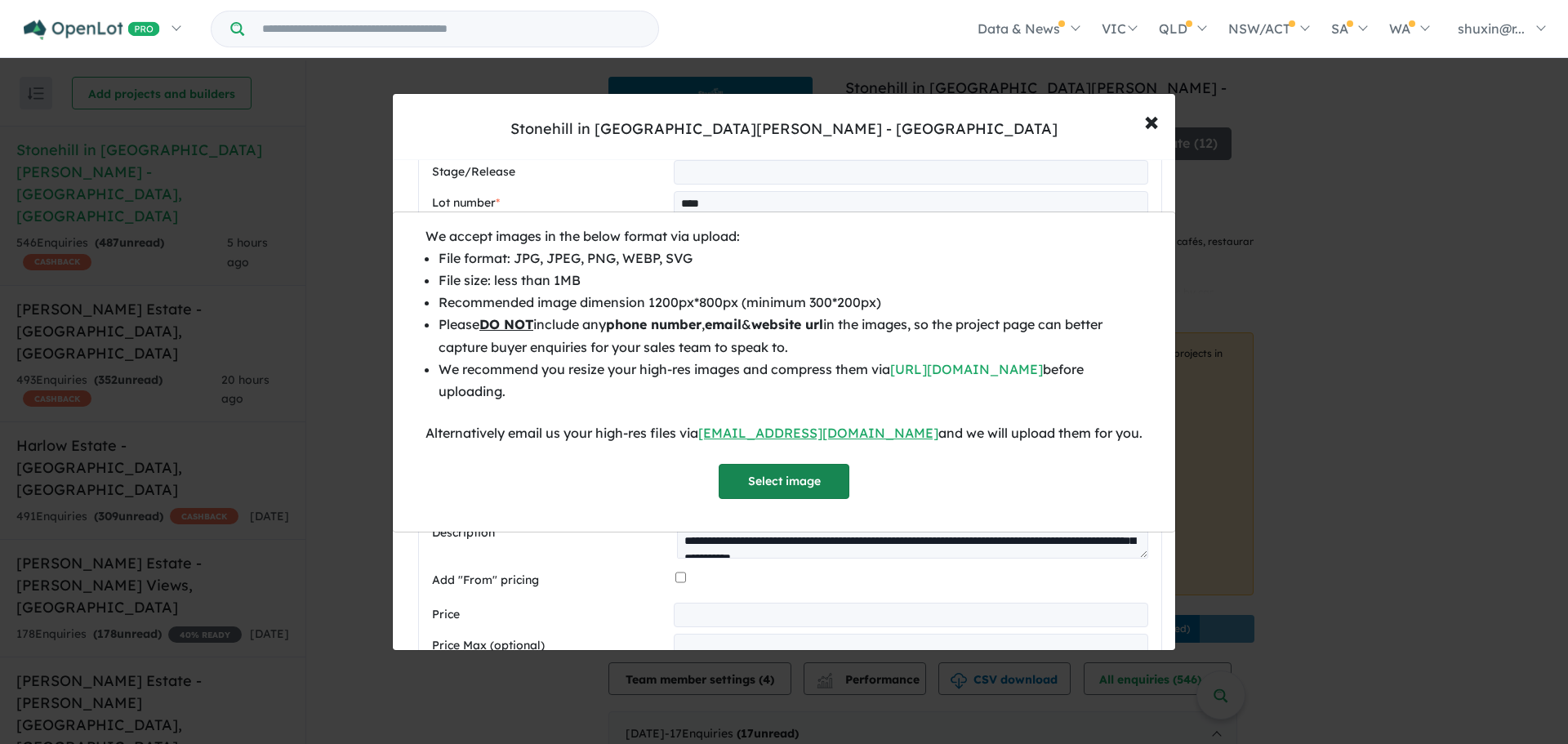
click at [756, 467] on button "Select image" at bounding box center [784, 482] width 131 height 36
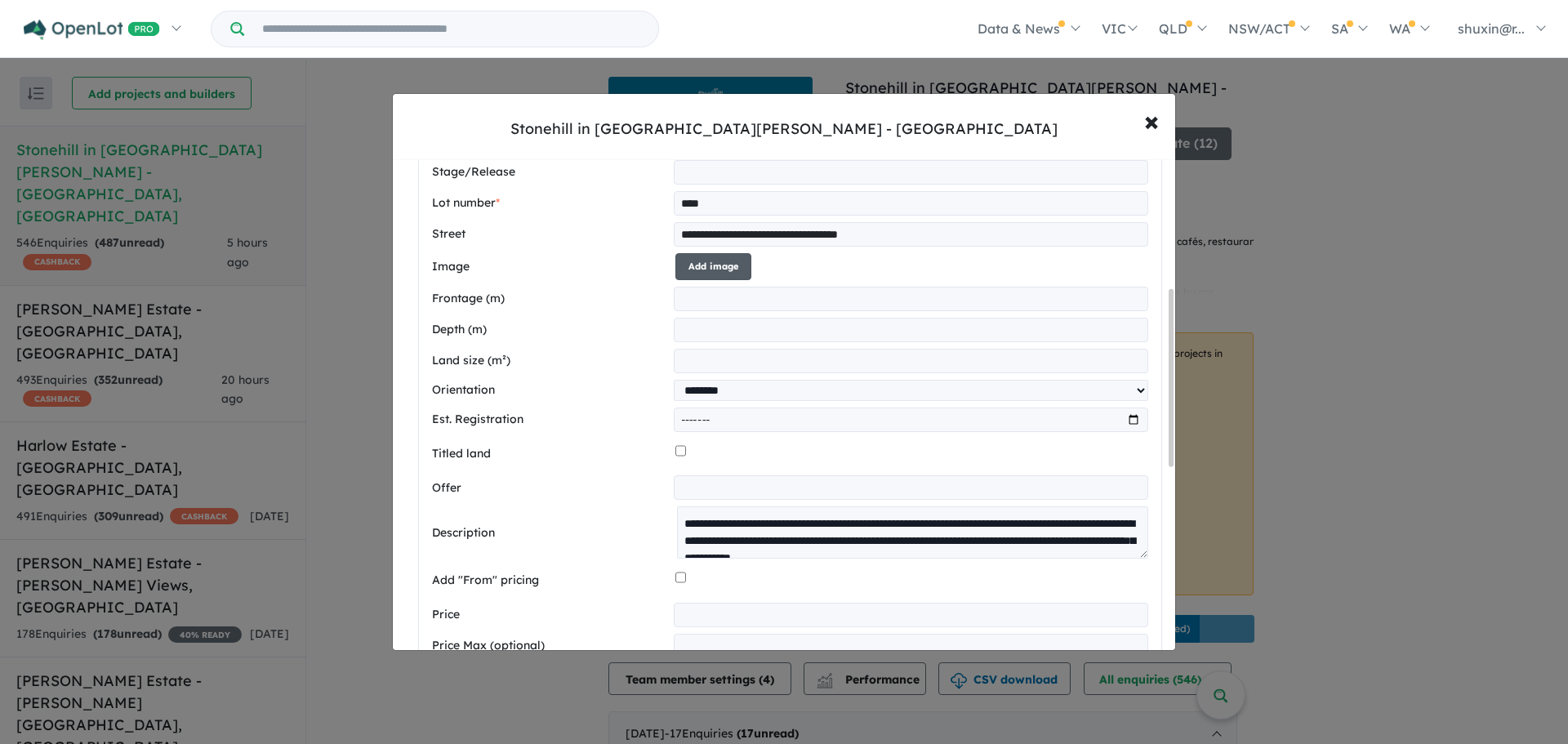
click at [725, 266] on button "Add image" at bounding box center [713, 266] width 76 height 27
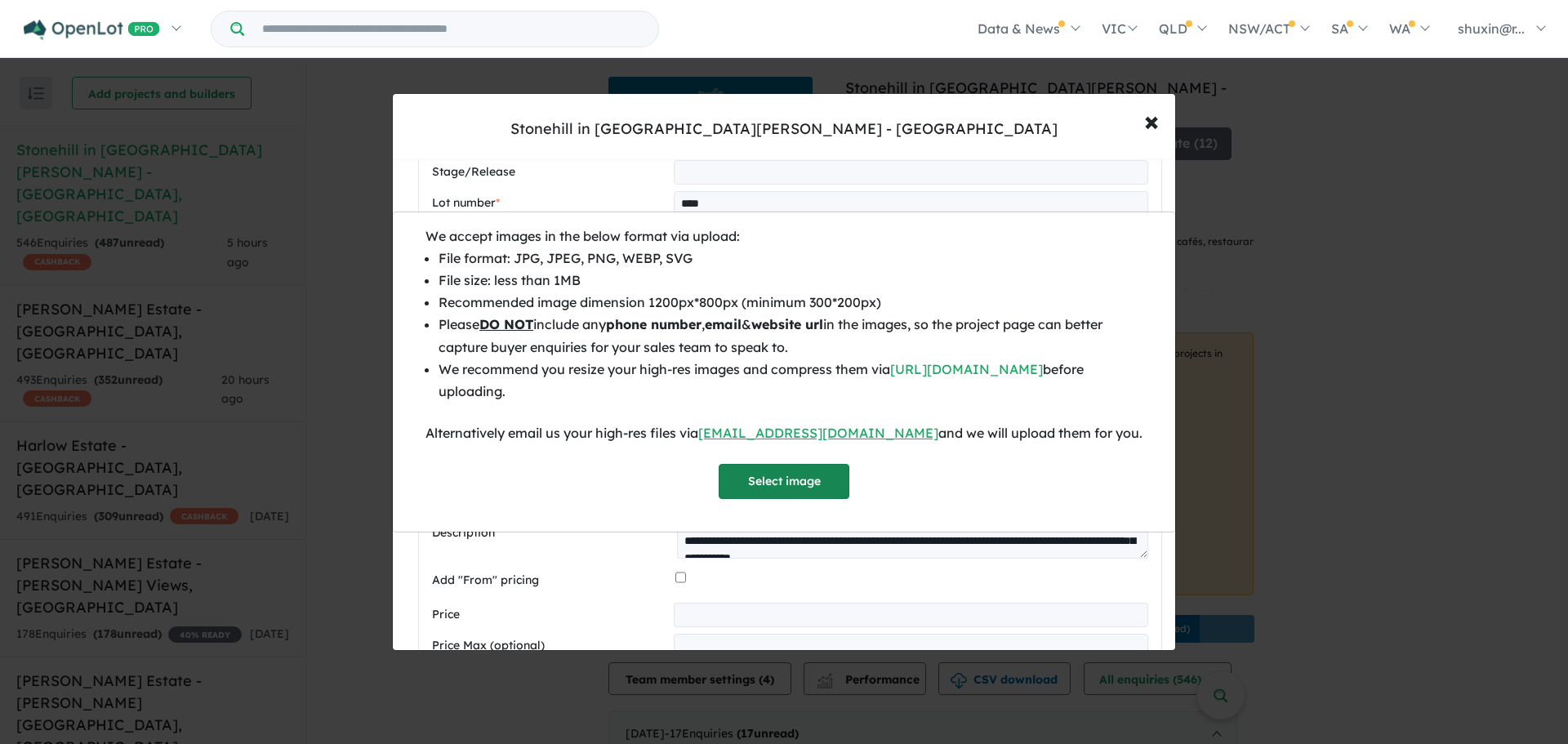
click at [748, 478] on button "Select image" at bounding box center [784, 482] width 131 height 36
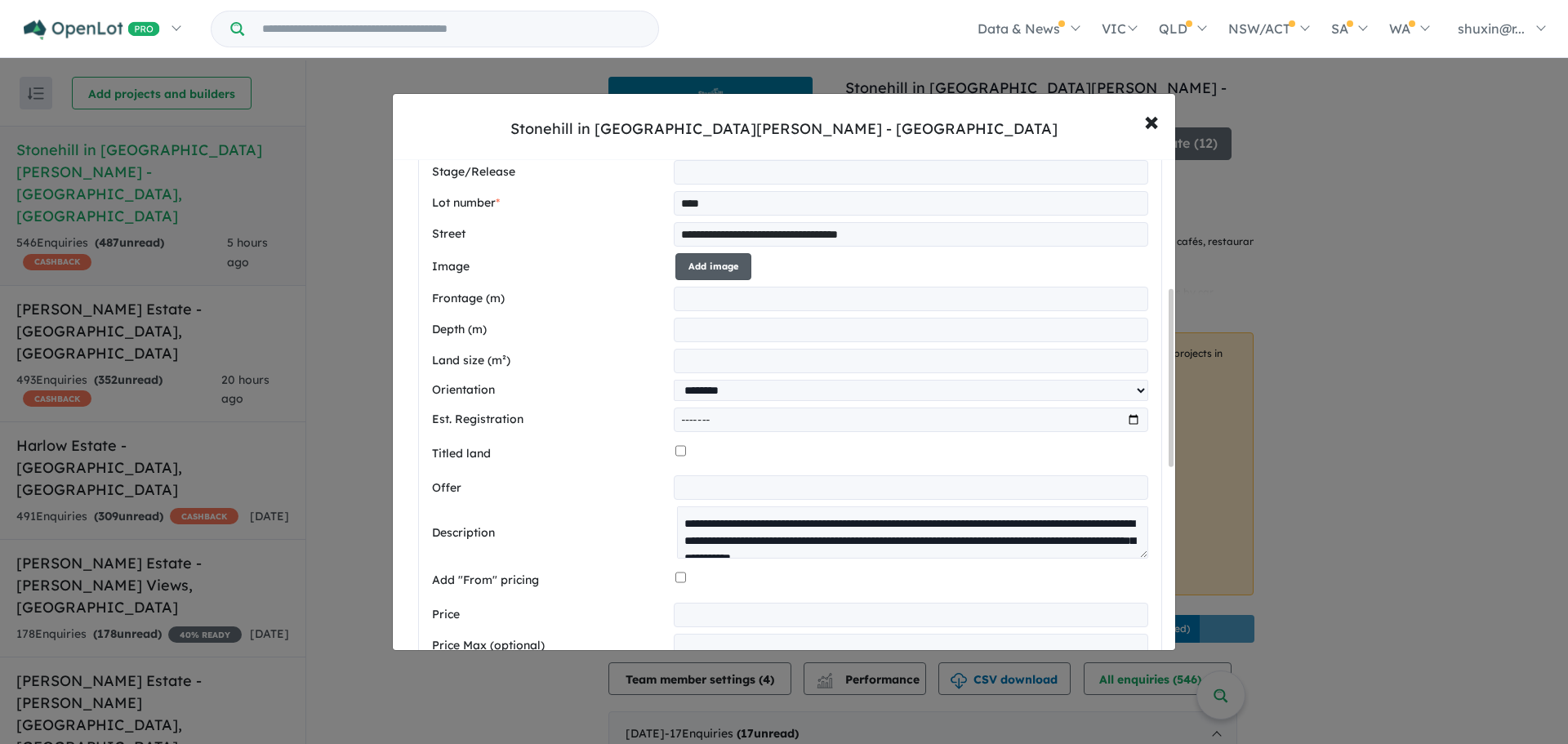
click at [698, 259] on button "Add image" at bounding box center [713, 266] width 76 height 27
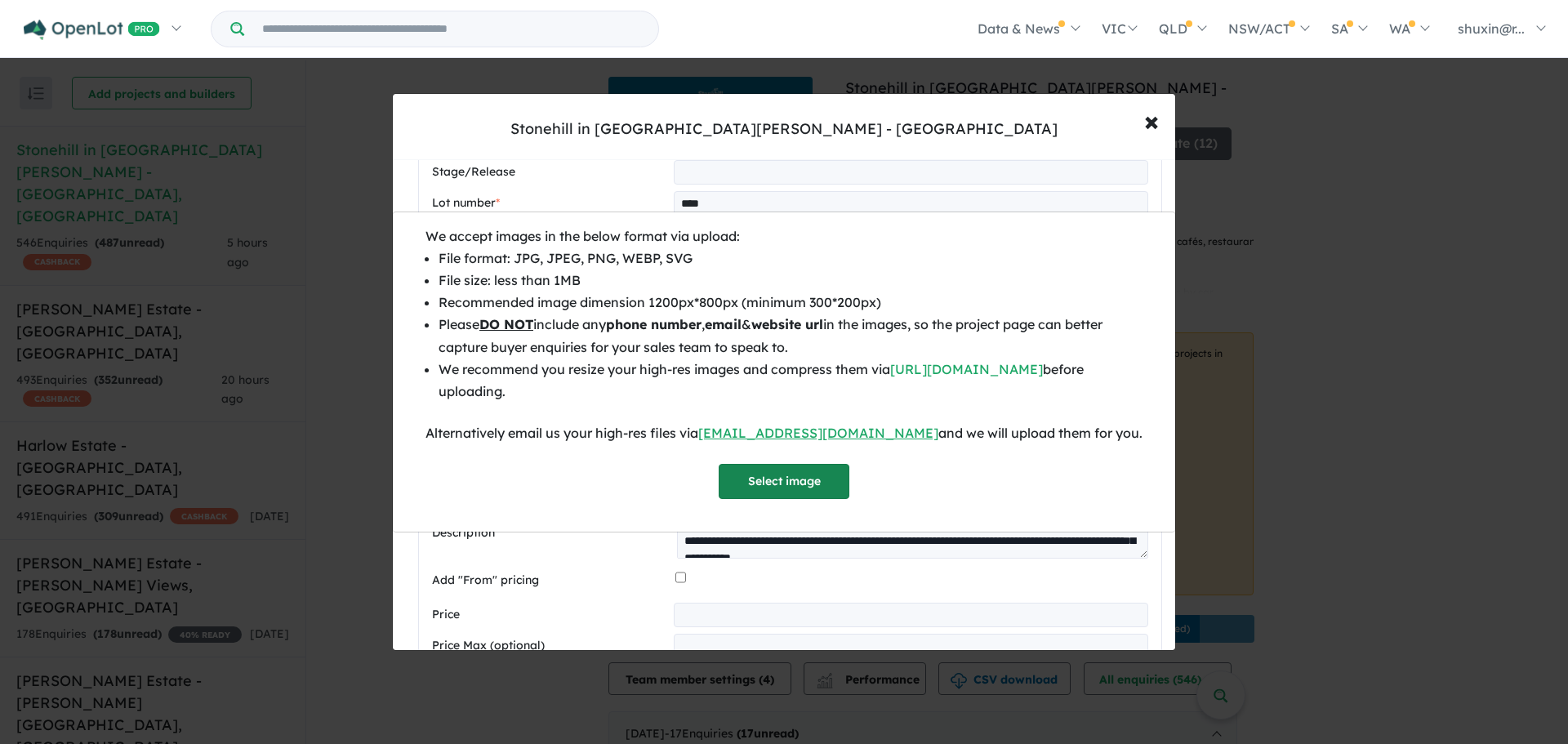
click at [779, 473] on button "Select image" at bounding box center [784, 482] width 131 height 36
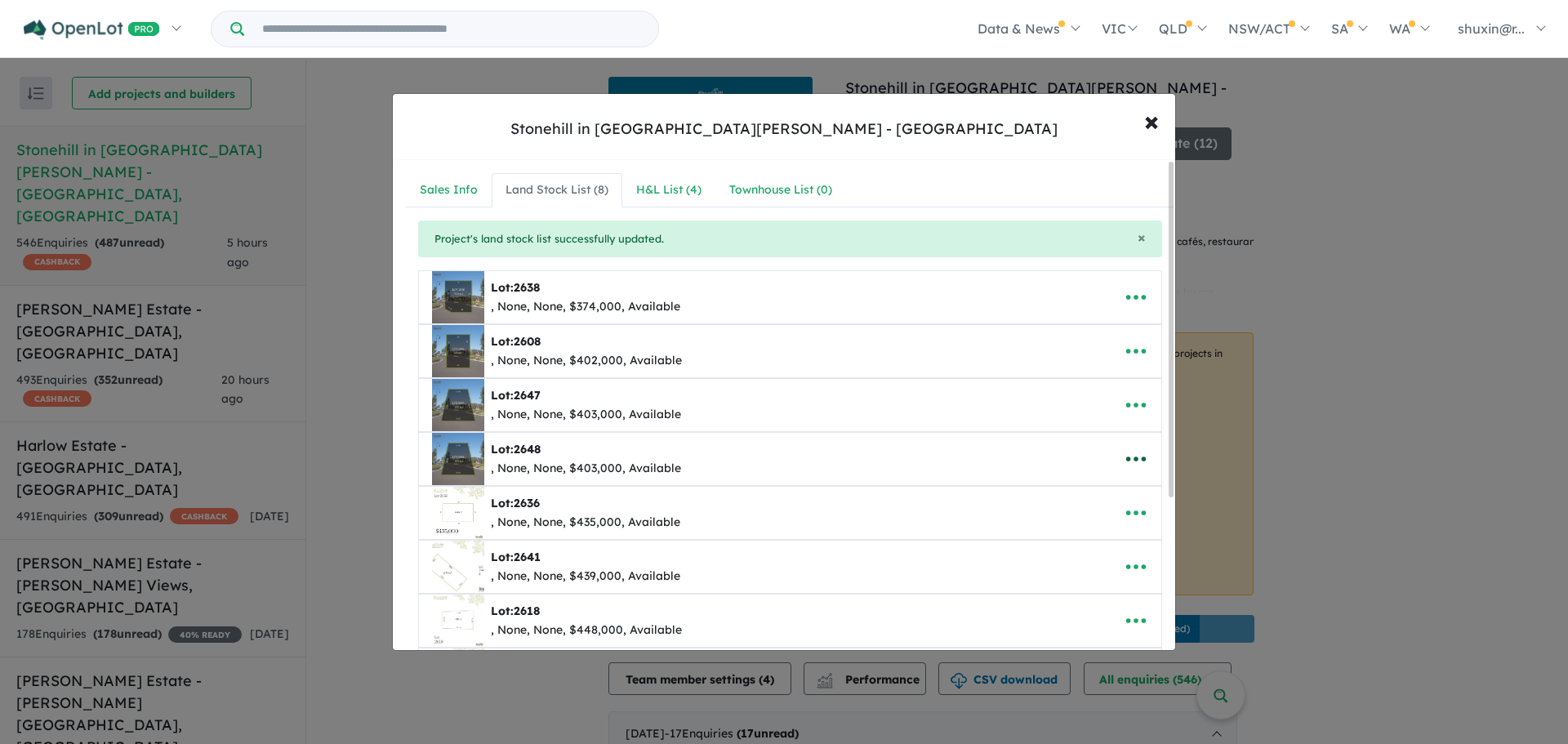
click at [1131, 458] on icon "button" at bounding box center [1135, 460] width 19 height 5
click at [1112, 489] on link "Edit" at bounding box center [1100, 499] width 121 height 37
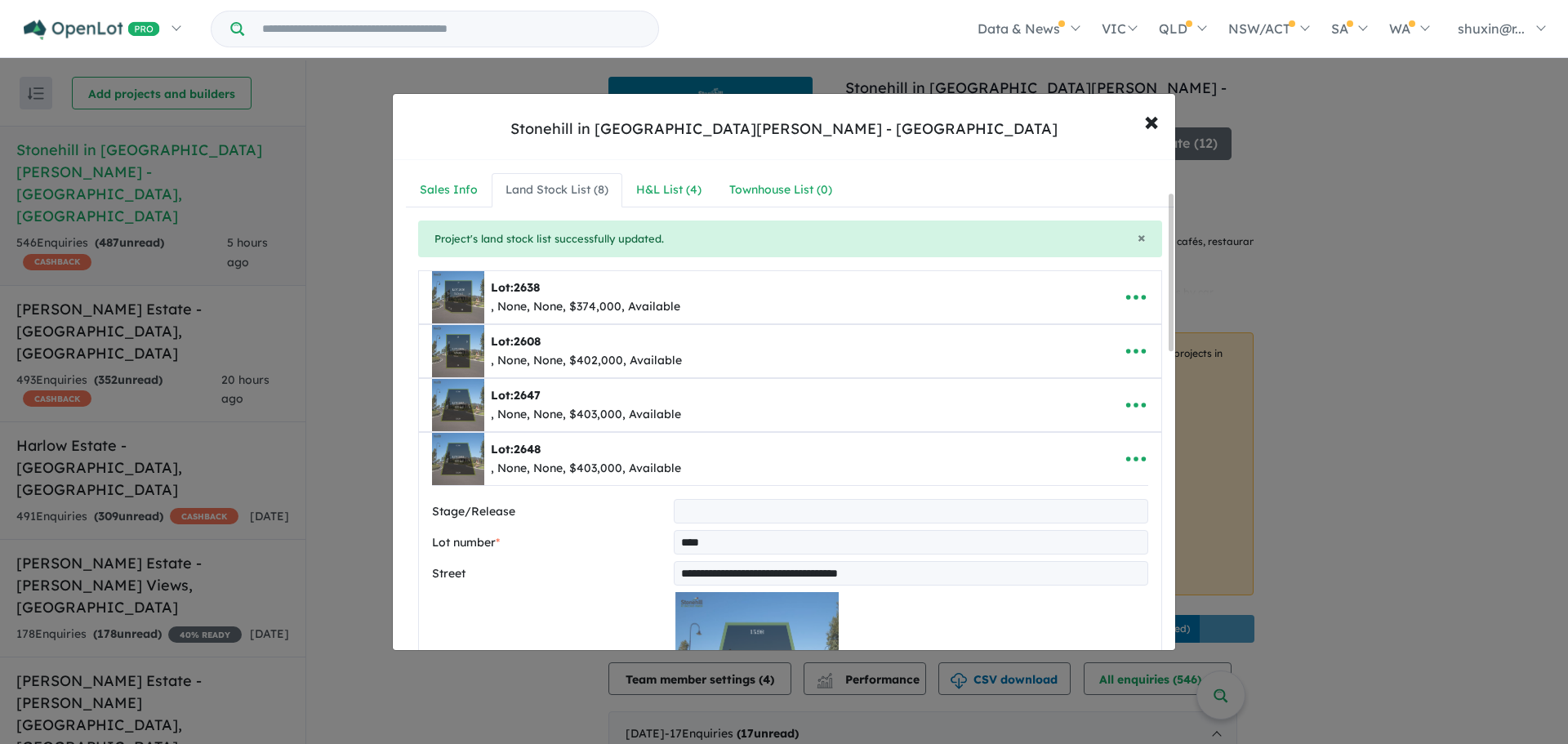
scroll to position [245, 0]
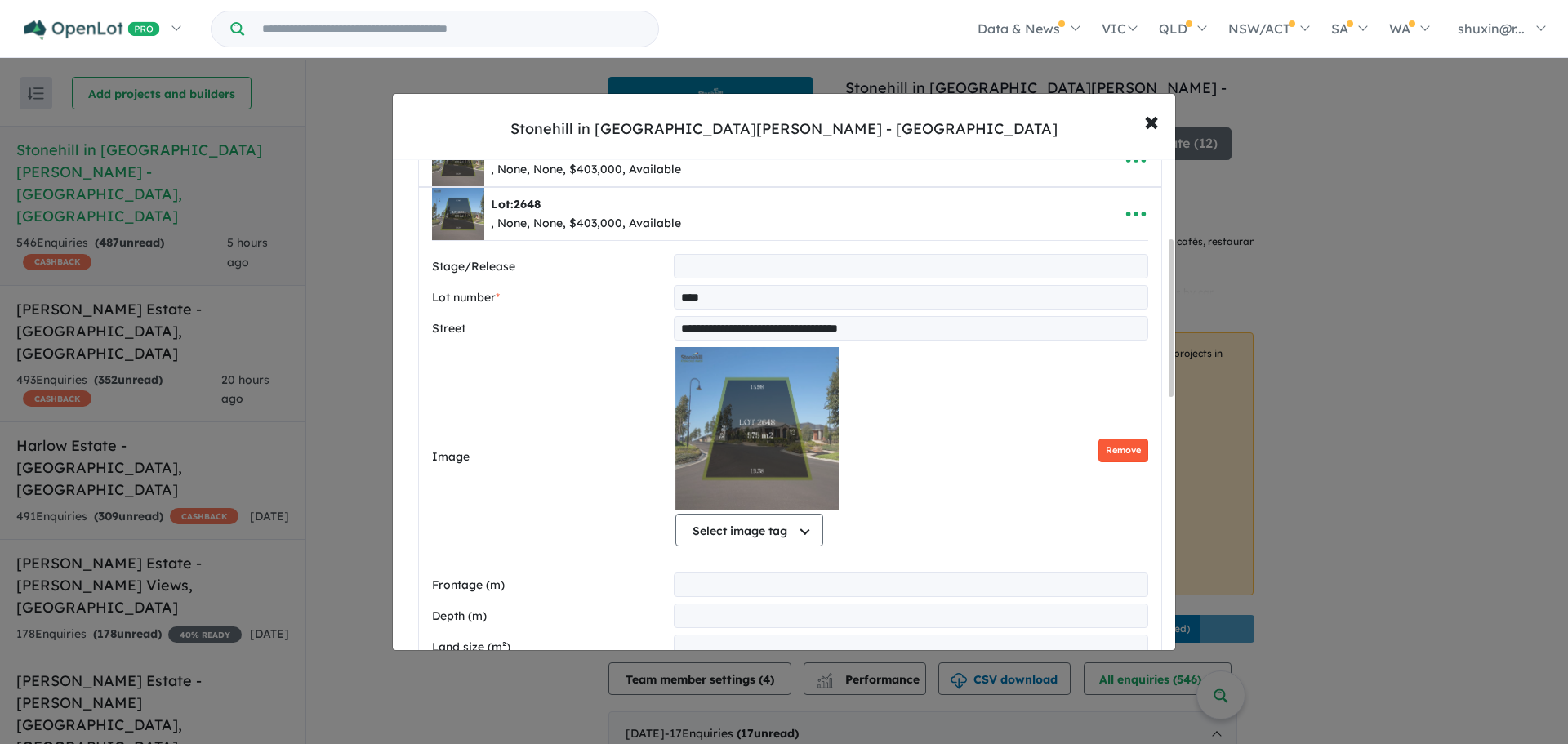
click at [1123, 444] on button "Remove" at bounding box center [1123, 451] width 50 height 24
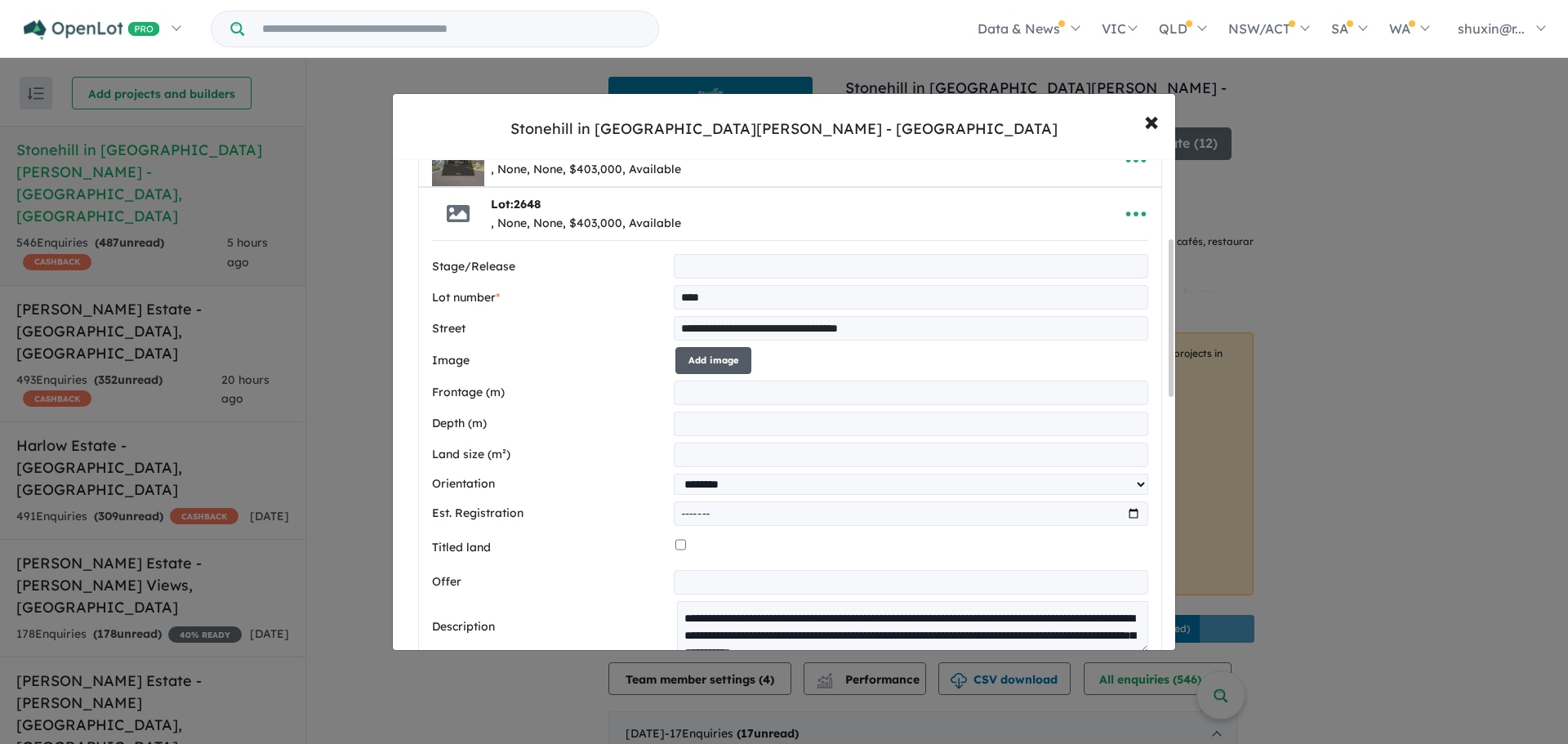
click at [725, 366] on button "Add image" at bounding box center [713, 361] width 76 height 27
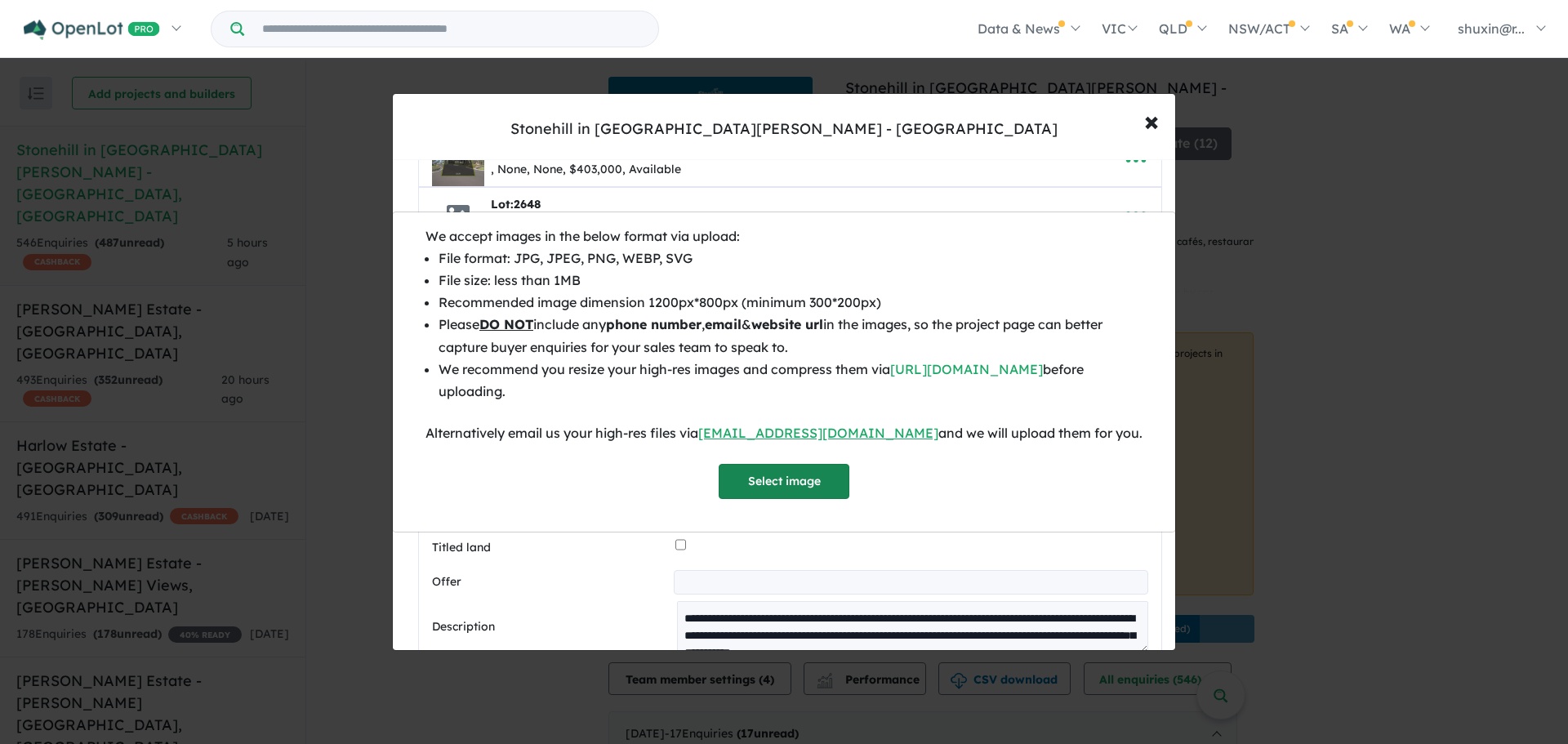
click at [761, 479] on button "Select image" at bounding box center [784, 482] width 131 height 36
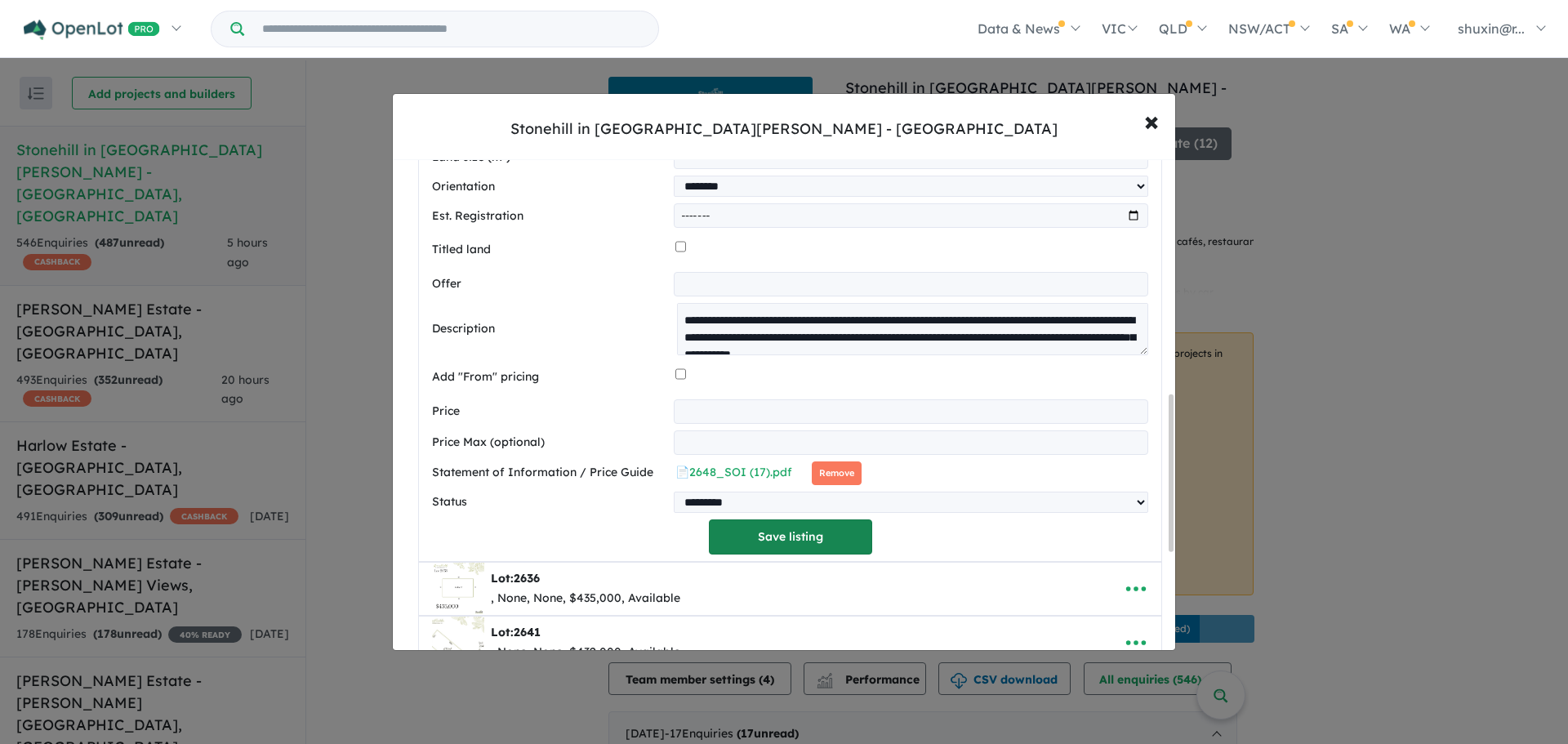
click at [789, 553] on button "Save listing" at bounding box center [789, 537] width 163 height 36
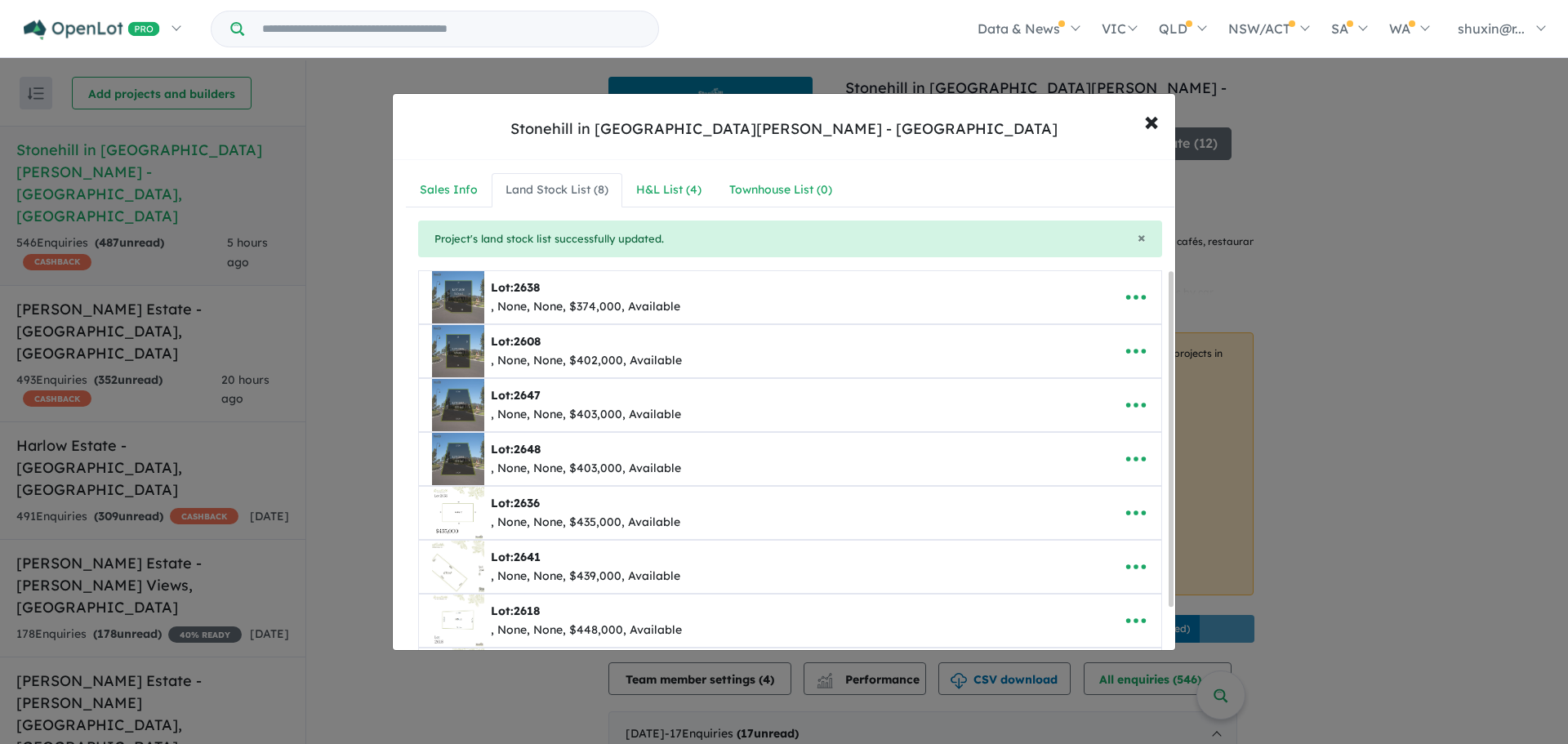
scroll to position [223, 0]
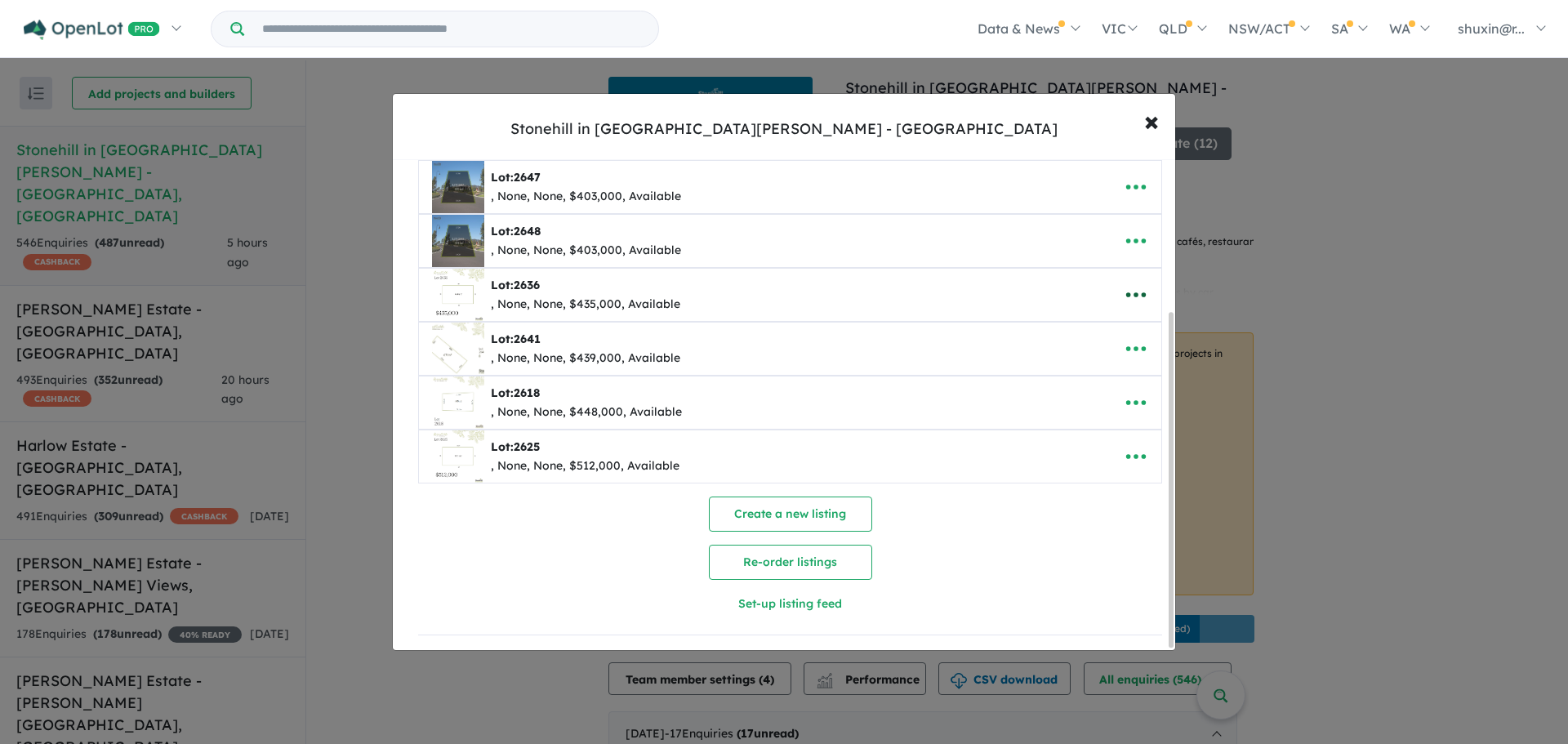
click at [1126, 293] on icon "button" at bounding box center [1135, 296] width 19 height 5
click at [1090, 325] on link "Edit" at bounding box center [1100, 335] width 121 height 37
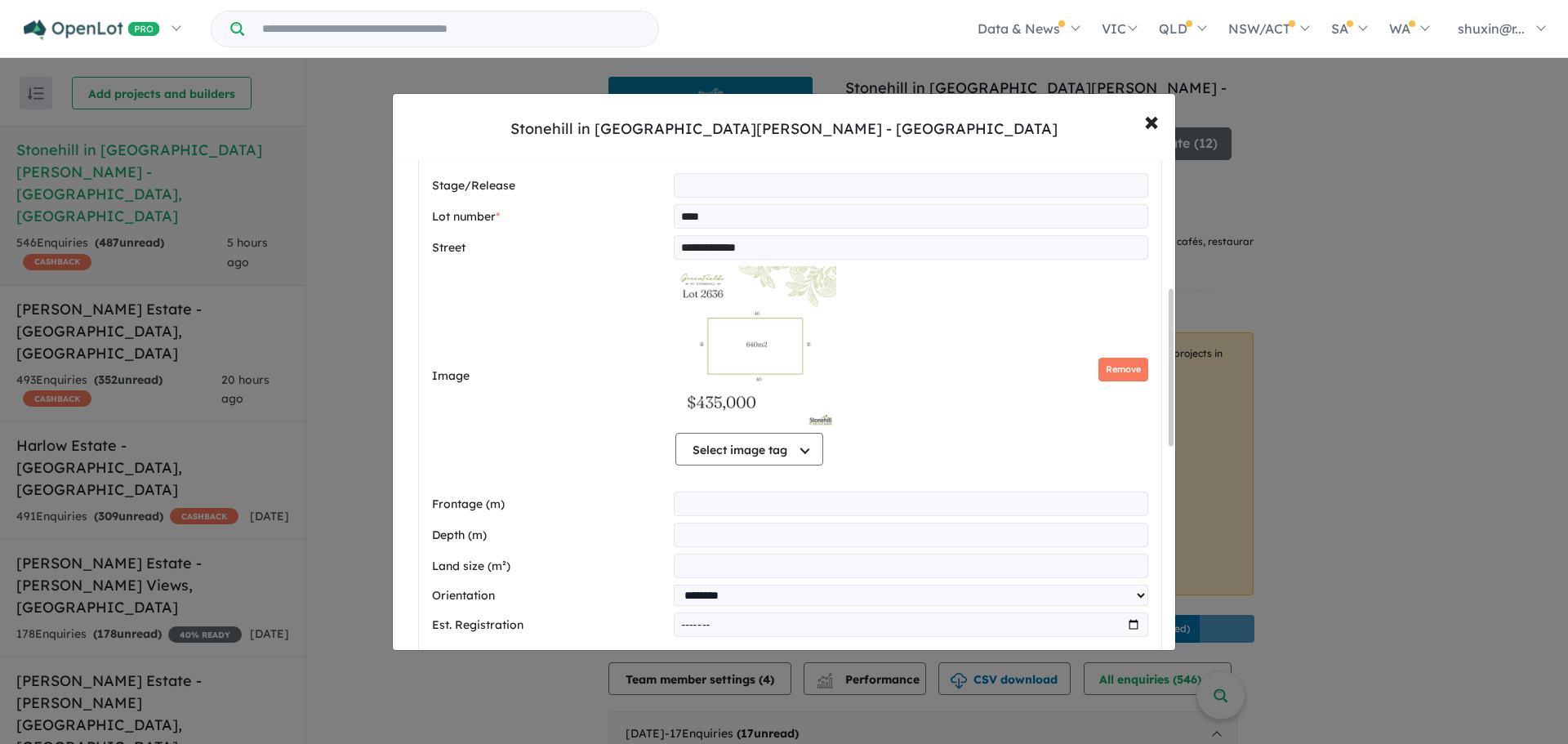
scroll to position [402, 0]
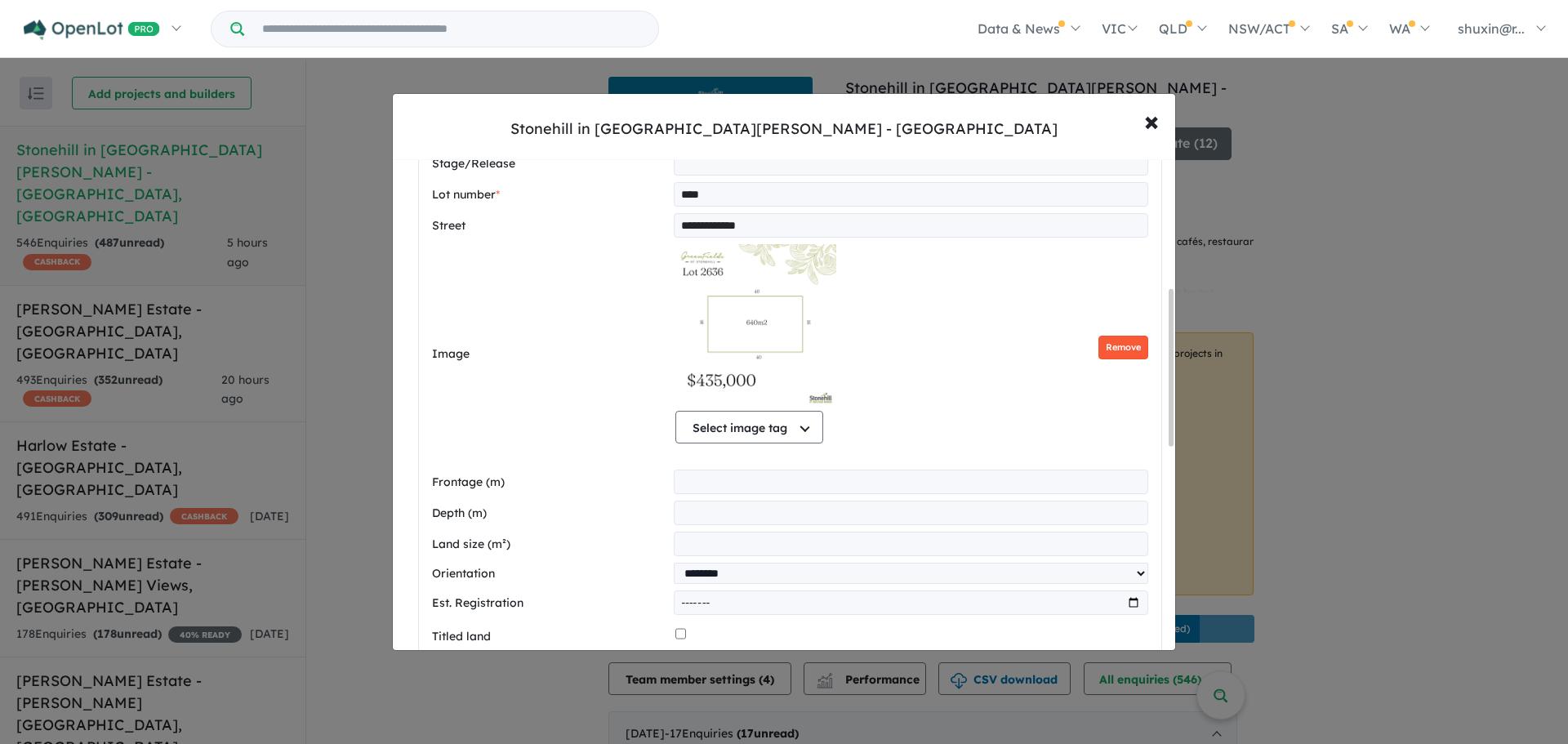
click at [1117, 350] on button "Remove" at bounding box center [1123, 347] width 50 height 24
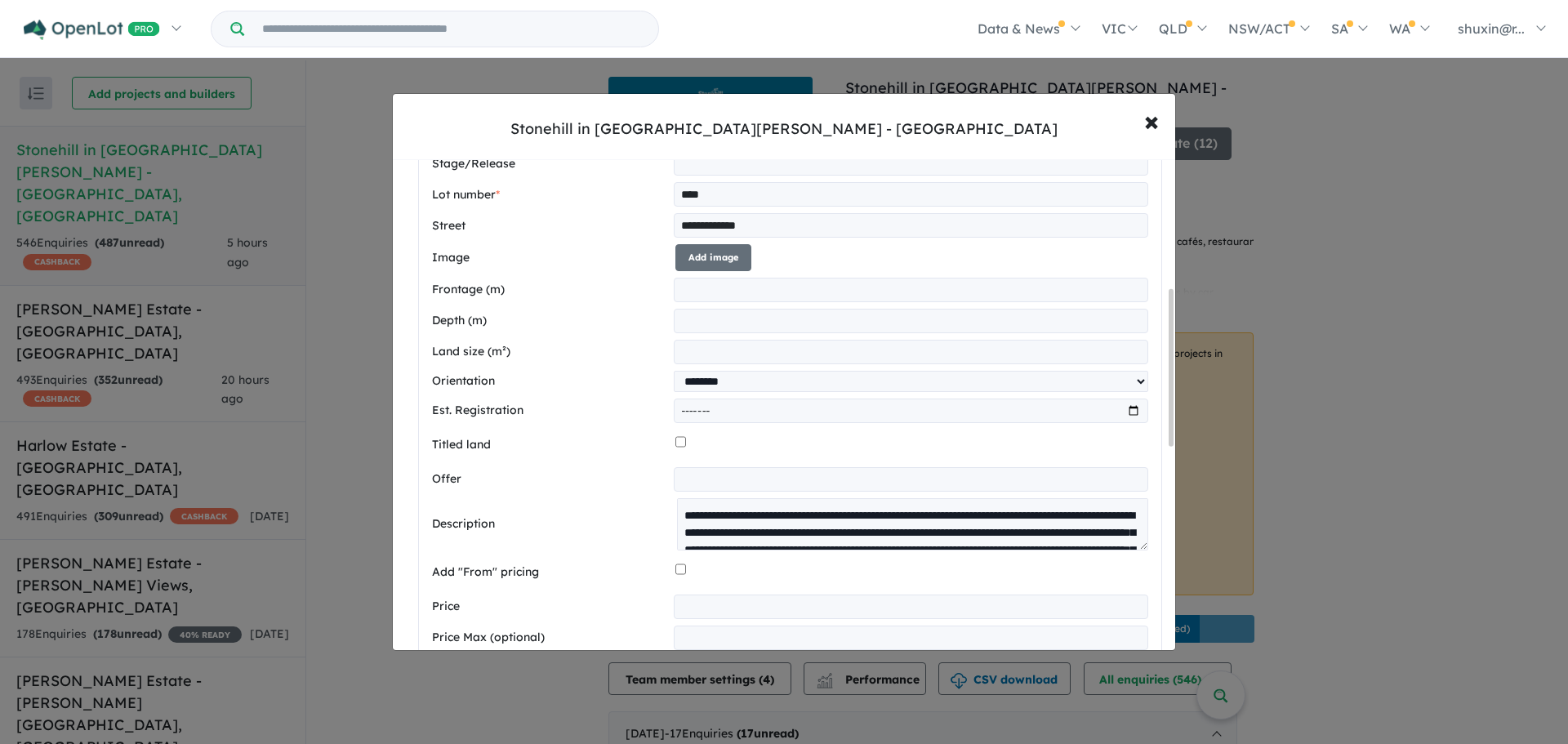
click at [692, 238] on div "**********" at bounding box center [789, 450] width 716 height 598
click at [688, 253] on button "Add image" at bounding box center [713, 258] width 76 height 27
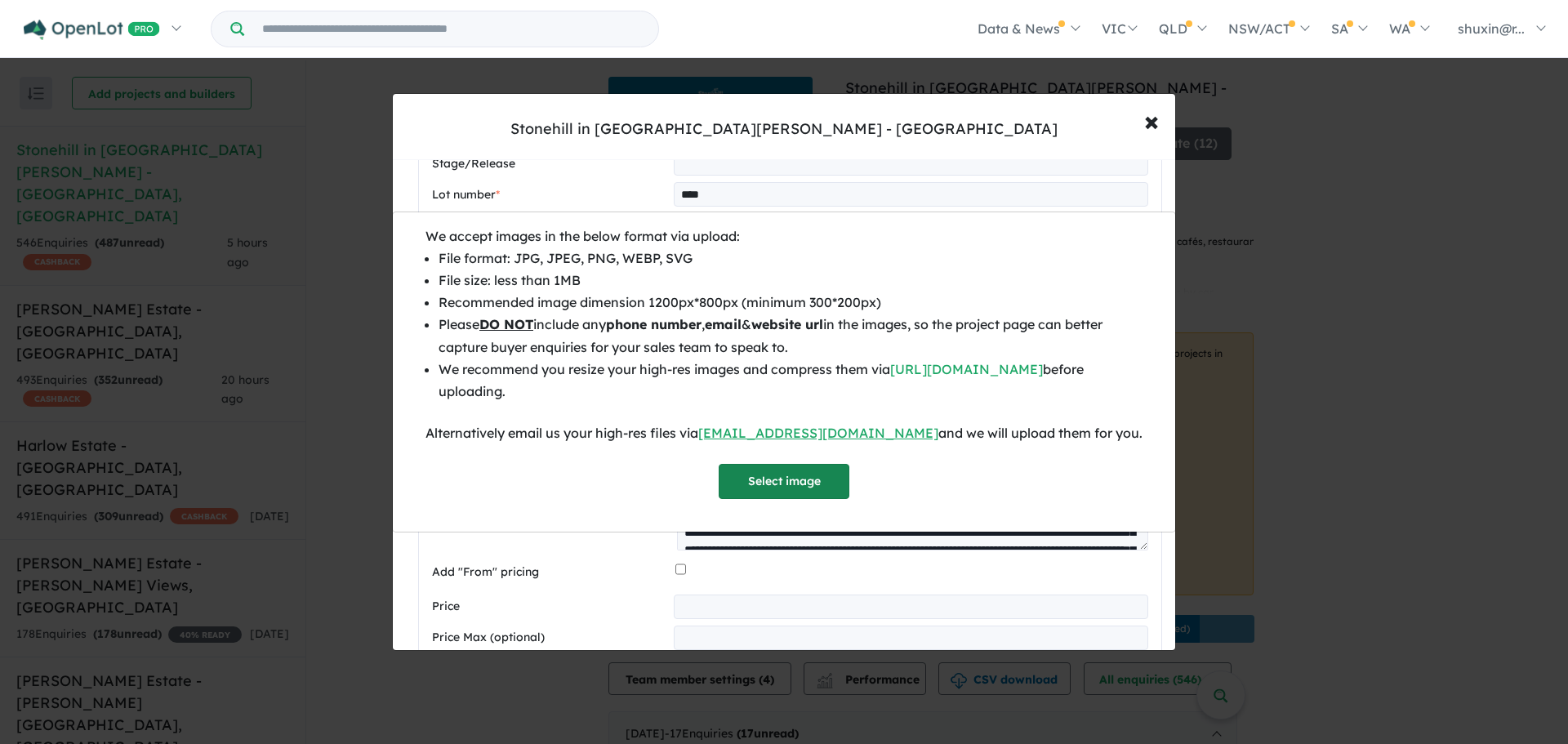
click at [809, 468] on button "Select image" at bounding box center [784, 482] width 131 height 36
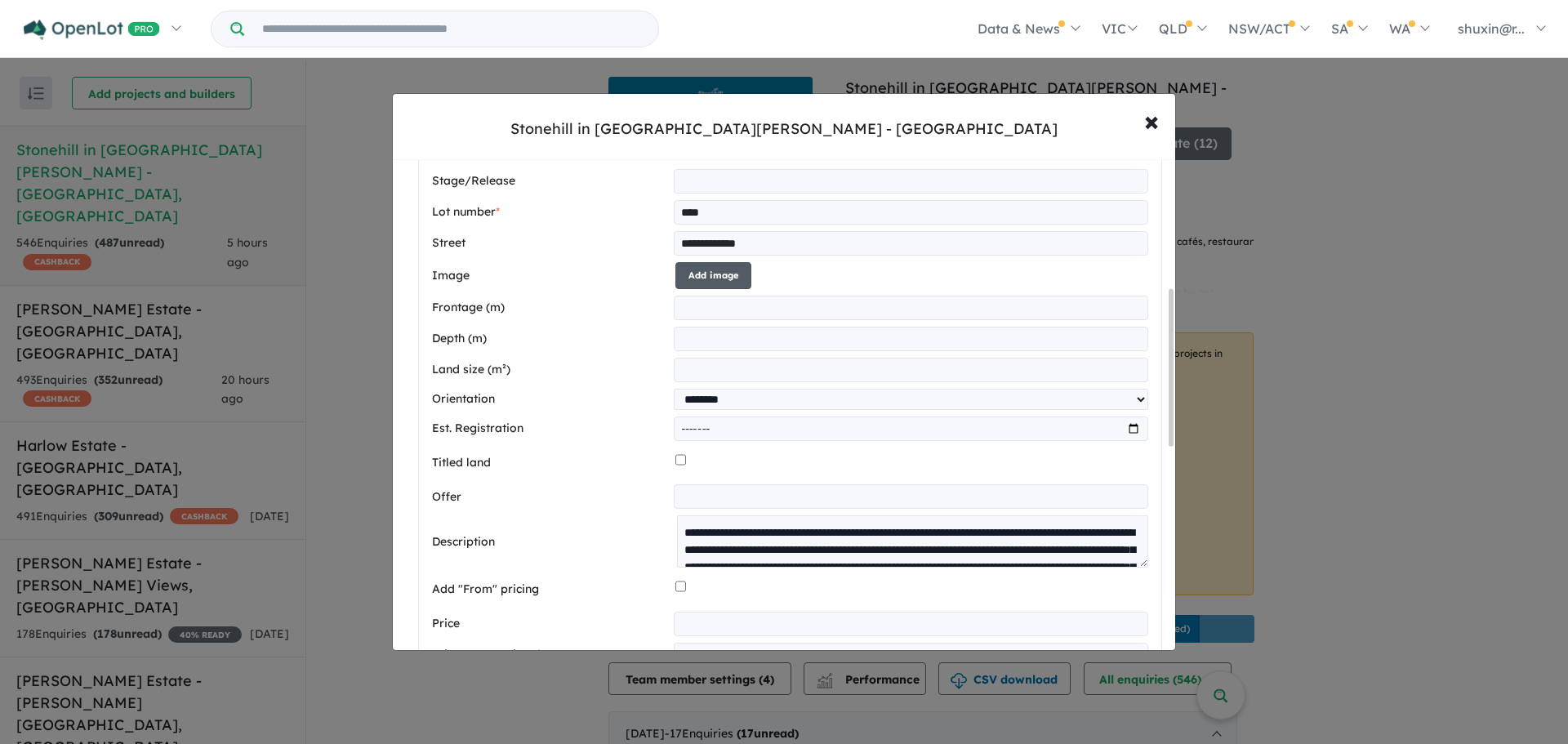
click at [708, 280] on button "Add image" at bounding box center [713, 276] width 76 height 27
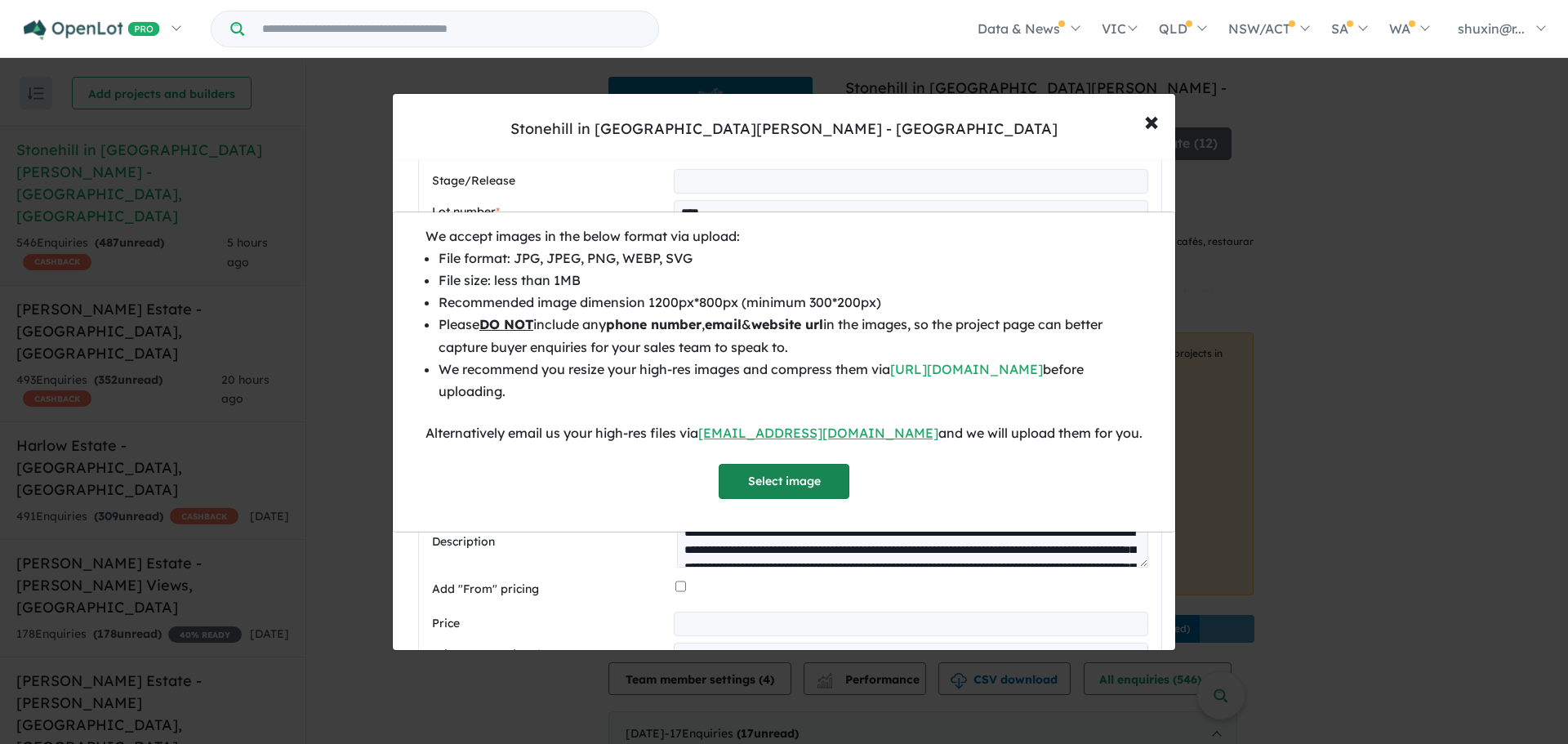
click at [779, 482] on button "Select image" at bounding box center [784, 482] width 131 height 36
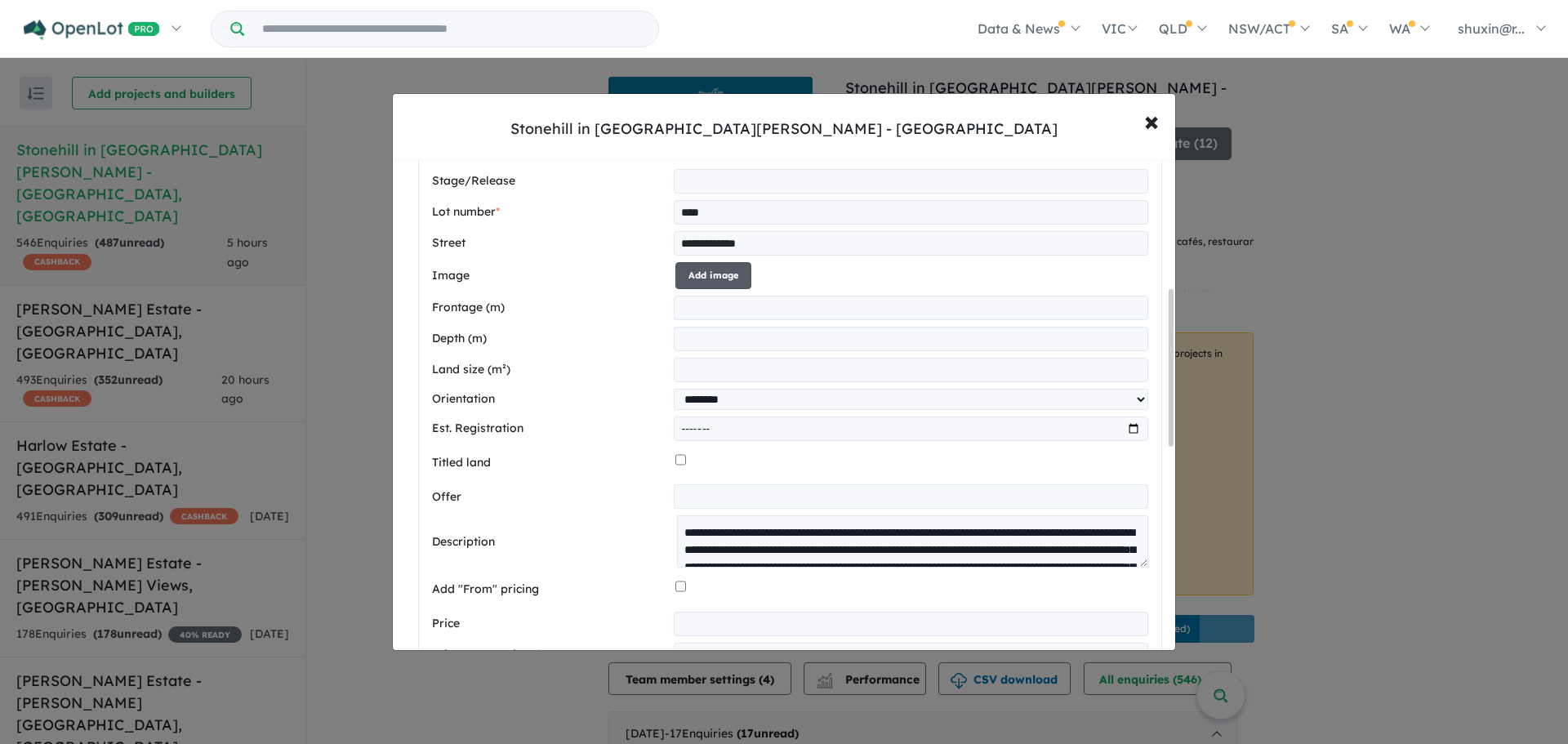
click at [703, 284] on button "Add image" at bounding box center [713, 276] width 76 height 27
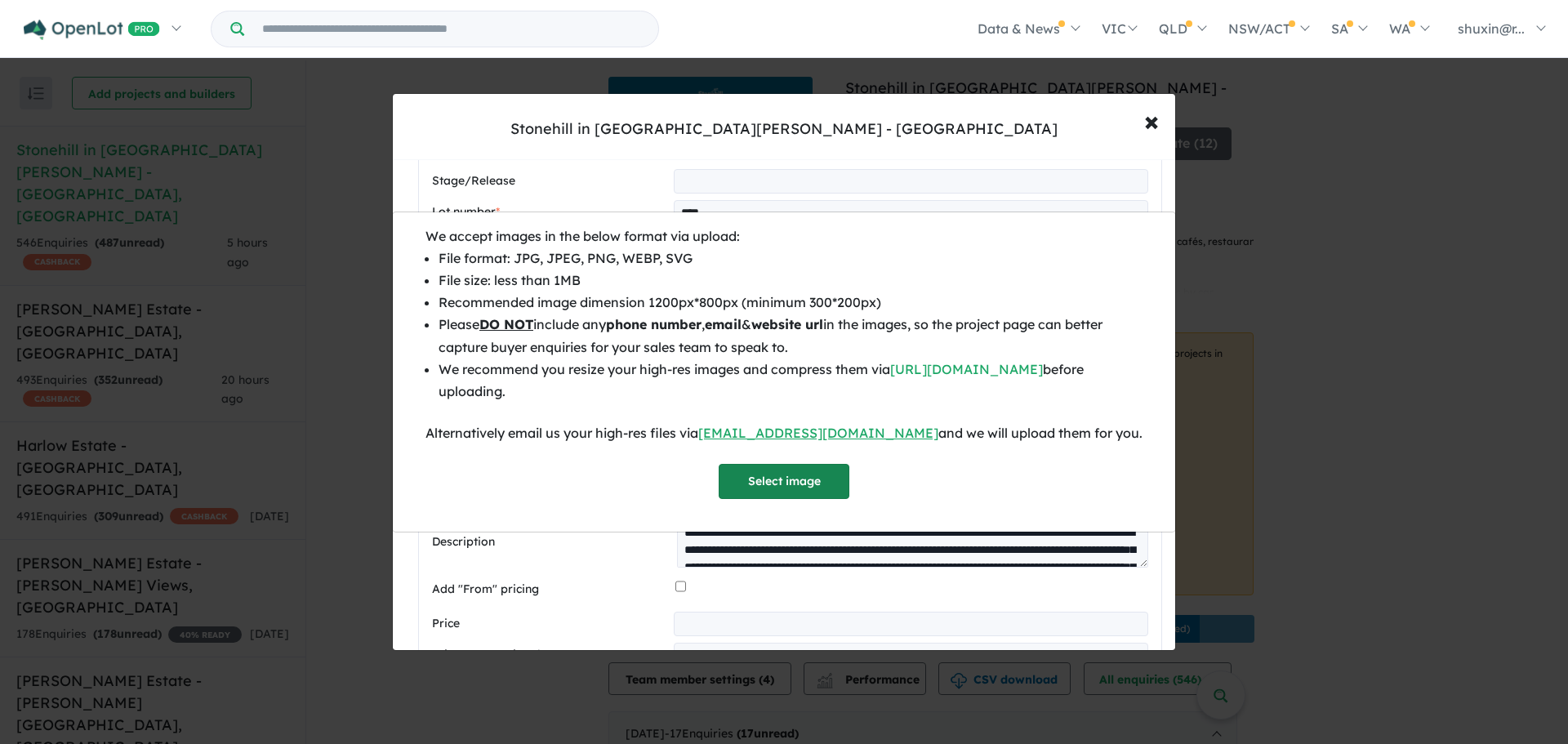
click at [777, 470] on button "Select image" at bounding box center [784, 482] width 131 height 36
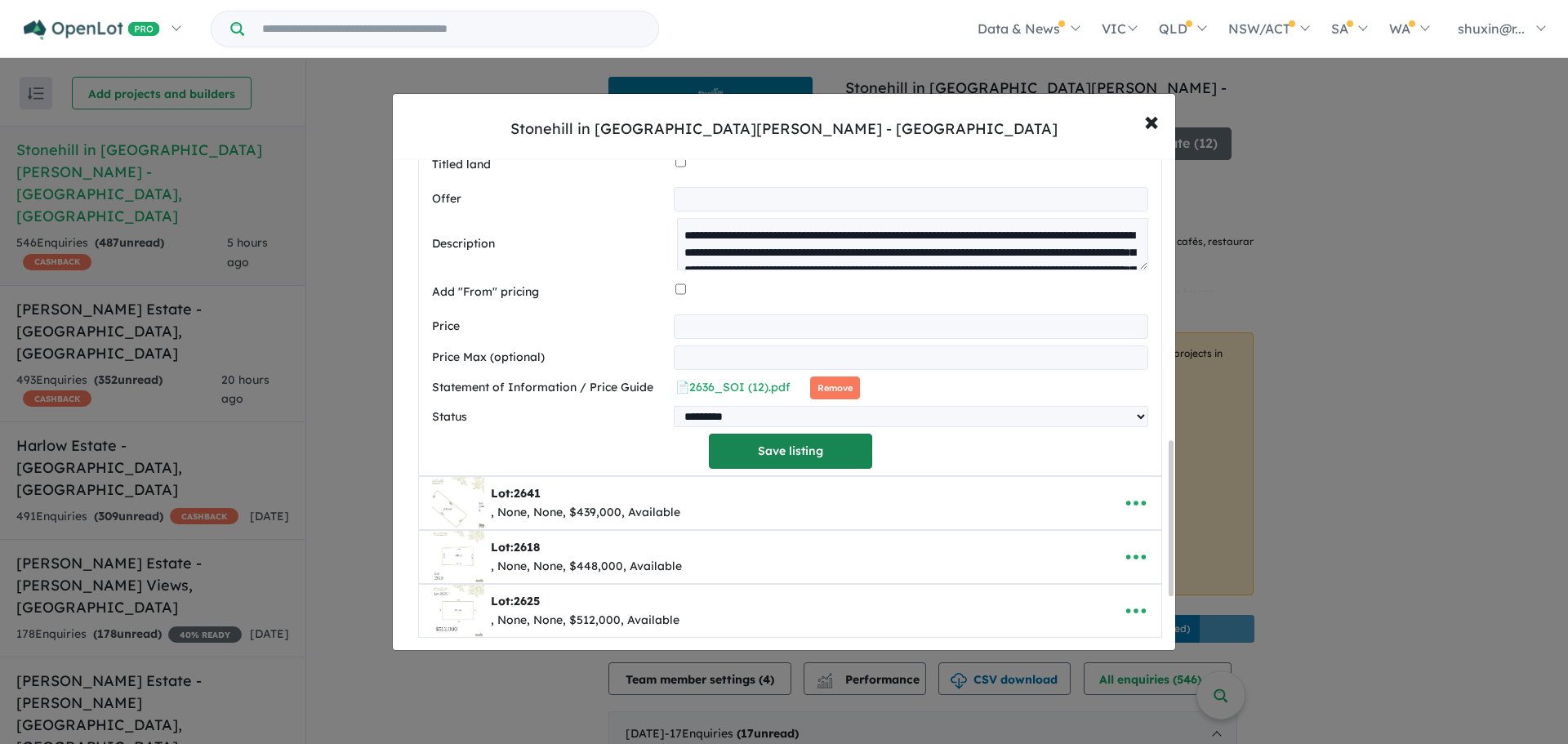
click at [846, 458] on button "Save listing" at bounding box center [789, 451] width 163 height 36
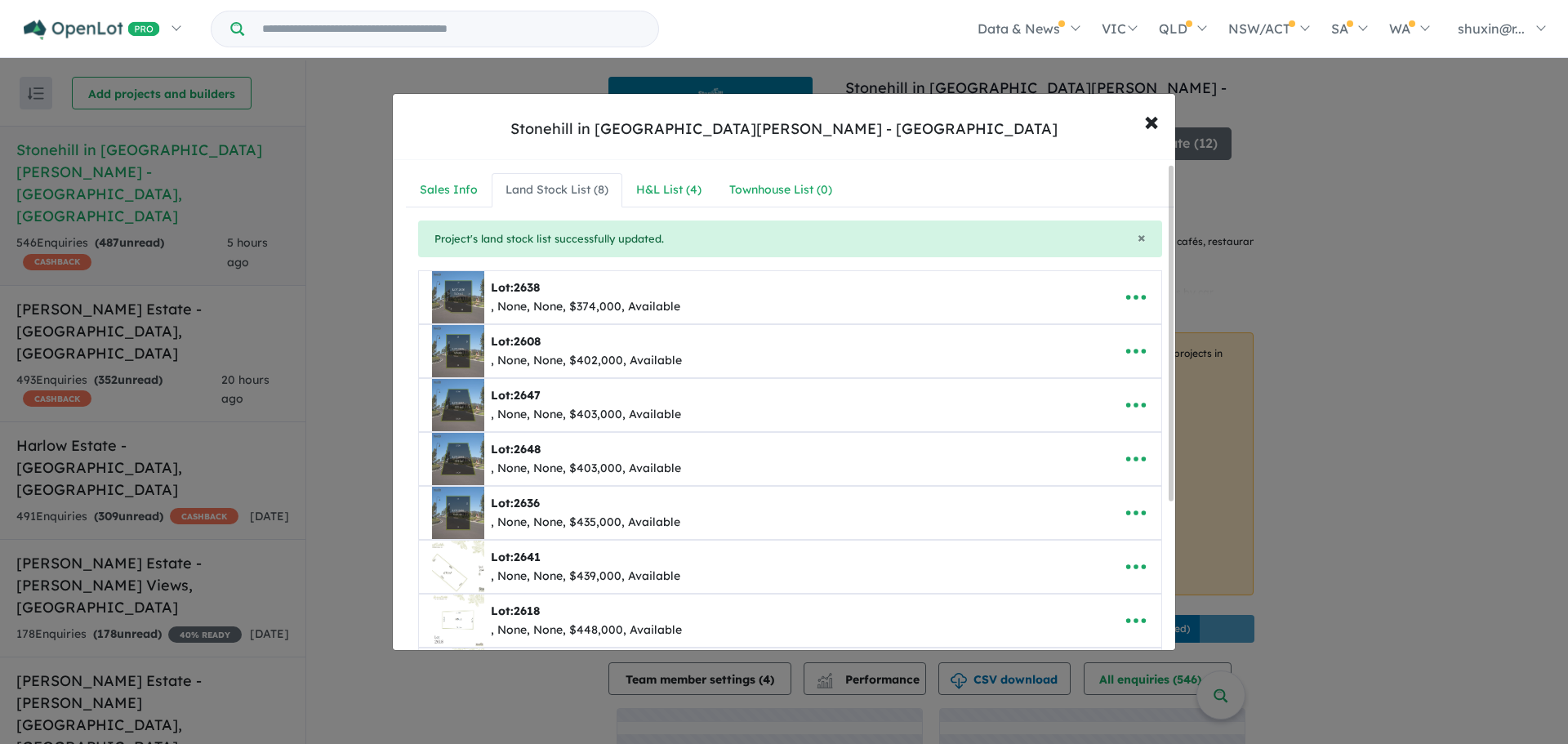
scroll to position [223, 0]
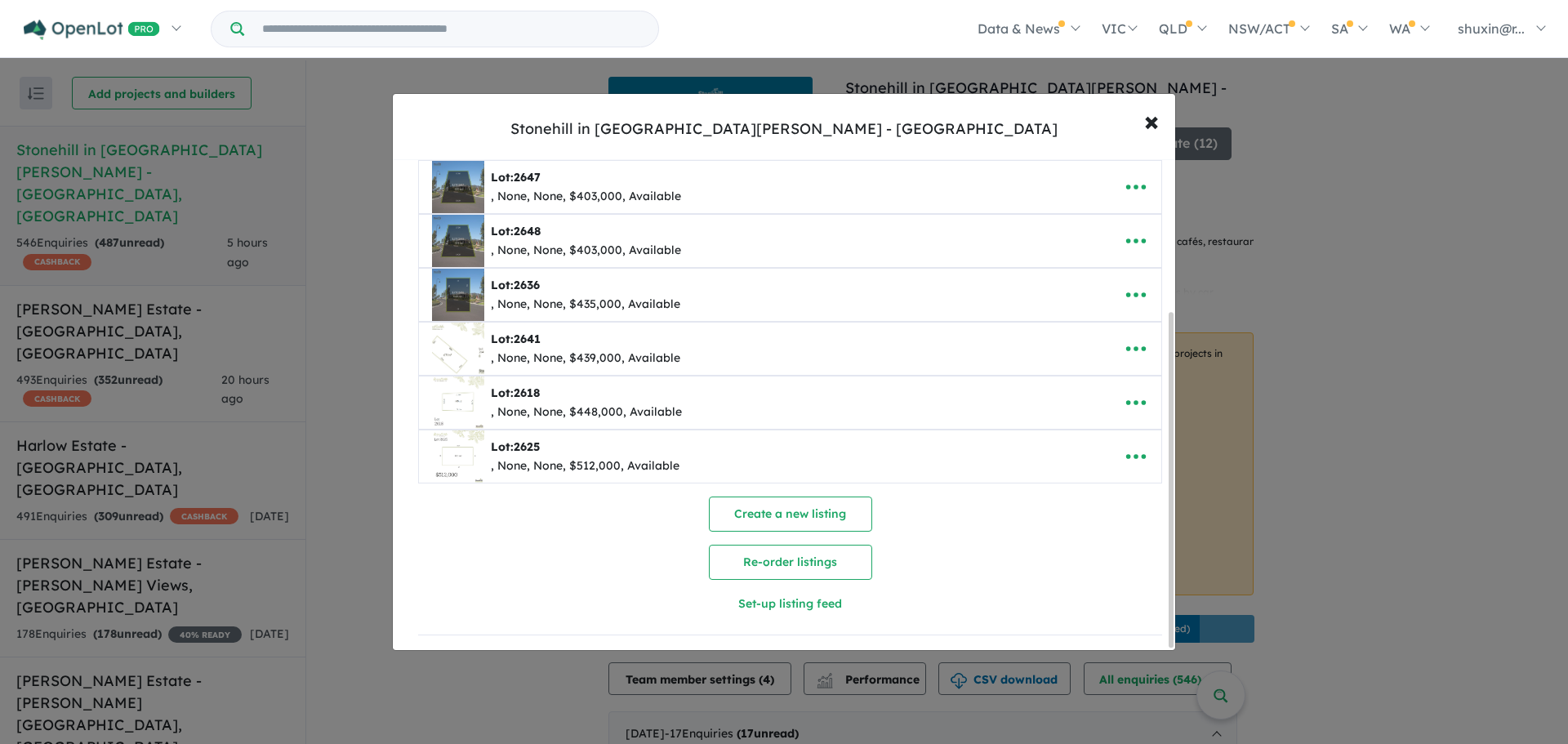
click at [1101, 447] on span "Lot: 2625 , None, None, $512,000, Available" at bounding box center [765, 457] width 691 height 52
click at [1128, 446] on icon "button" at bounding box center [1135, 456] width 25 height 25
click at [1119, 501] on link "Edit" at bounding box center [1100, 496] width 121 height 37
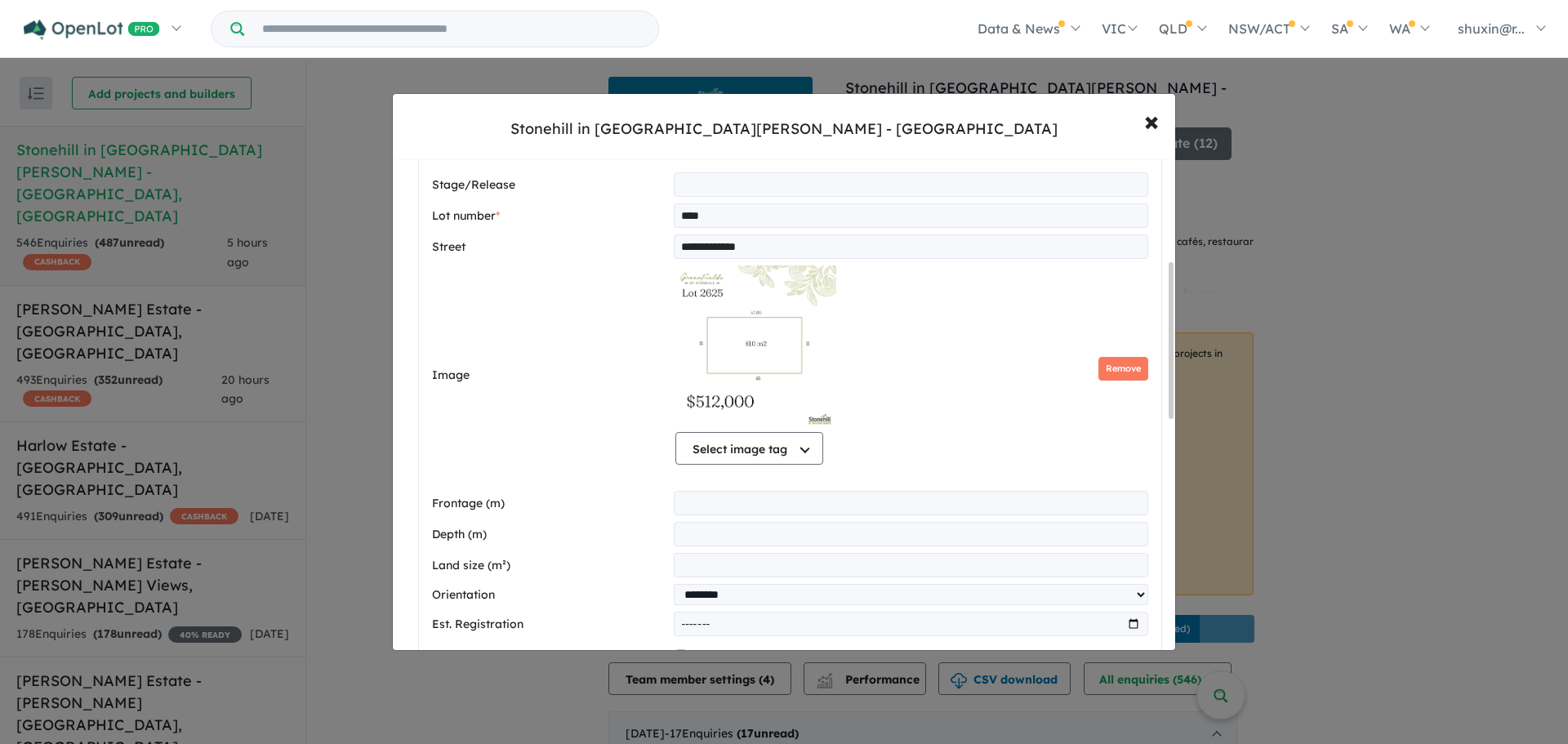
scroll to position [563, 0]
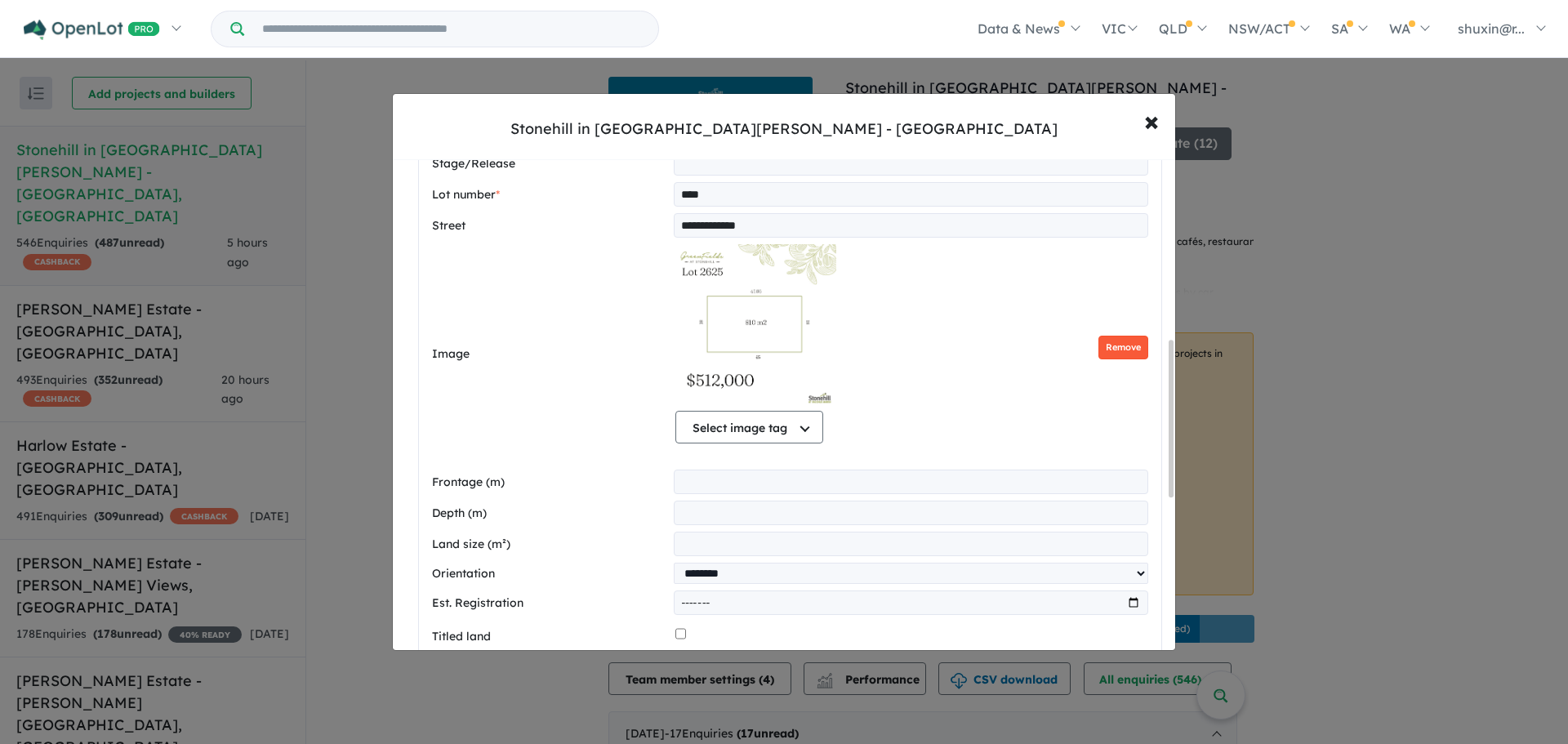
click at [1130, 353] on button "Remove" at bounding box center [1123, 347] width 50 height 24
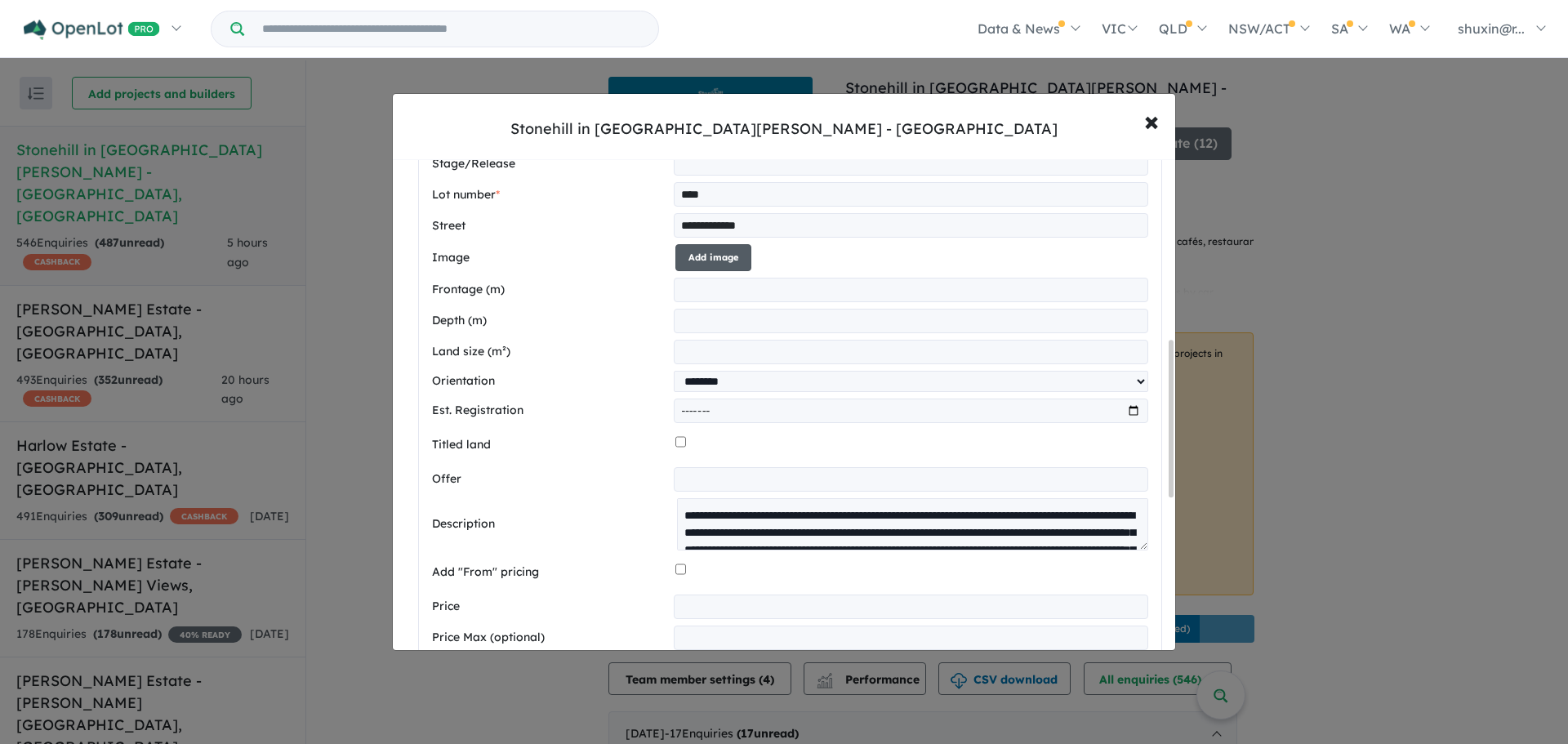
click at [702, 249] on button "Add image" at bounding box center [713, 258] width 76 height 27
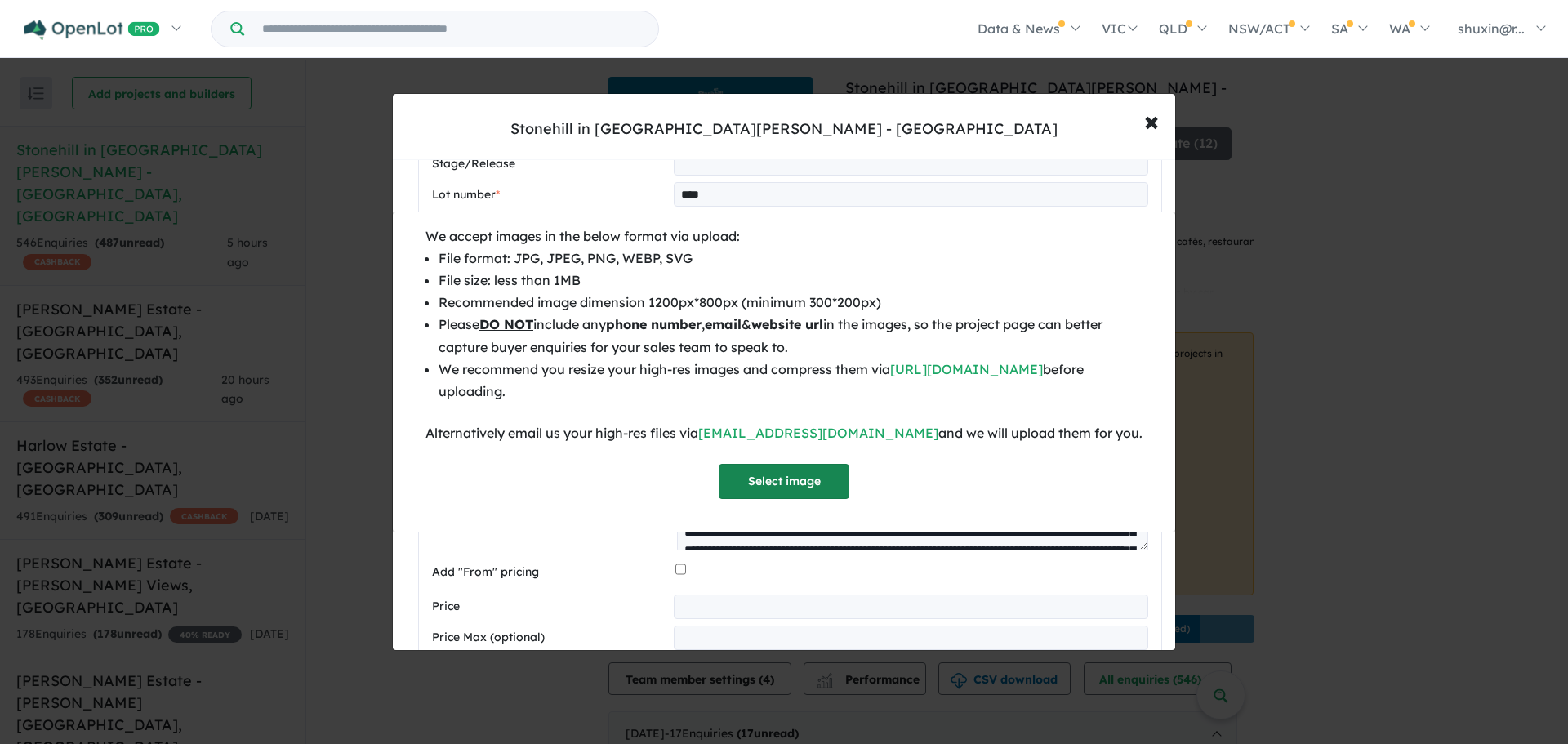
click at [830, 482] on button "Select image" at bounding box center [784, 482] width 131 height 36
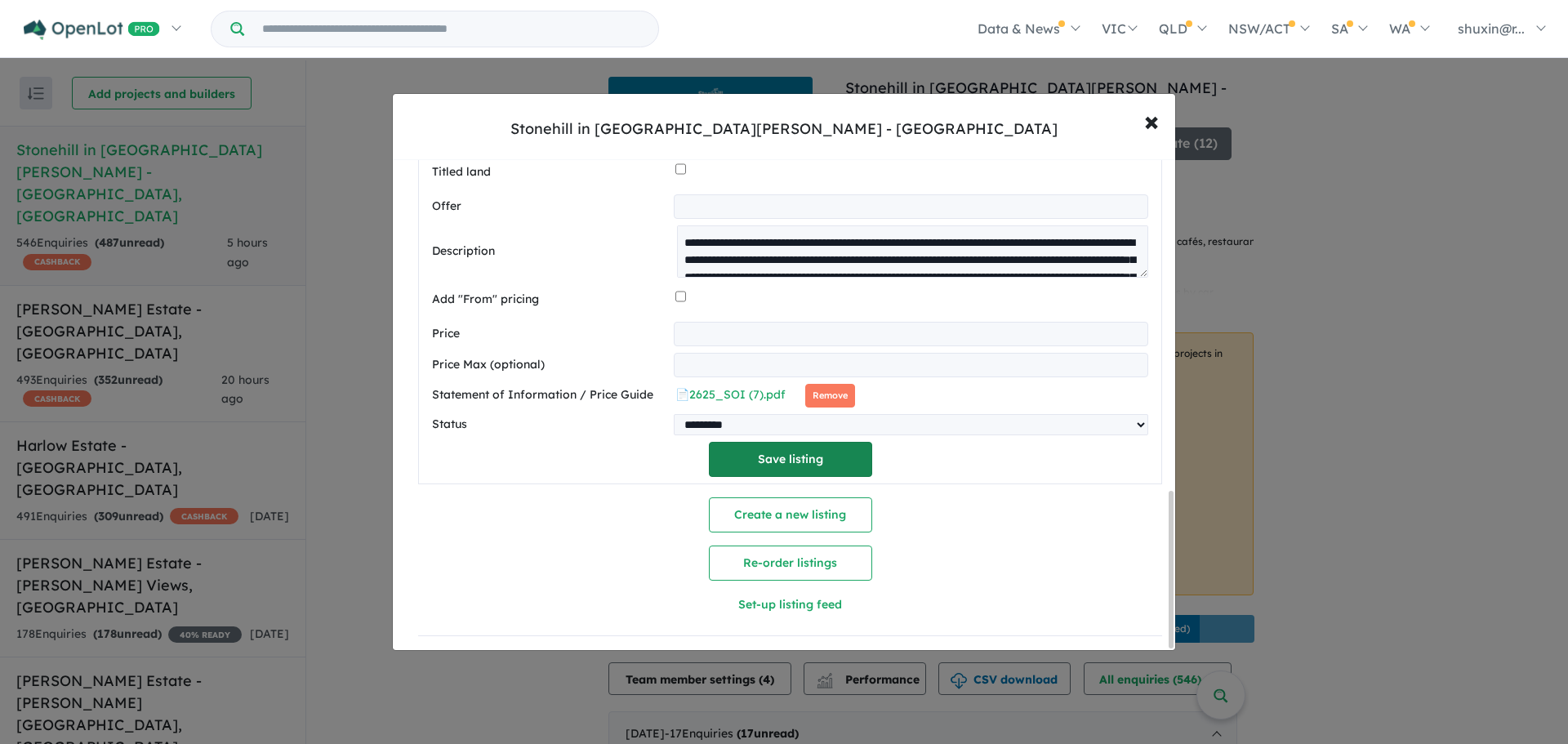
click at [823, 455] on button "Save listing" at bounding box center [789, 460] width 163 height 36
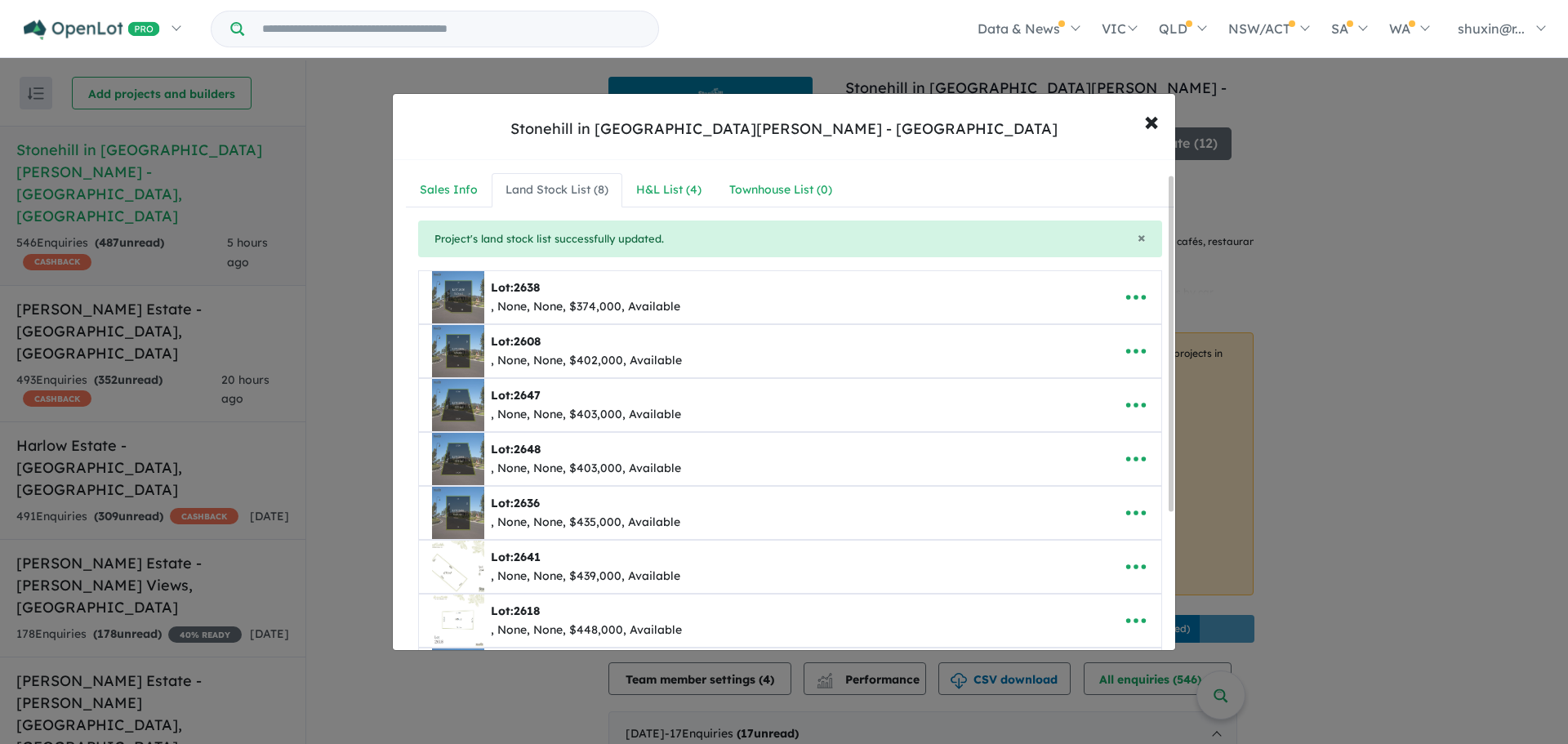
scroll to position [223, 0]
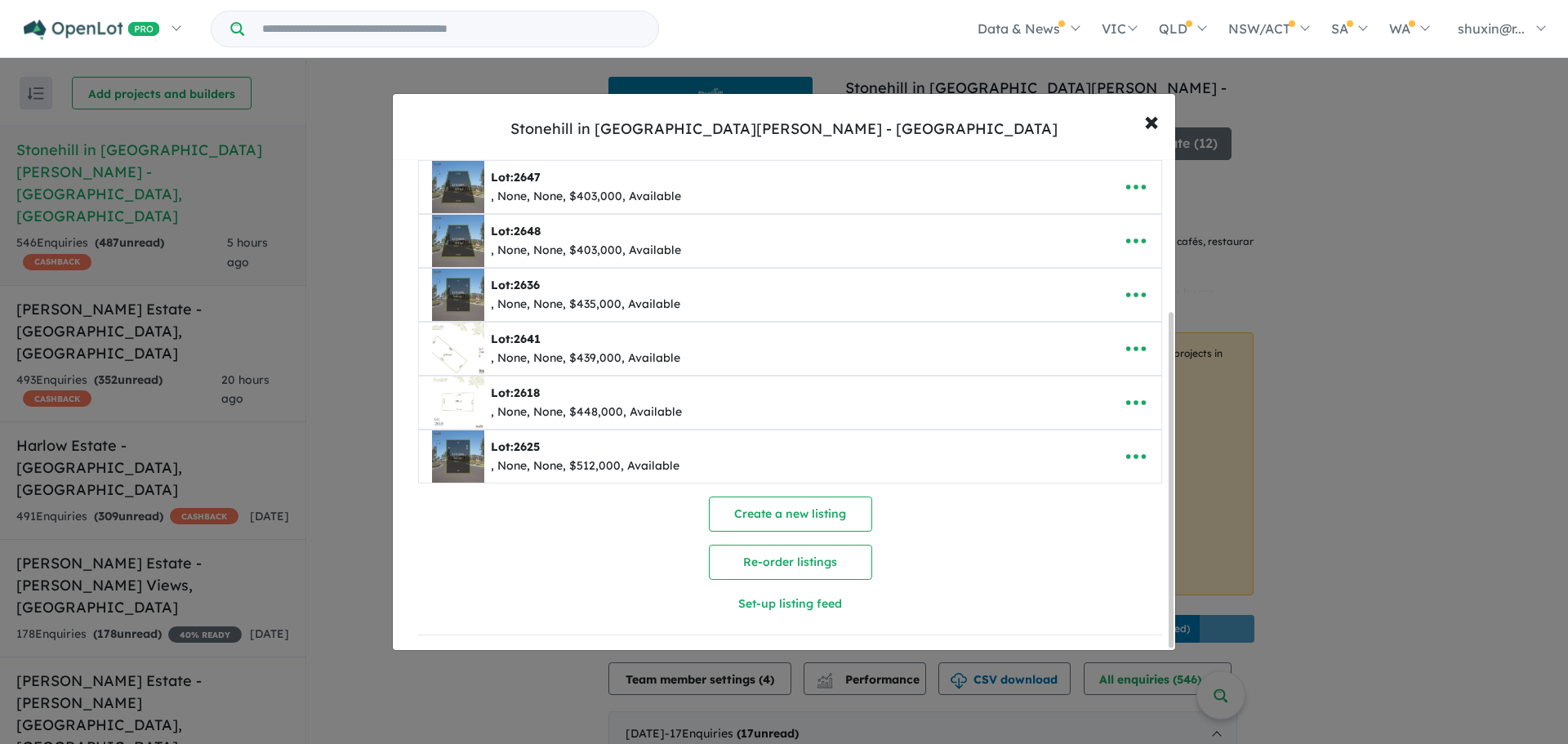
click at [905, 351] on div "Lot: 2641 , None, None, $439,000, Available" at bounding box center [764, 349] width 665 height 52
click at [1134, 342] on icon "button" at bounding box center [1135, 348] width 25 height 25
click at [1131, 372] on link "Edit" at bounding box center [1100, 389] width 121 height 37
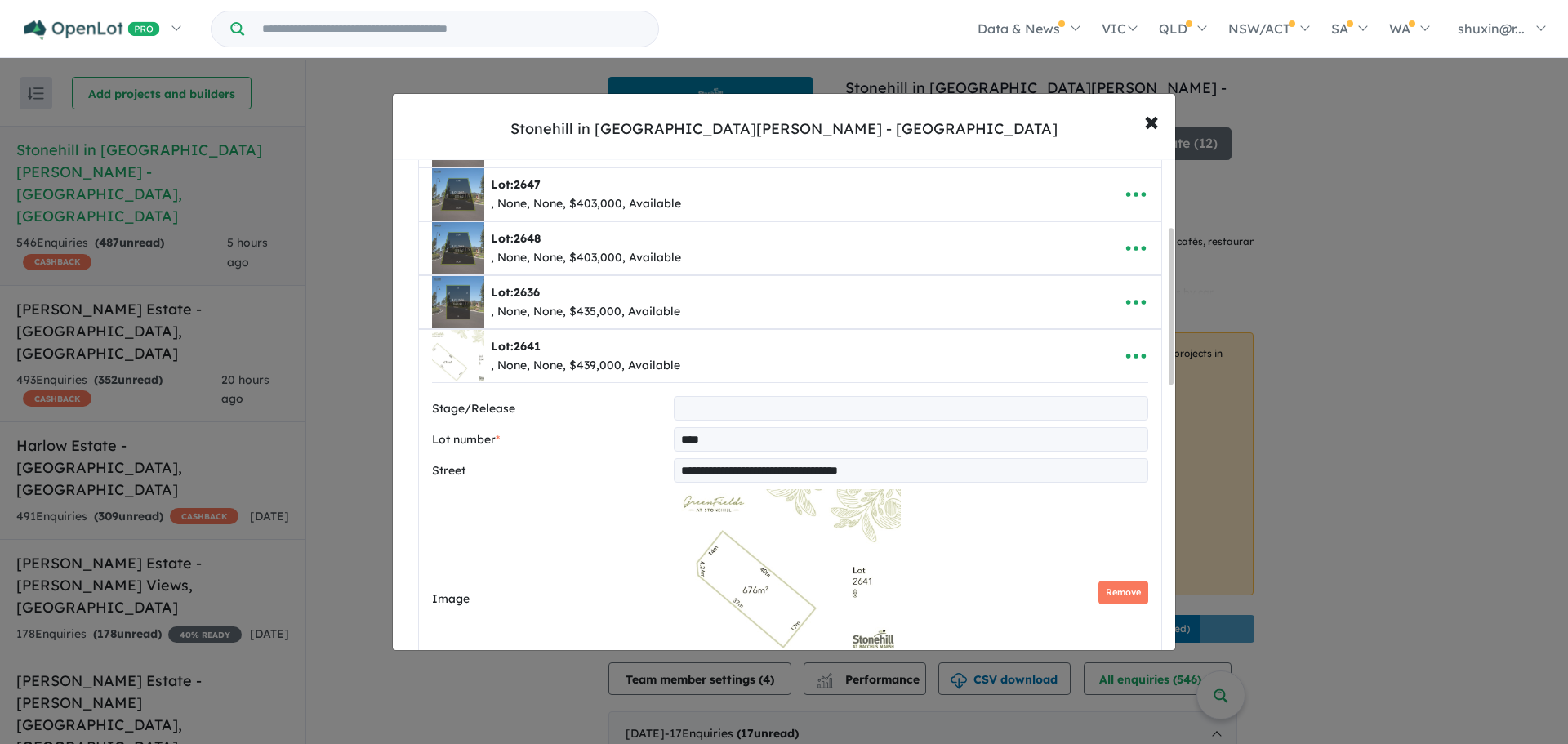
scroll to position [456, 0]
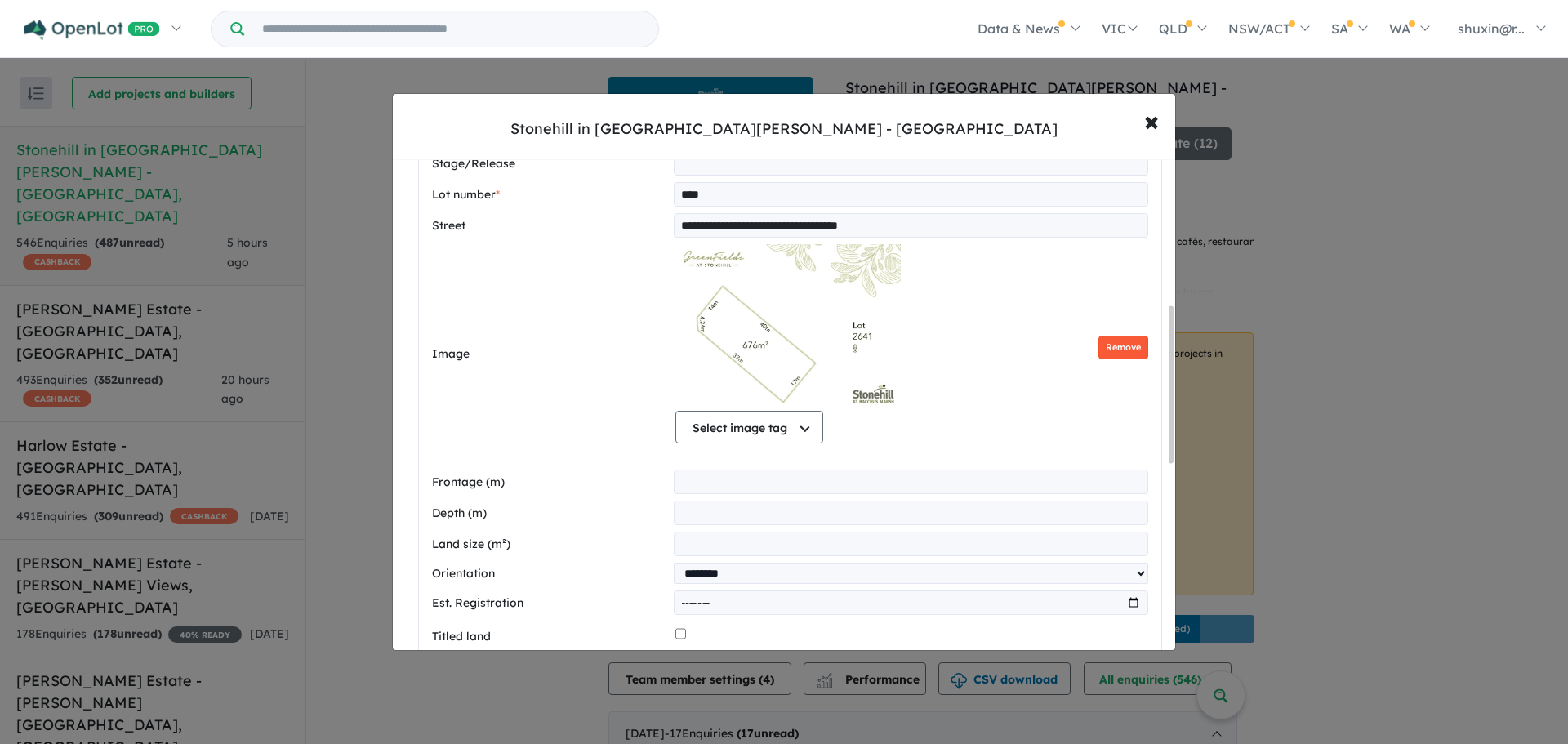
click at [1114, 349] on button "Remove" at bounding box center [1123, 347] width 50 height 24
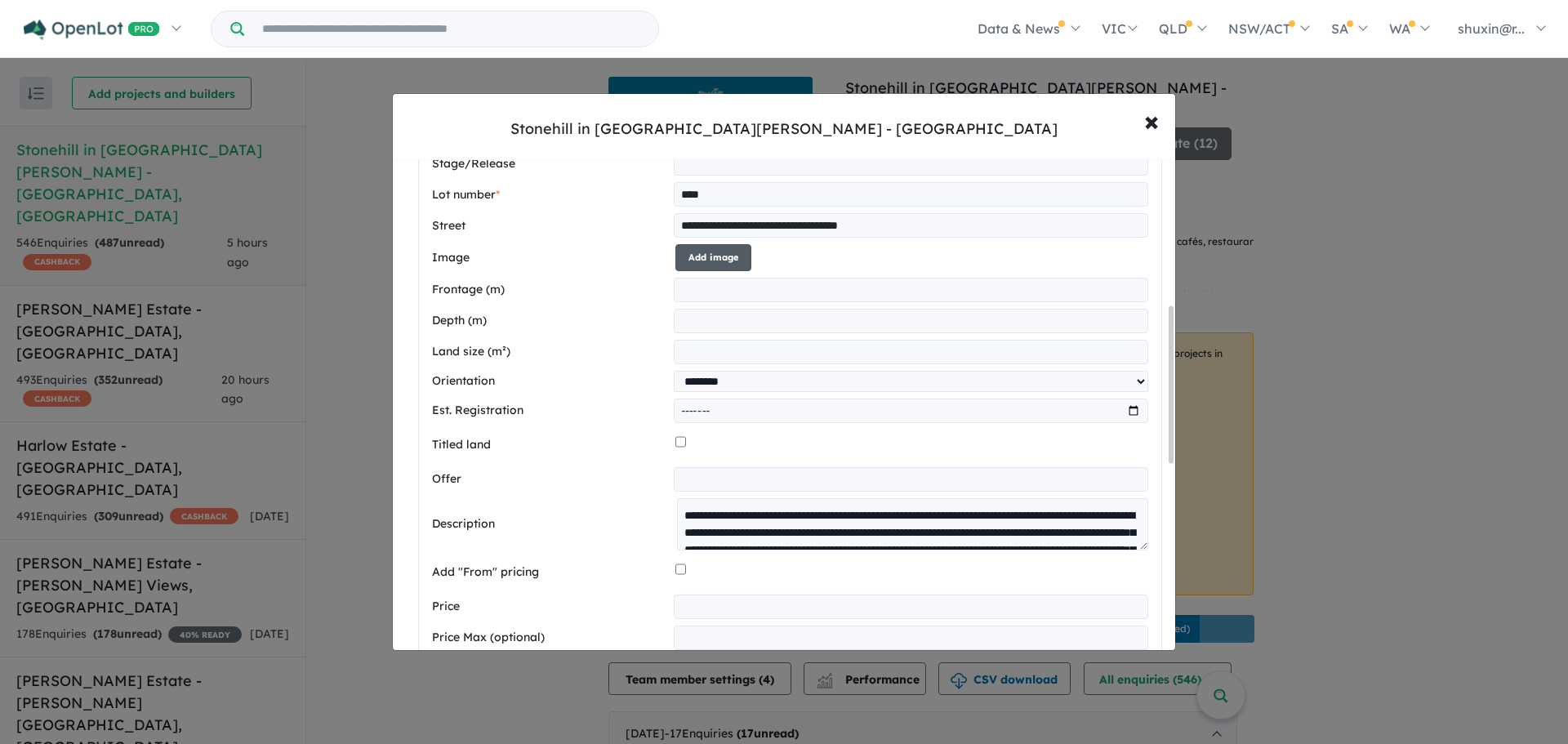
click at [737, 265] on button "Add image" at bounding box center [713, 258] width 76 height 27
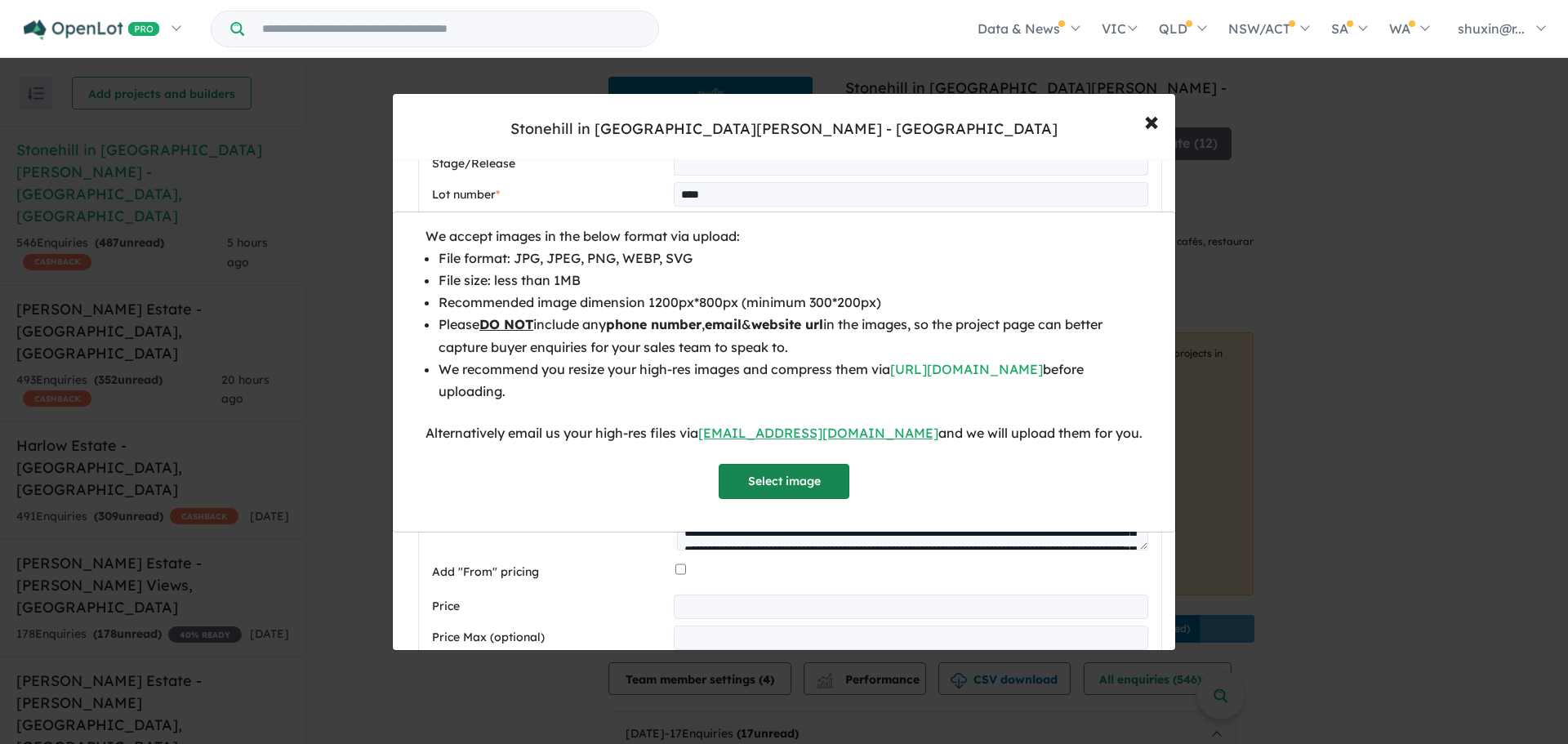
click at [773, 481] on button "Select image" at bounding box center [784, 482] width 131 height 36
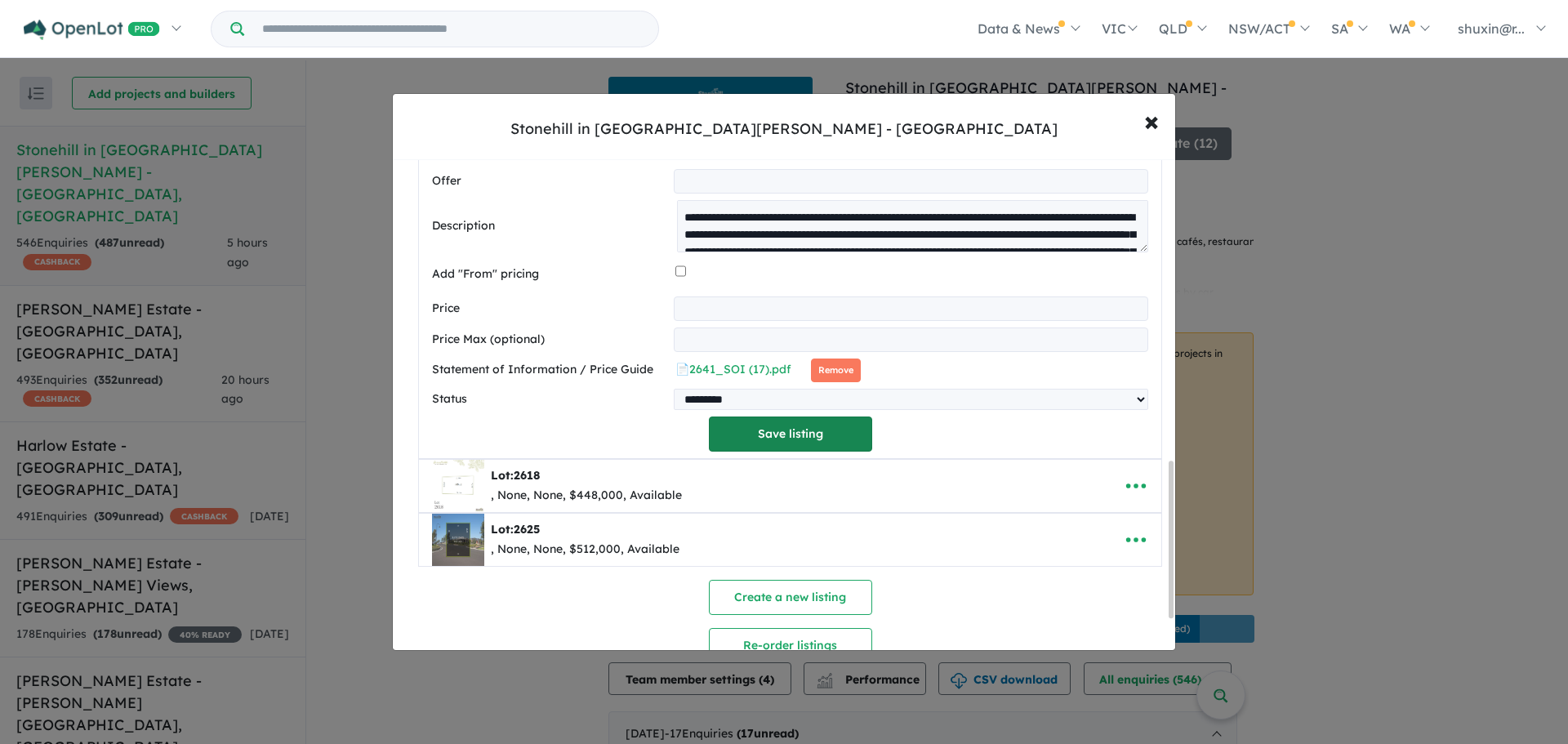
click at [780, 442] on button "Save listing" at bounding box center [789, 435] width 163 height 36
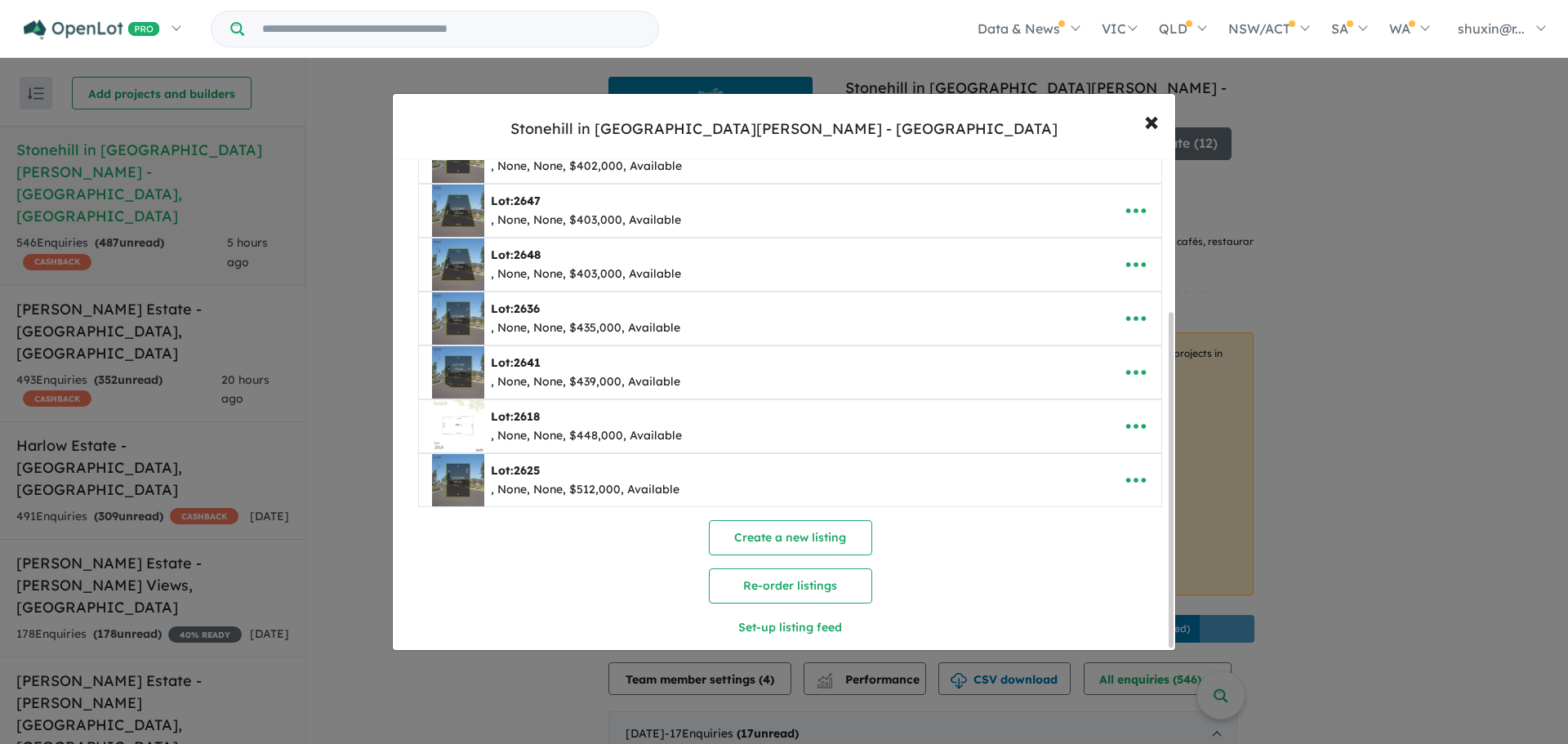
scroll to position [223, 0]
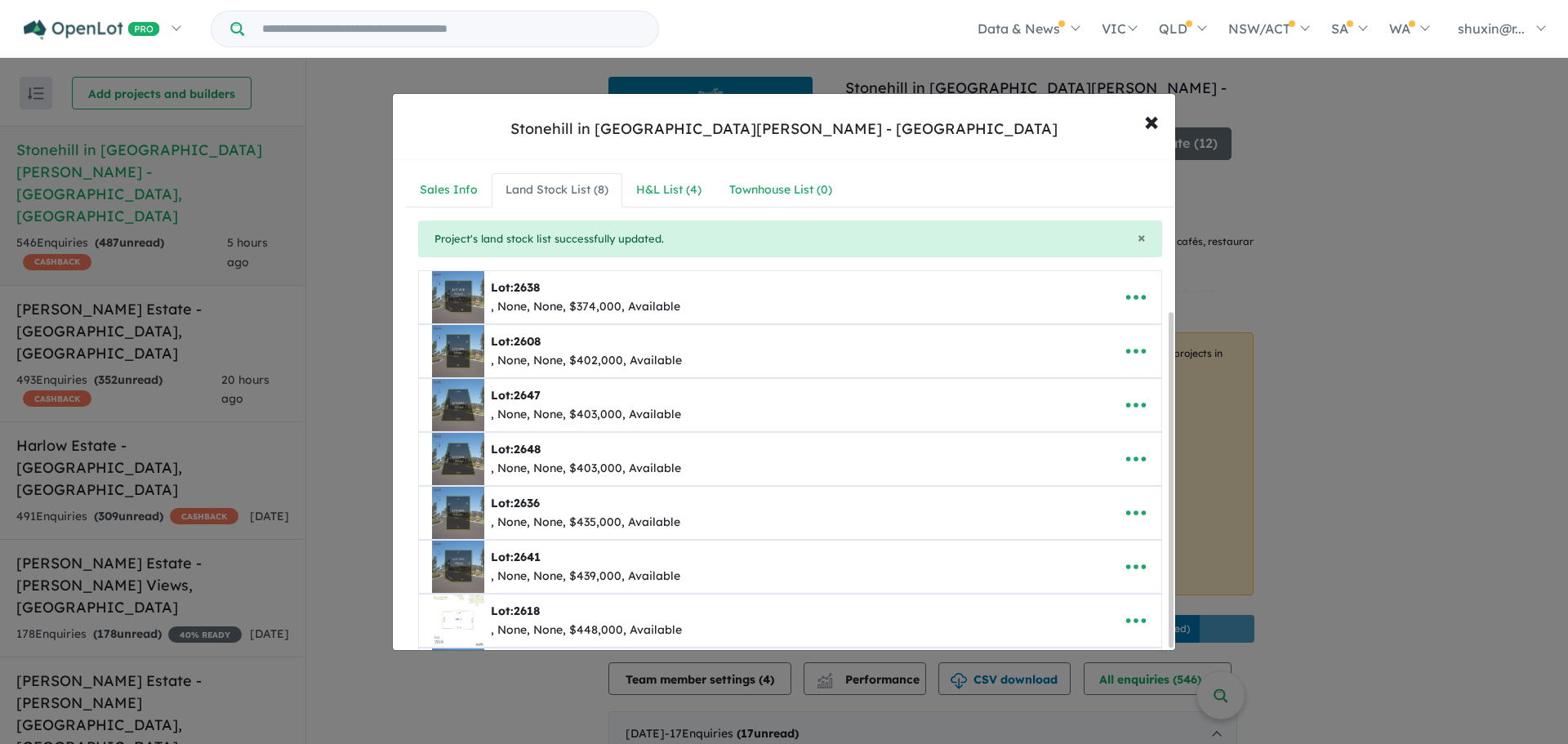
scroll to position [223, 0]
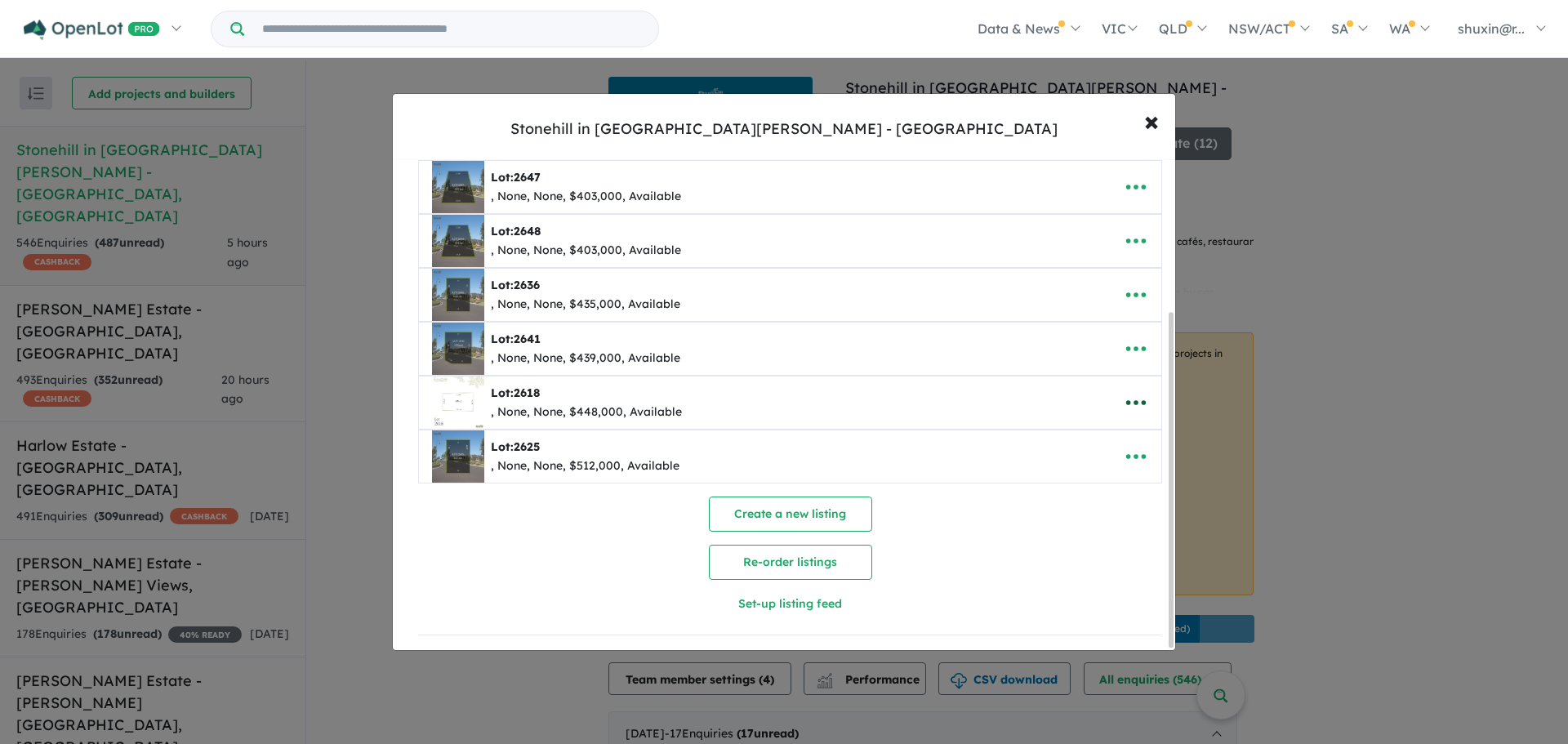
click at [1134, 401] on icon "button" at bounding box center [1135, 402] width 25 height 25
click at [1101, 427] on link "Edit" at bounding box center [1100, 442] width 121 height 37
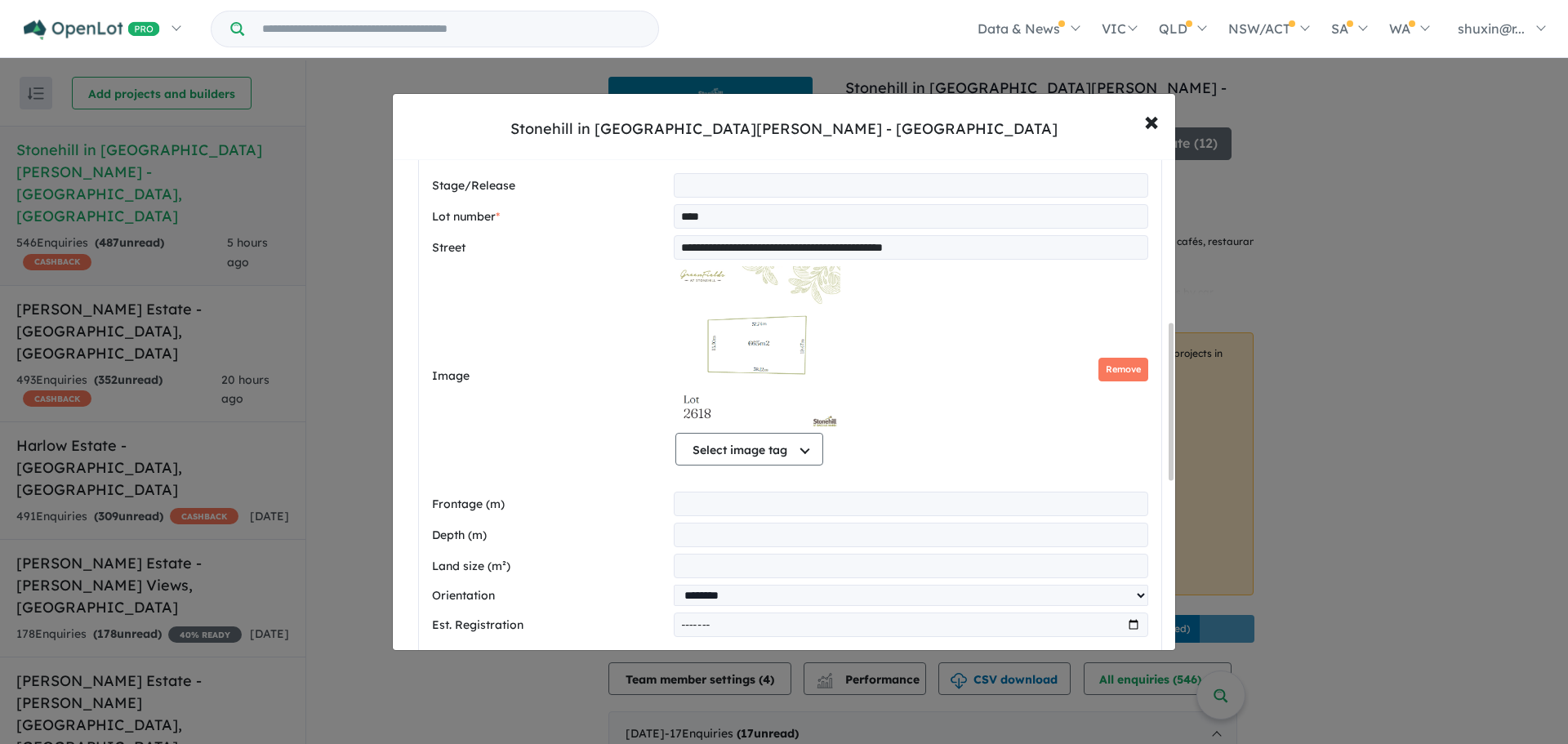
scroll to position [510, 0]
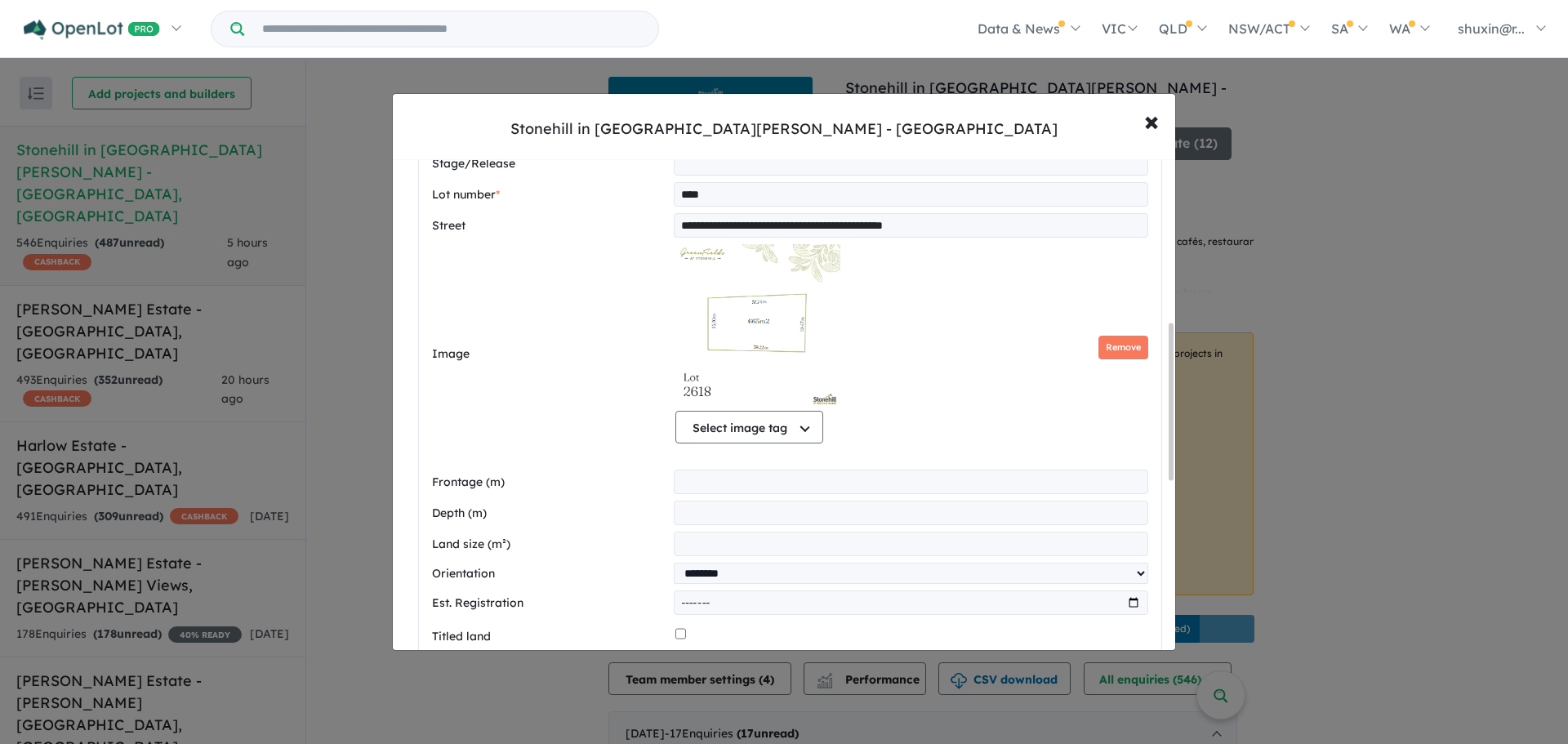
click at [1113, 347] on button "Remove" at bounding box center [1123, 347] width 50 height 24
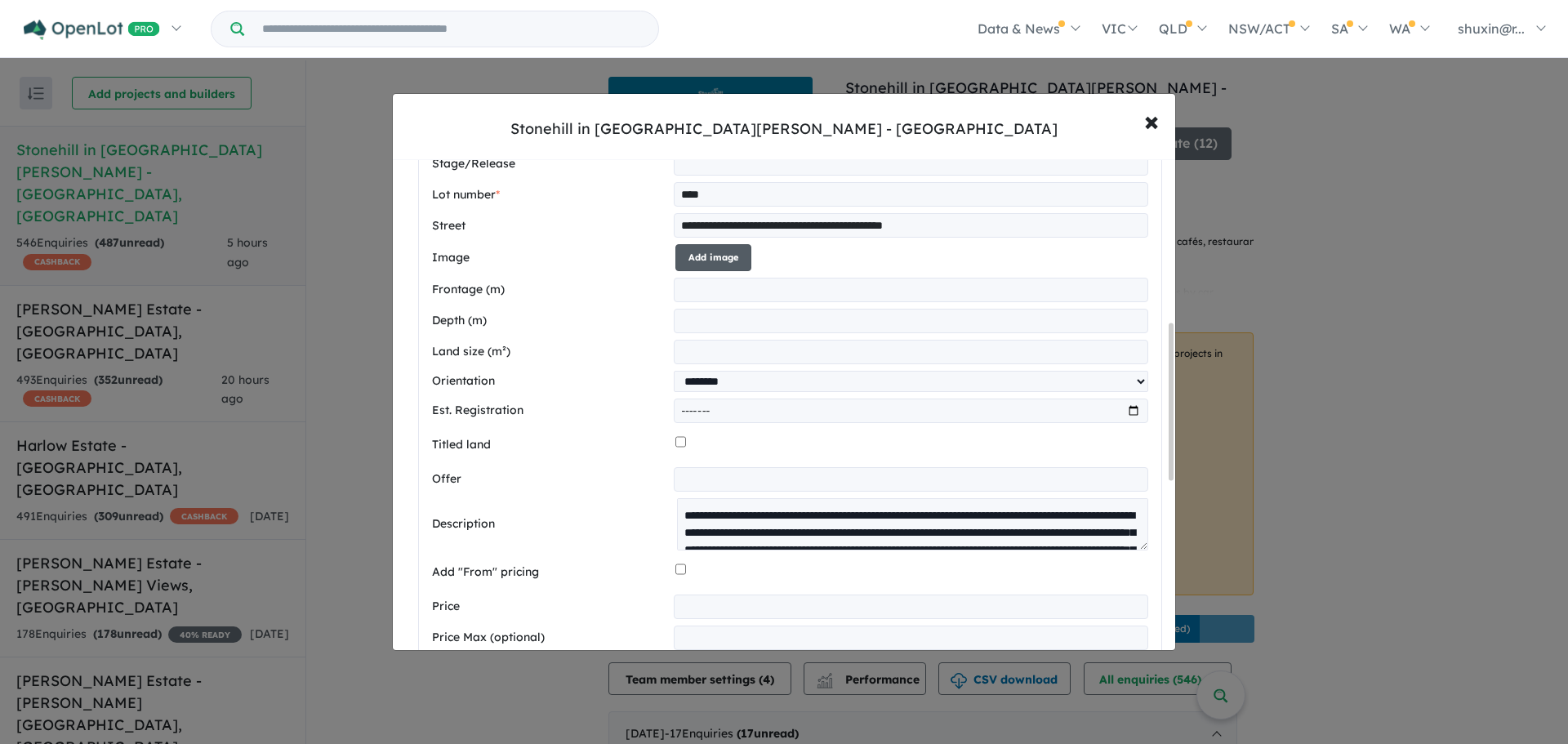
click at [734, 249] on button "Add image" at bounding box center [713, 258] width 76 height 27
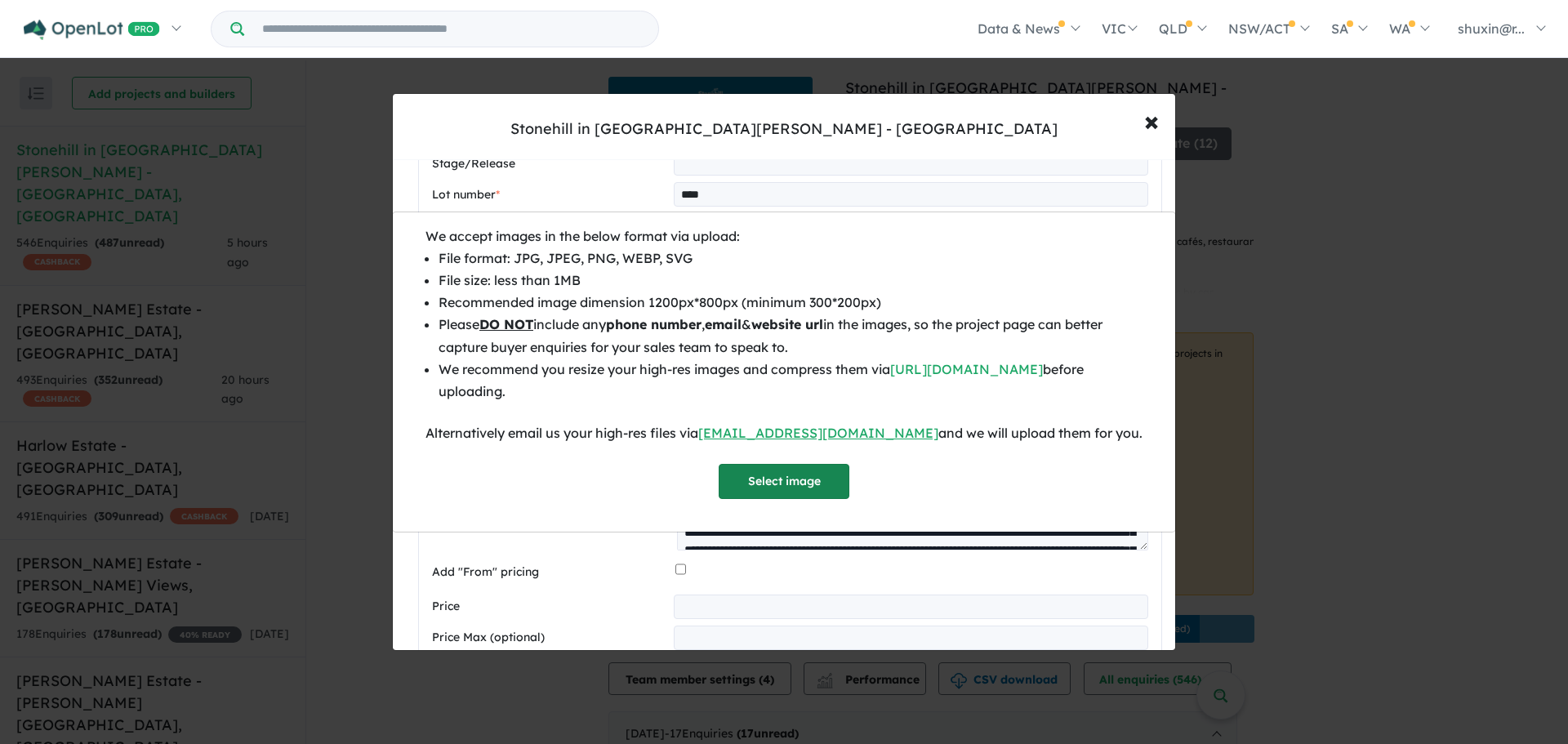
click at [763, 483] on button "Select image" at bounding box center [784, 482] width 131 height 36
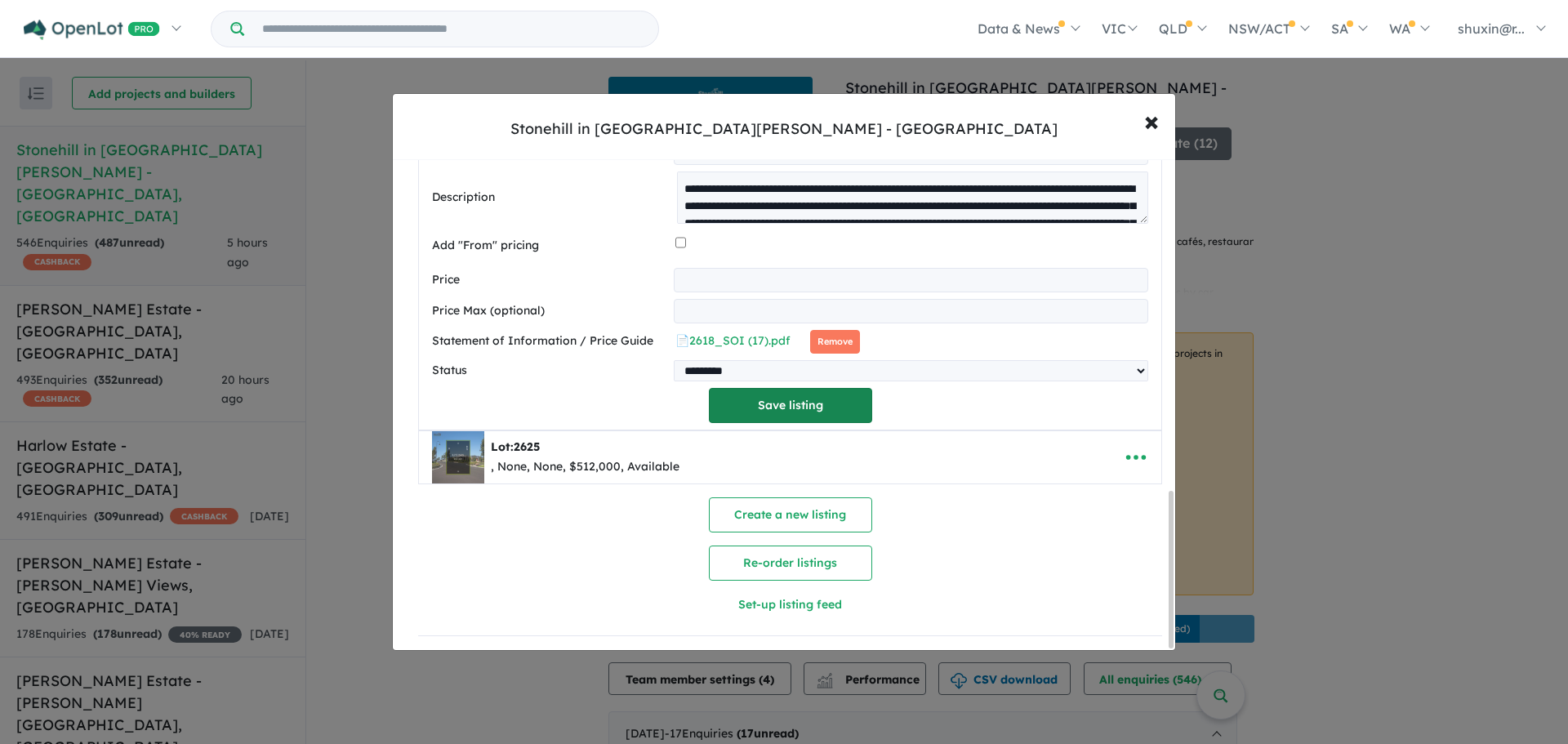
click at [827, 399] on button "Save listing" at bounding box center [789, 406] width 163 height 36
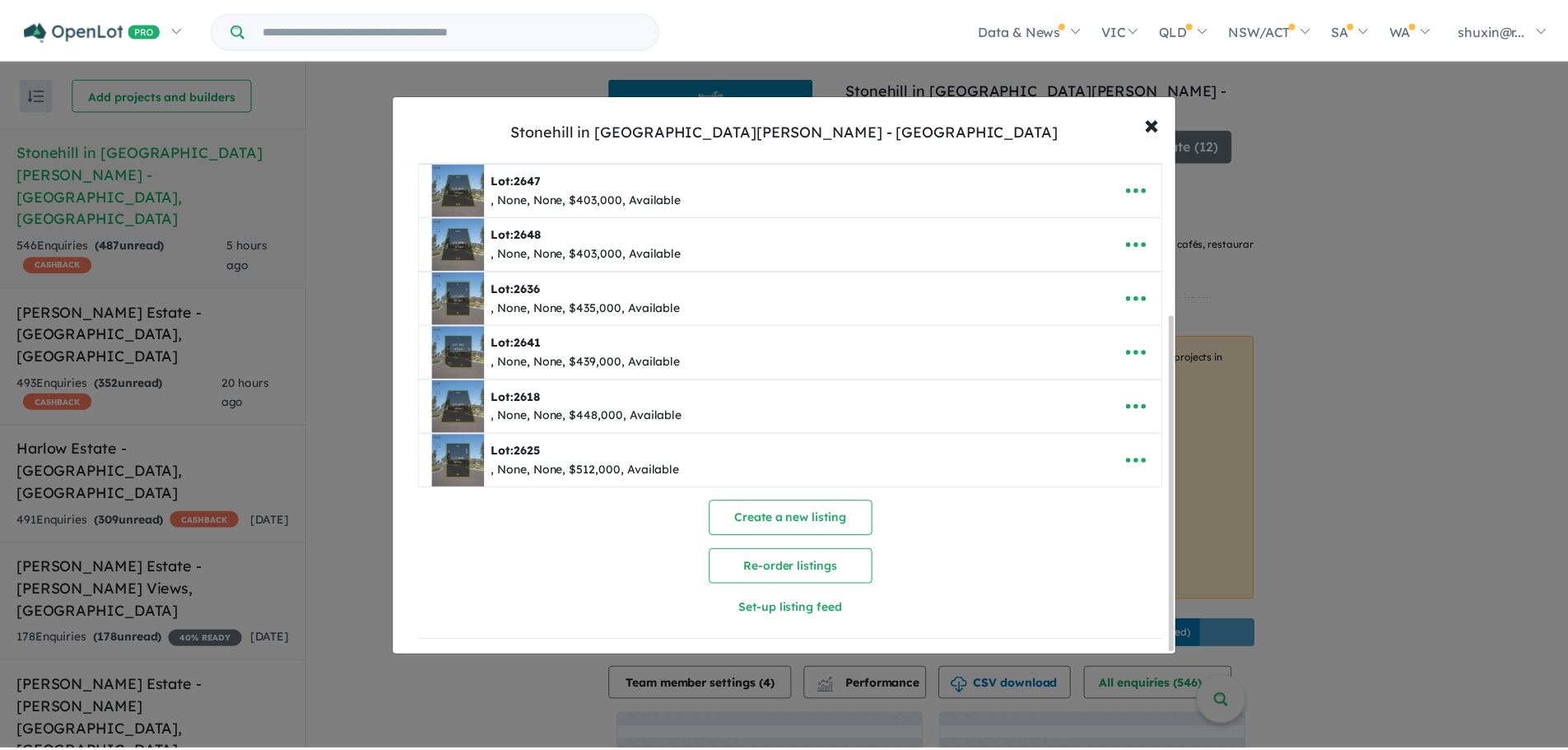
scroll to position [0, 0]
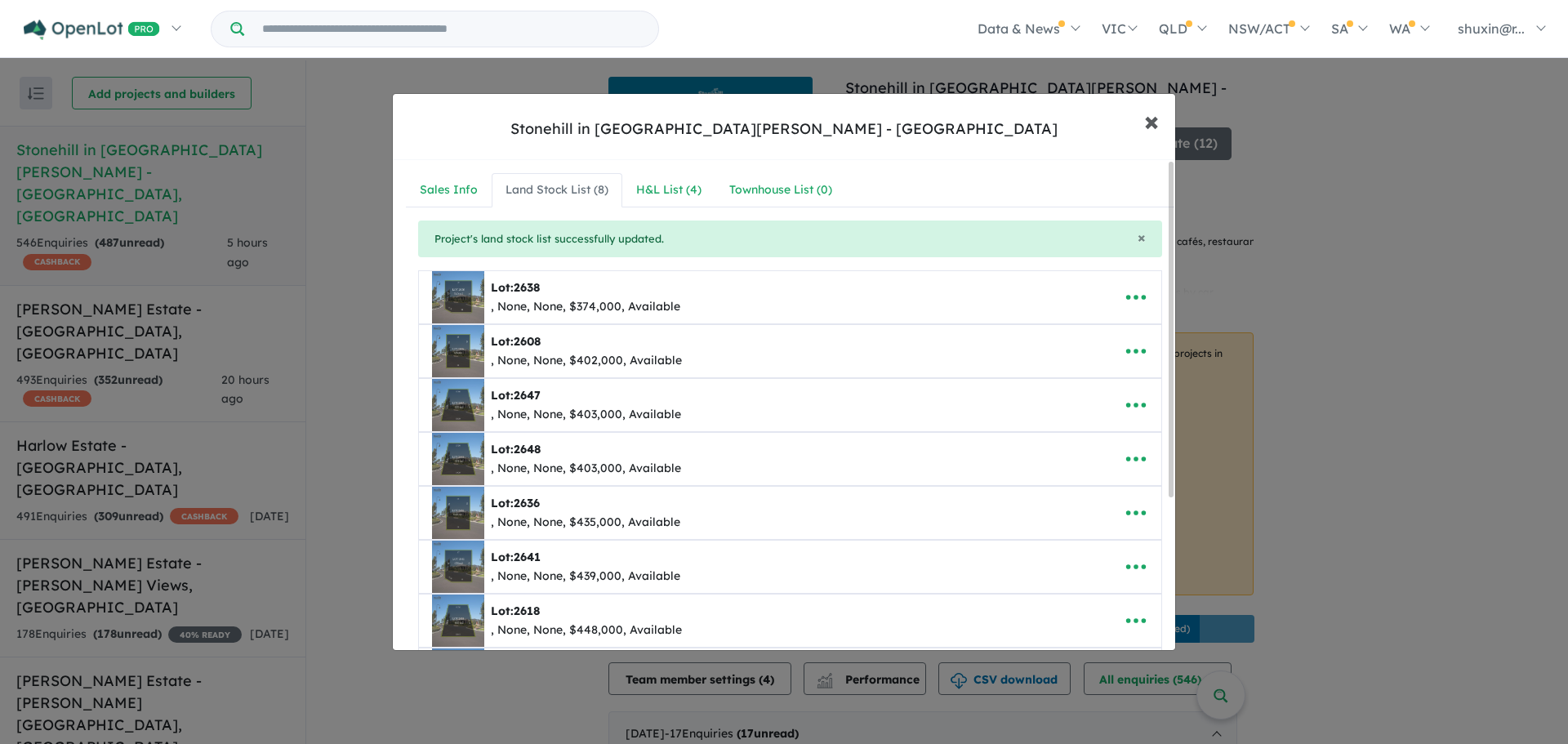
click at [1152, 118] on span "×" at bounding box center [1150, 121] width 14 height 36
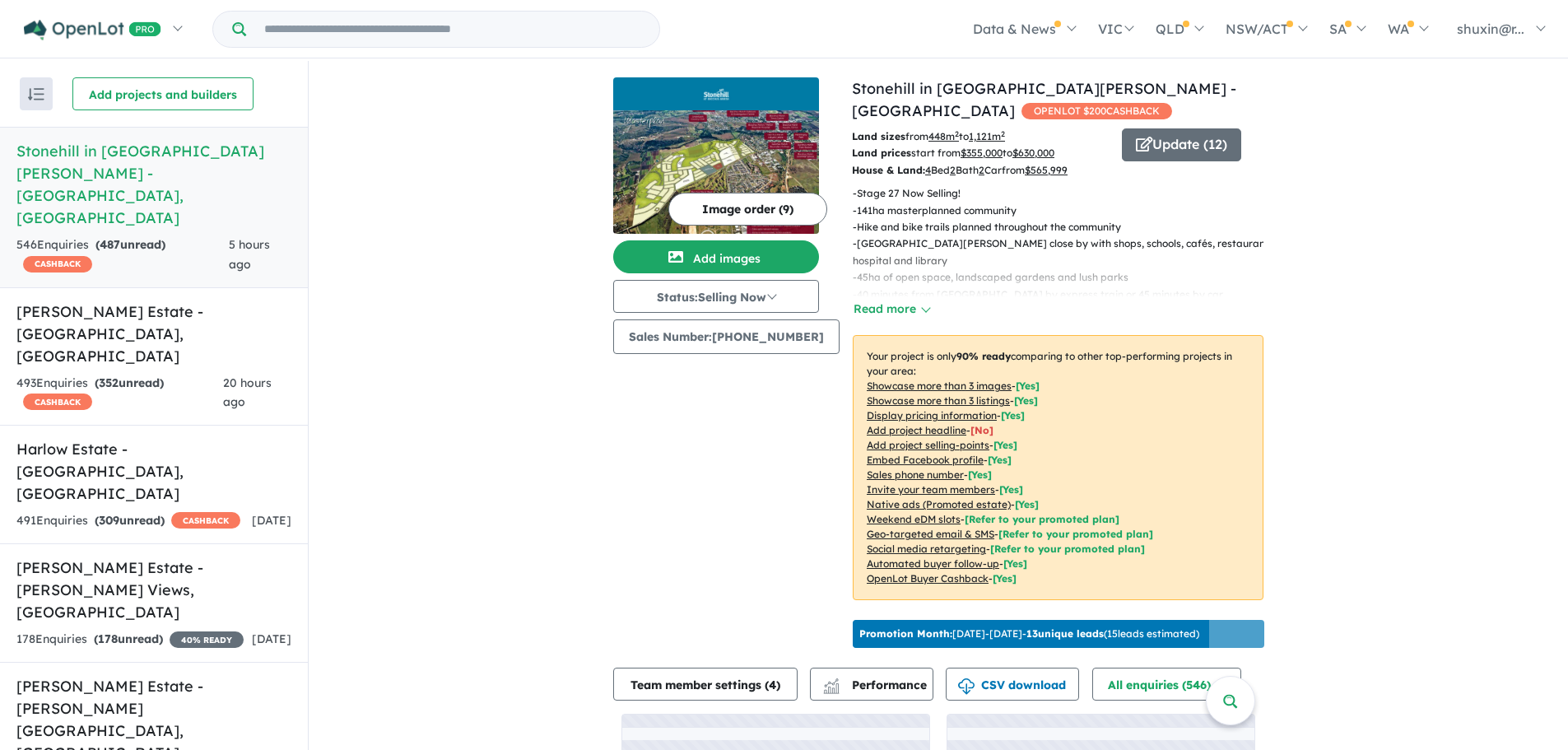
click at [425, 482] on div "View 6 projects in your account Stonehill in [GEOGRAPHIC_DATA][PERSON_NAME] - […" at bounding box center [938, 488] width 1260 height 856
